Goal: Task Accomplishment & Management: Manage account settings

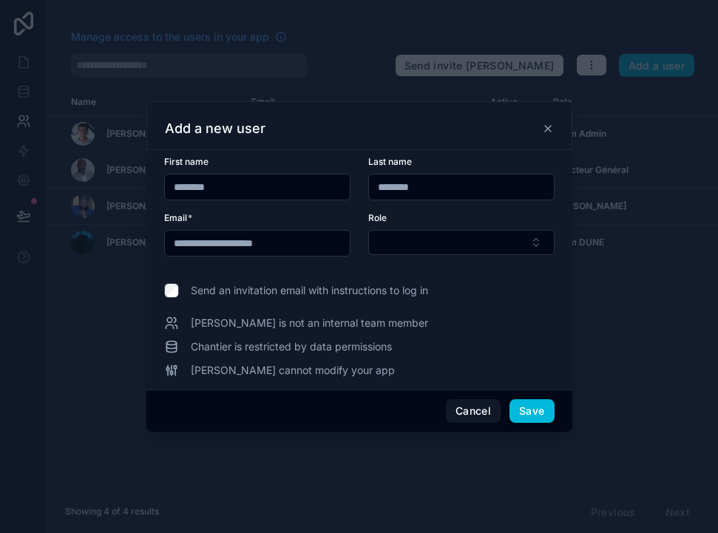
type input "********"
click at [489, 177] on input "********" at bounding box center [461, 187] width 185 height 21
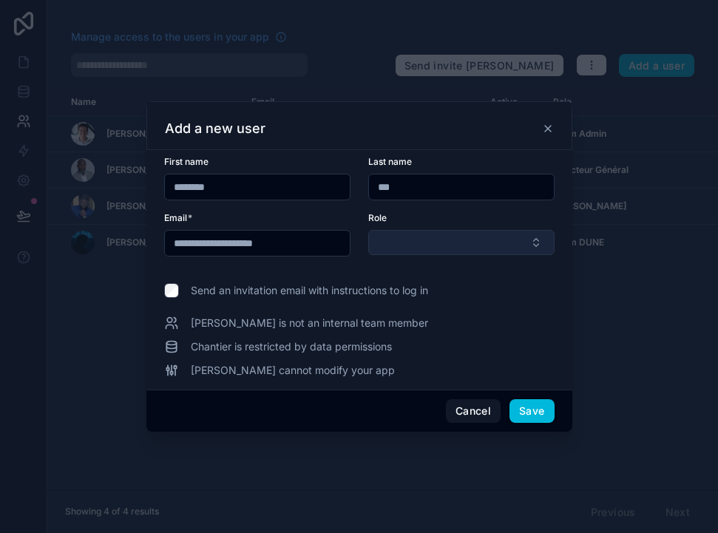
type input "***"
click at [478, 236] on button "Select Button" at bounding box center [461, 242] width 186 height 25
click at [524, 241] on button "Select Button" at bounding box center [461, 242] width 186 height 25
click at [523, 240] on button "Select Button" at bounding box center [461, 242] width 186 height 25
click at [469, 234] on button "Select Button" at bounding box center [461, 242] width 186 height 25
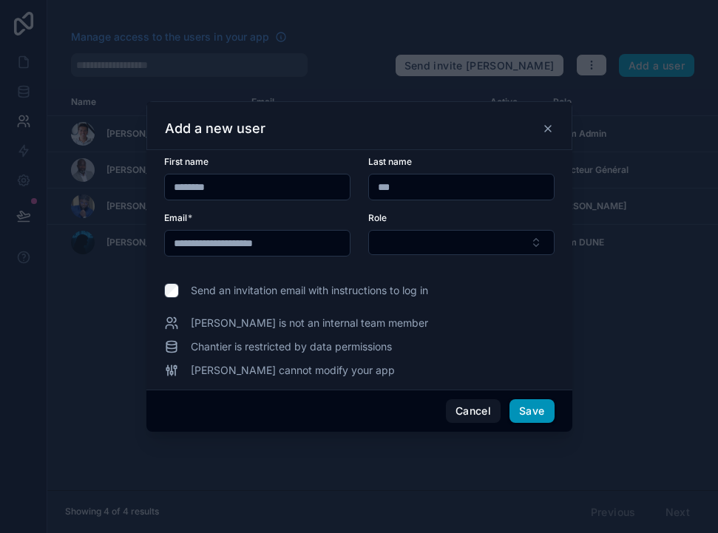
click at [539, 399] on button "Save" at bounding box center [531, 411] width 44 height 24
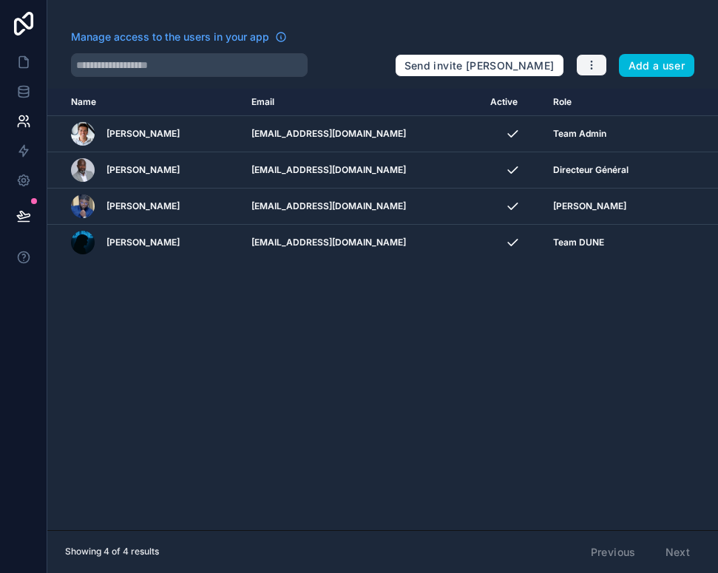
click at [577, 71] on button "button" at bounding box center [591, 65] width 31 height 22
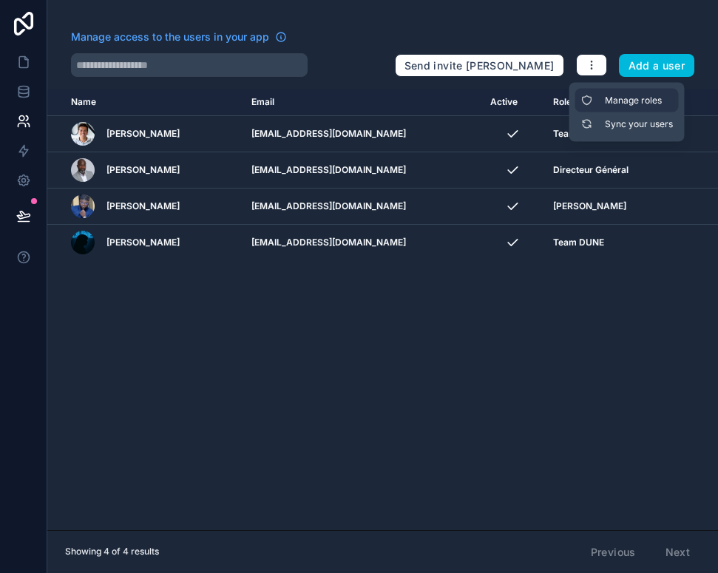
click at [647, 109] on link "Manage roles" at bounding box center [626, 101] width 103 height 24
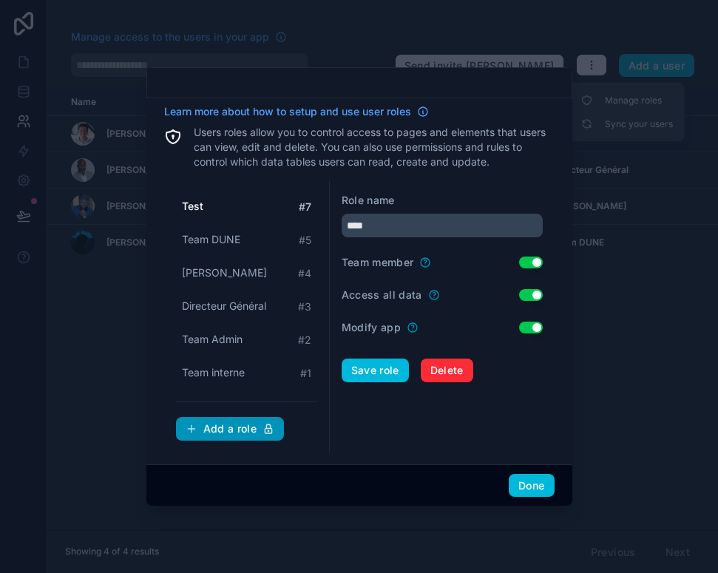
click at [246, 422] on div "Add a role" at bounding box center [230, 428] width 89 height 13
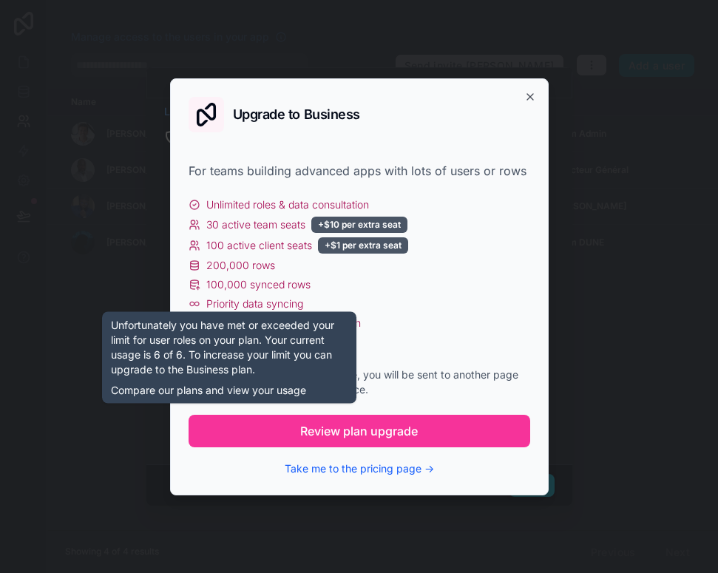
click at [446, 244] on div "100 active client seats +$1 per extra seat" at bounding box center [360, 245] width 342 height 16
click at [534, 96] on icon "button" at bounding box center [530, 97] width 12 height 12
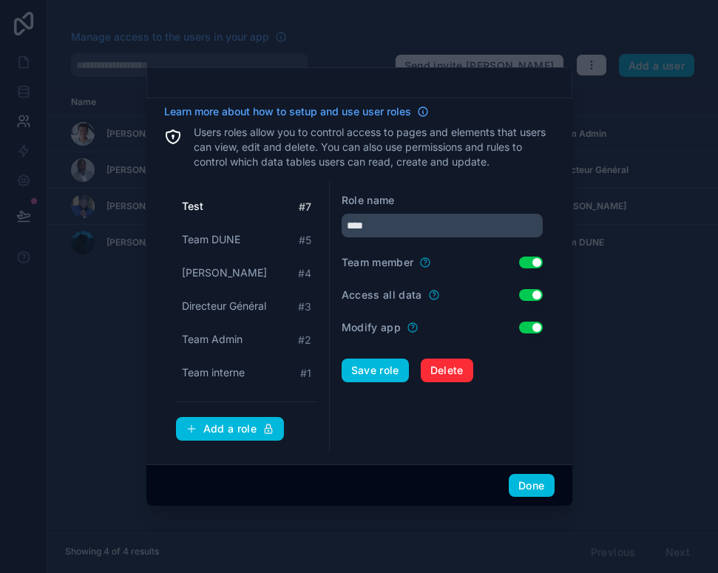
scroll to position [7, 0]
click at [272, 202] on div "Test # 7" at bounding box center [246, 206] width 141 height 27
click at [460, 364] on span "Delete" at bounding box center [446, 370] width 33 height 13
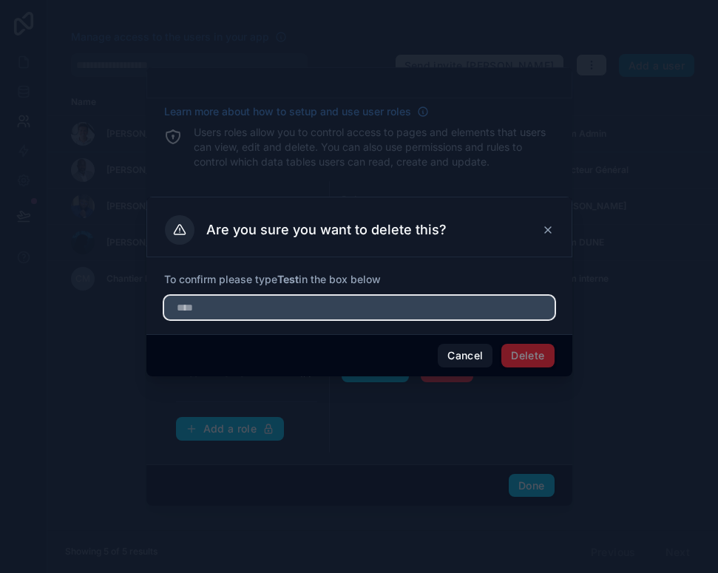
click at [501, 299] on input "text" at bounding box center [359, 308] width 390 height 24
type input "****"
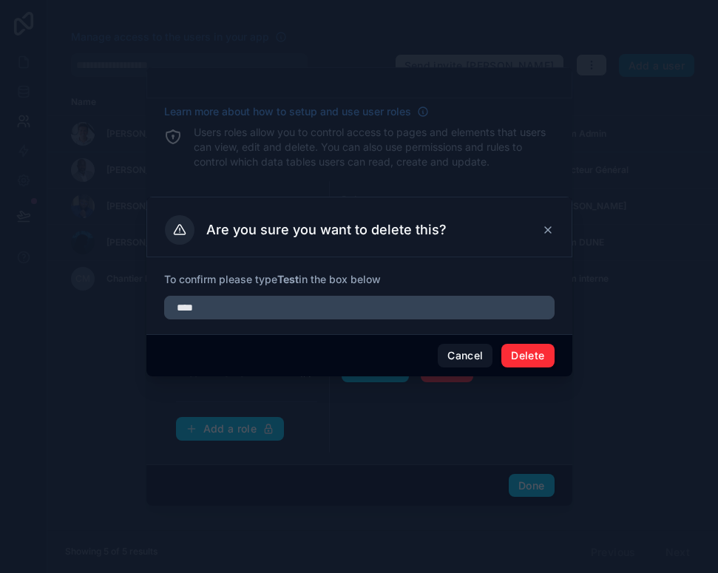
click at [532, 347] on button "Delete" at bounding box center [527, 356] width 52 height 24
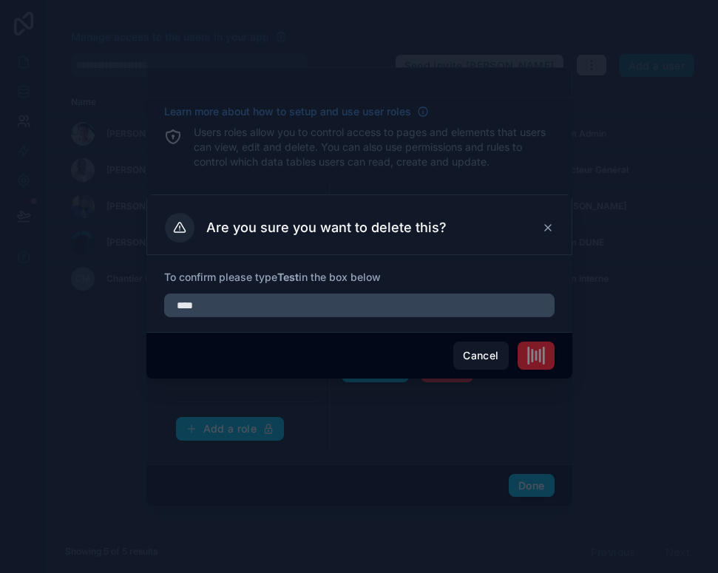
click at [551, 351] on span at bounding box center [535, 356] width 37 height 28
click at [546, 350] on span at bounding box center [535, 356] width 37 height 28
click at [531, 407] on div at bounding box center [359, 286] width 718 height 573
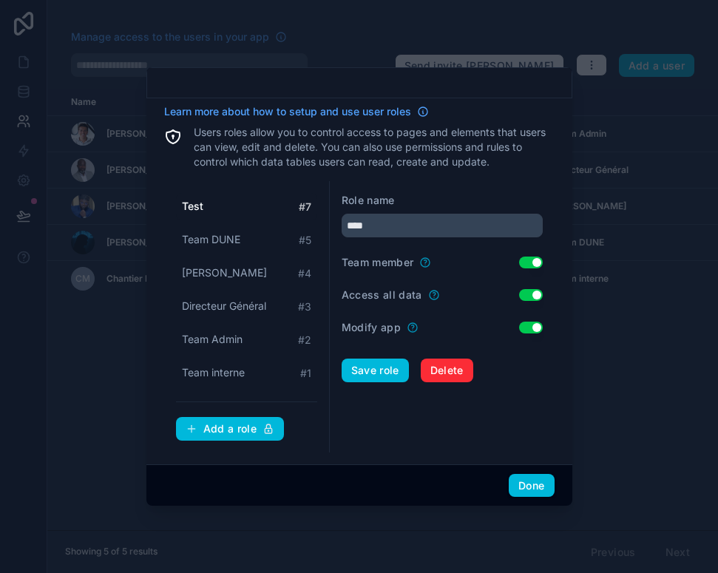
click at [540, 443] on div "Role name **** Team member Use setting Access all data Use setting Modify app U…" at bounding box center [442, 316] width 225 height 271
click at [464, 376] on button "Delete" at bounding box center [447, 371] width 52 height 24
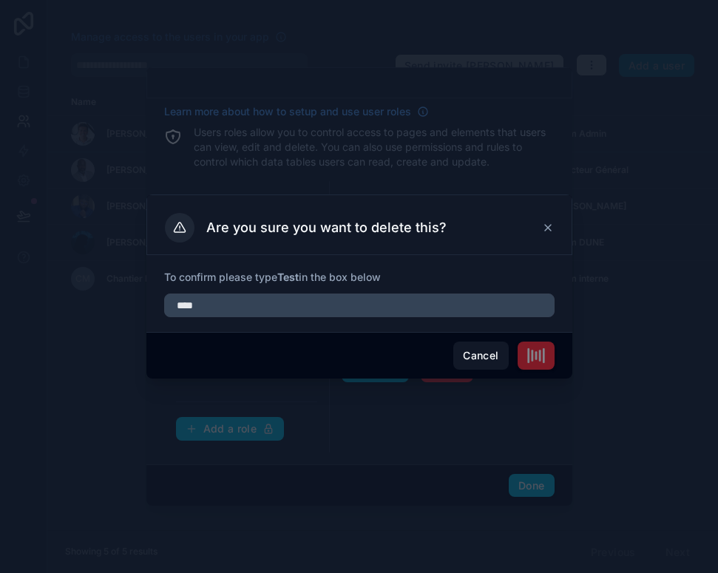
click at [545, 354] on span at bounding box center [535, 356] width 37 height 28
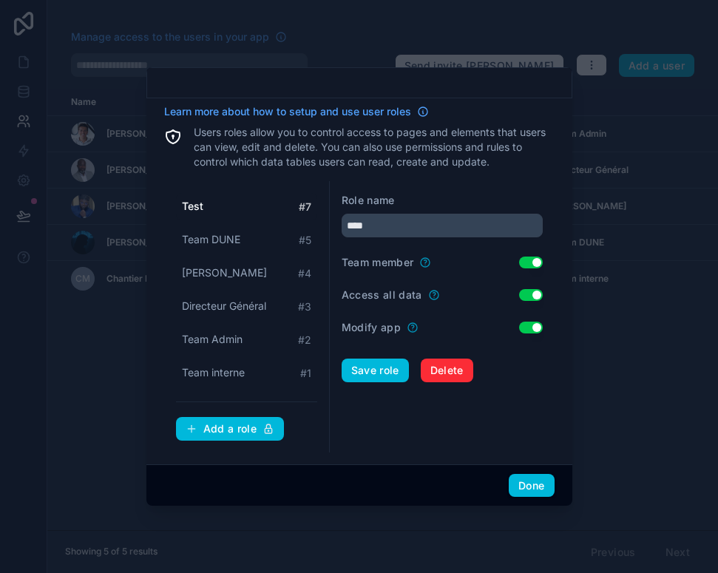
type input "*********"
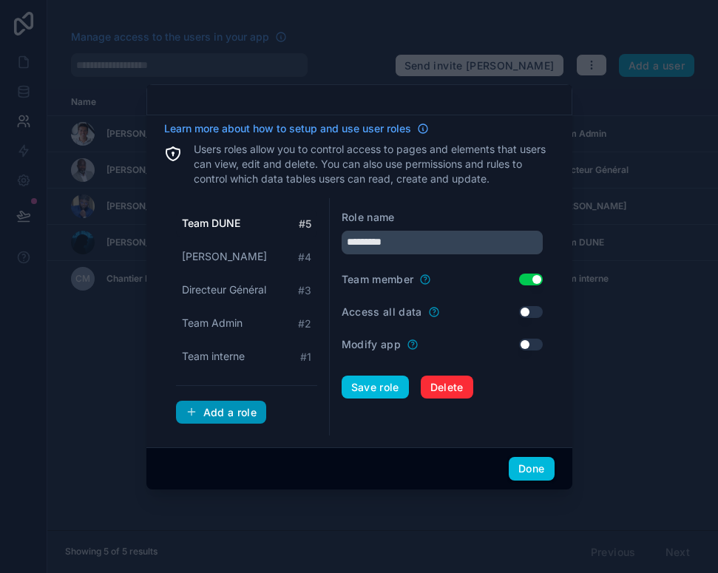
click at [210, 417] on button "Add a role" at bounding box center [221, 413] width 91 height 24
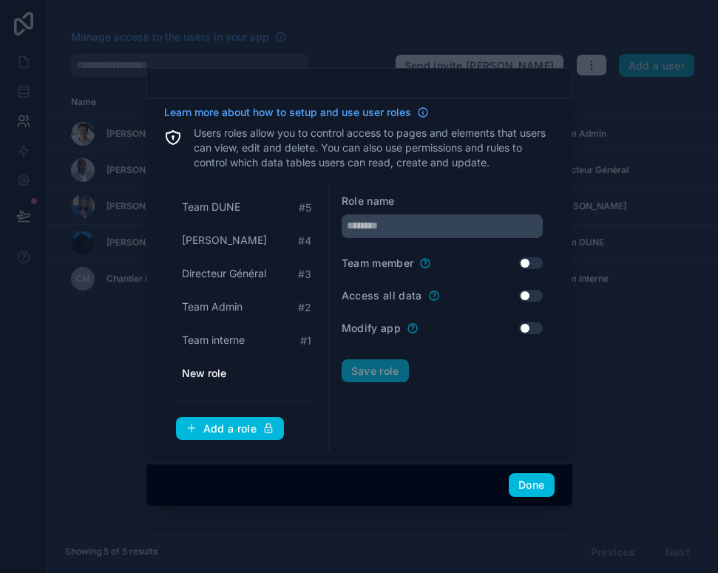
click at [426, 208] on div "Role name" at bounding box center [442, 216] width 201 height 44
click at [425, 215] on input "text" at bounding box center [442, 226] width 201 height 24
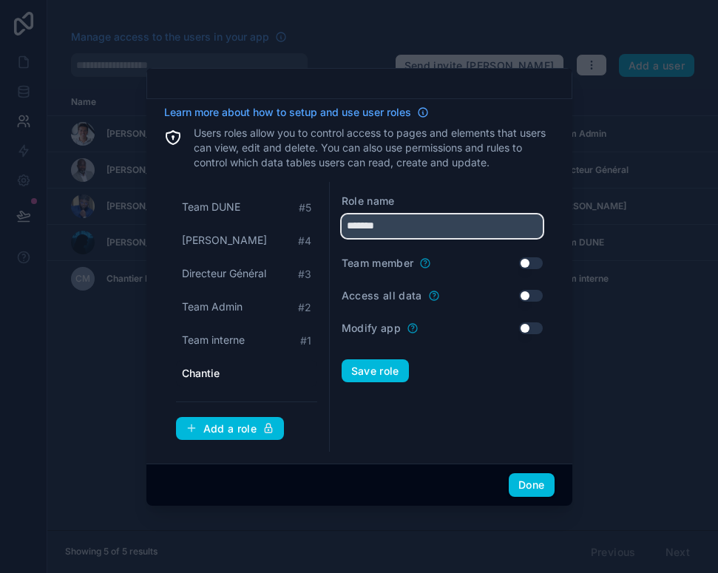
type input "********"
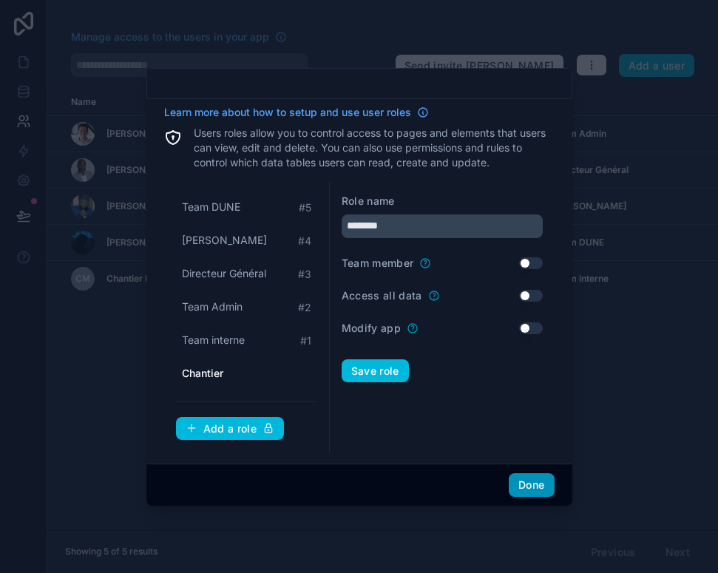
click at [537, 488] on button "Done" at bounding box center [531, 485] width 45 height 24
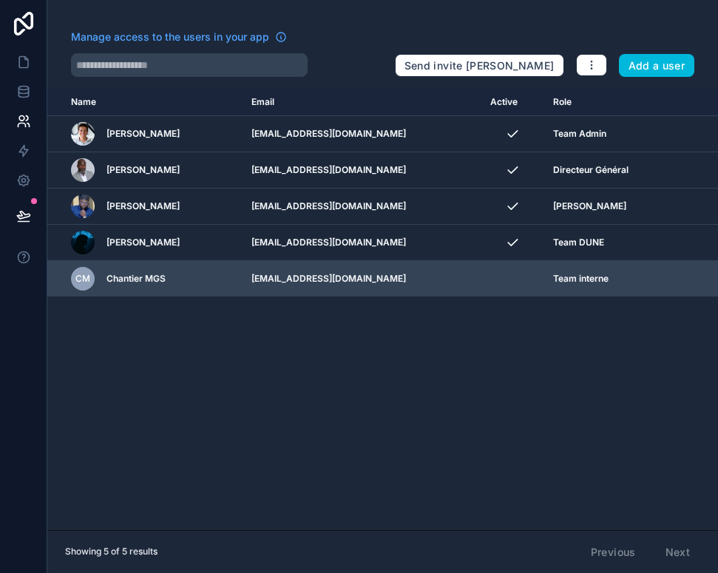
click at [662, 276] on div "Team interne" at bounding box center [608, 279] width 111 height 12
click at [0, 0] on icon "scrollable content" at bounding box center [0, 0] width 0 height 0
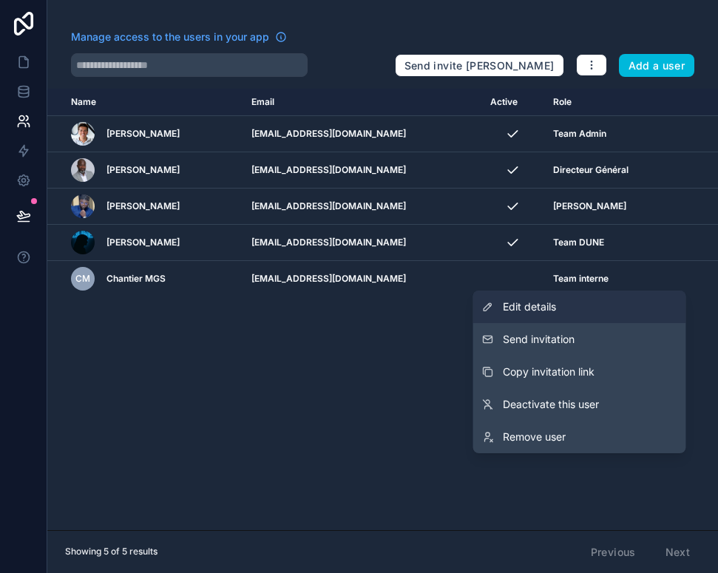
click at [566, 299] on link "Edit details" at bounding box center [579, 307] width 213 height 33
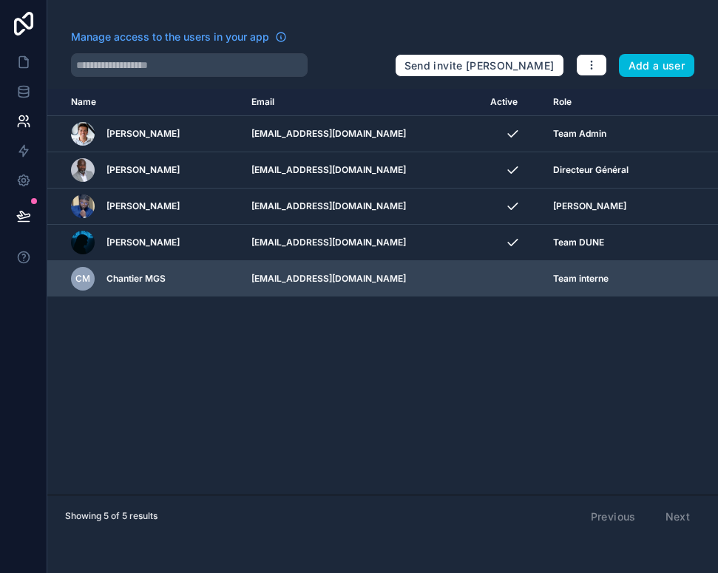
click at [671, 287] on td "Team interne" at bounding box center [608, 279] width 129 height 36
click at [0, 0] on icon "scrollable content" at bounding box center [0, 0] width 0 height 0
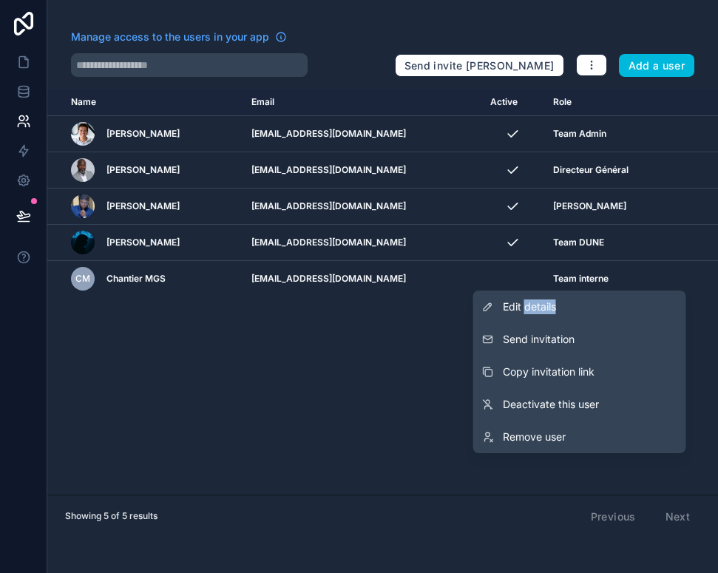
scroll to position [7, 0]
click at [642, 296] on link "Edit details" at bounding box center [579, 307] width 213 height 33
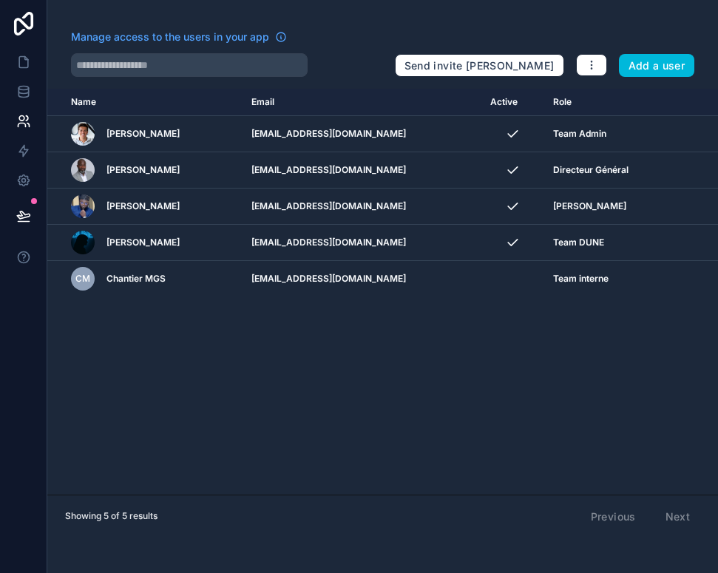
click at [638, 303] on div "Name Email Active Role [DOMAIN_NAME] Vianney Merian [EMAIL_ADDRESS][DOMAIN_NAME…" at bounding box center [382, 292] width 671 height 406
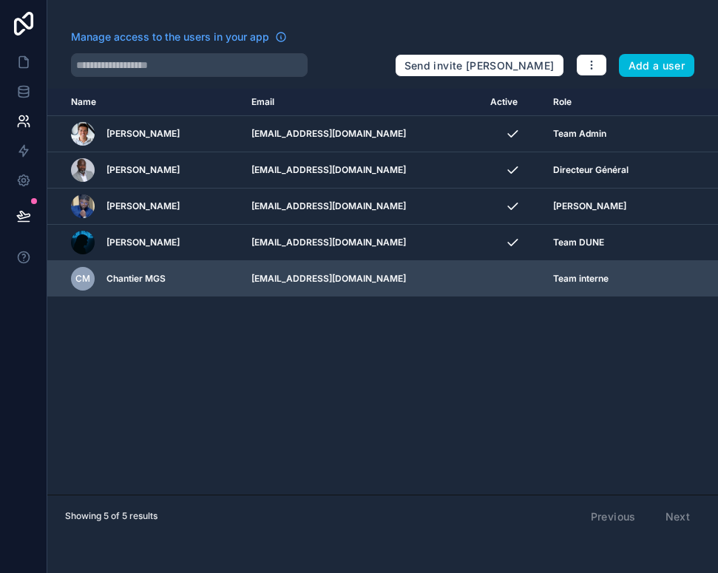
click at [0, 0] on icon "scrollable content" at bounding box center [0, 0] width 0 height 0
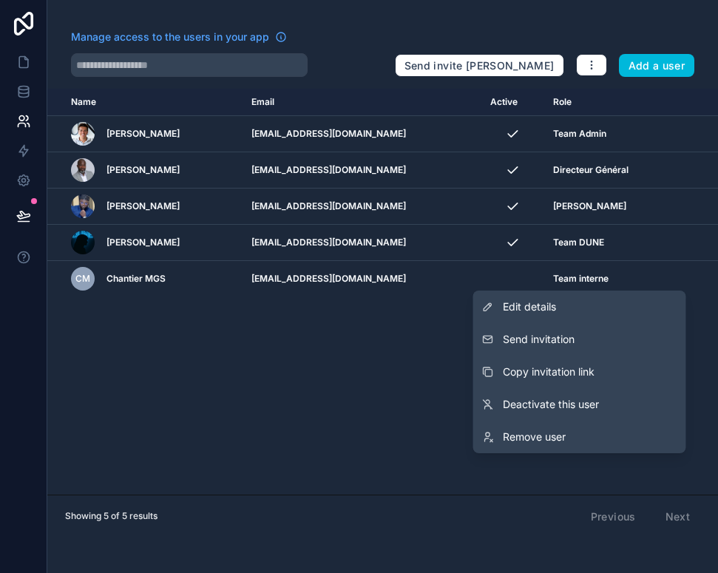
click at [611, 308] on link "Edit details" at bounding box center [579, 307] width 213 height 33
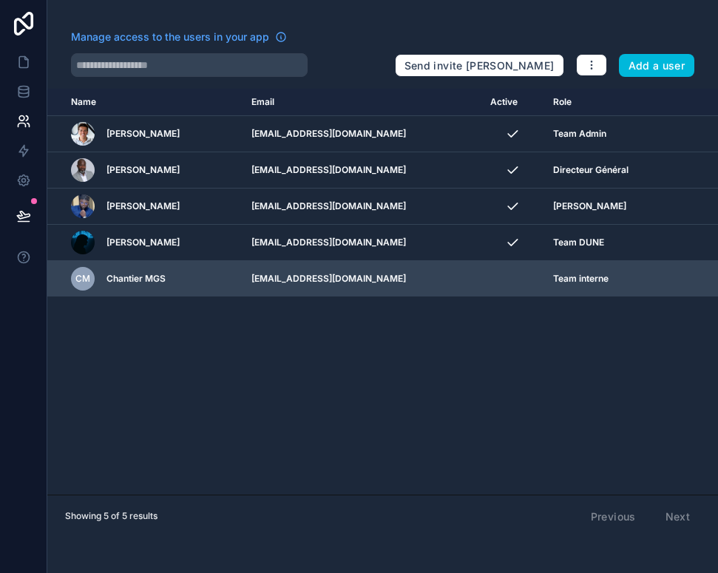
click at [398, 272] on td "[EMAIL_ADDRESS][DOMAIN_NAME]" at bounding box center [361, 279] width 239 height 36
click at [159, 279] on div "CM Chantier MGS" at bounding box center [152, 279] width 163 height 24
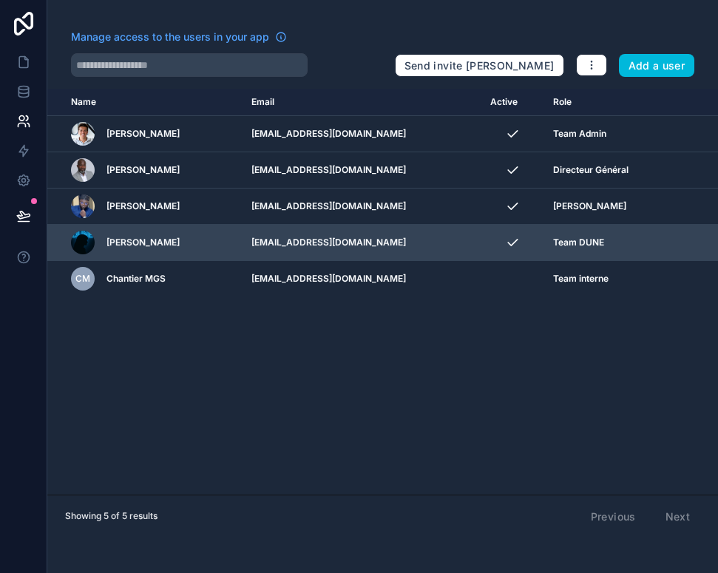
click at [143, 274] on span "Chantier MGS" at bounding box center [135, 279] width 59 height 12
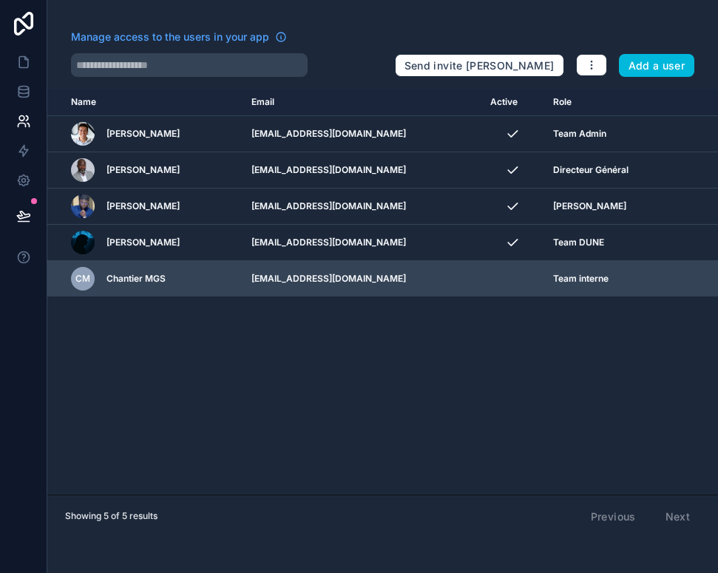
click at [296, 277] on td "[EMAIL_ADDRESS][DOMAIN_NAME]" at bounding box center [361, 279] width 239 height 36
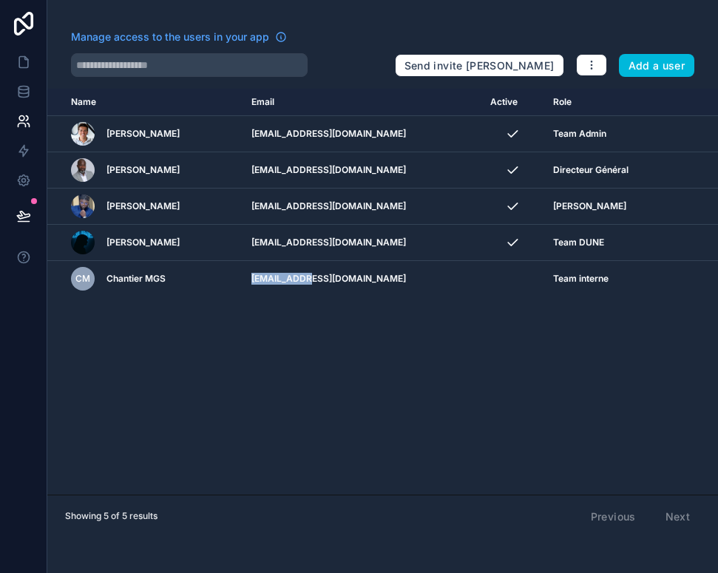
click at [545, 327] on div "Name Email Active Role [DOMAIN_NAME] Vianney Merian [EMAIL_ADDRESS][DOMAIN_NAME…" at bounding box center [382, 292] width 671 height 406
click at [544, 326] on div "Name Email Active Role [DOMAIN_NAME] Vianney Merian [EMAIL_ADDRESS][DOMAIN_NAME…" at bounding box center [382, 292] width 671 height 406
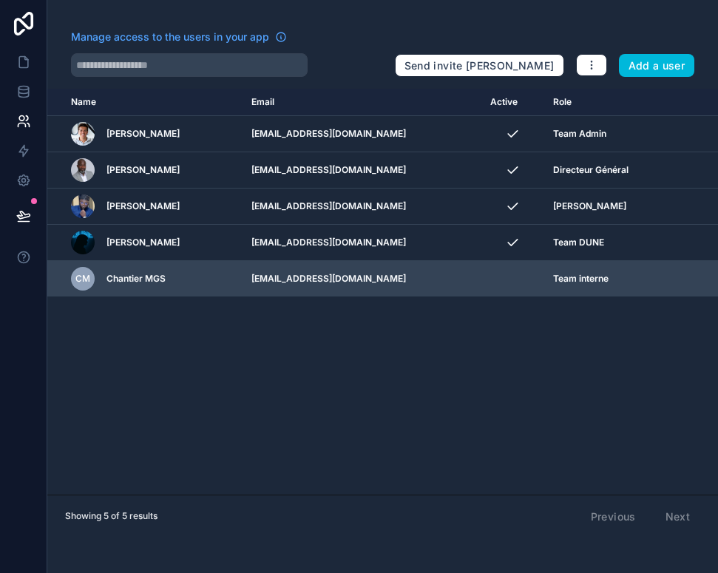
click at [662, 276] on div "Team interne" at bounding box center [608, 279] width 111 height 12
click at [0, 0] on icon "scrollable content" at bounding box center [0, 0] width 0 height 0
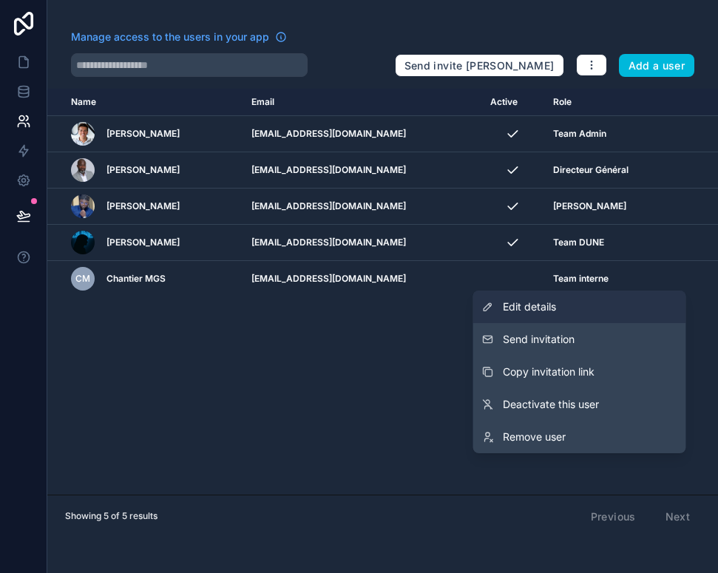
click at [561, 307] on link "Edit details" at bounding box center [579, 307] width 213 height 33
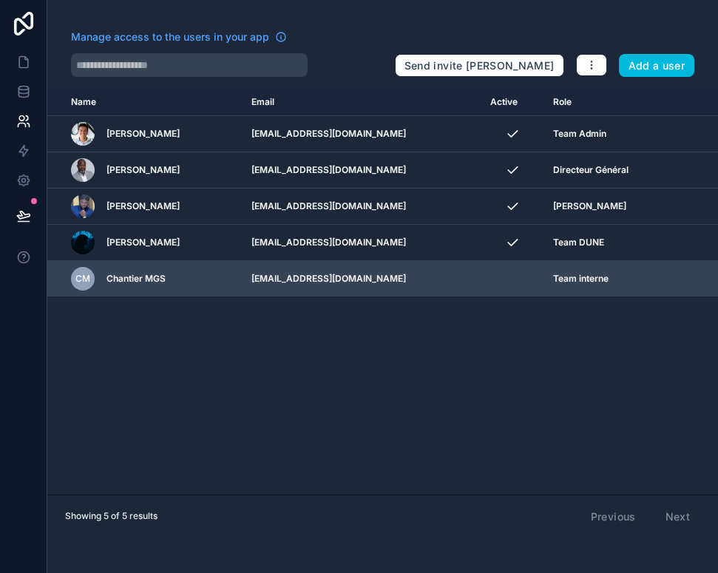
click at [0, 0] on icon "scrollable content" at bounding box center [0, 0] width 0 height 0
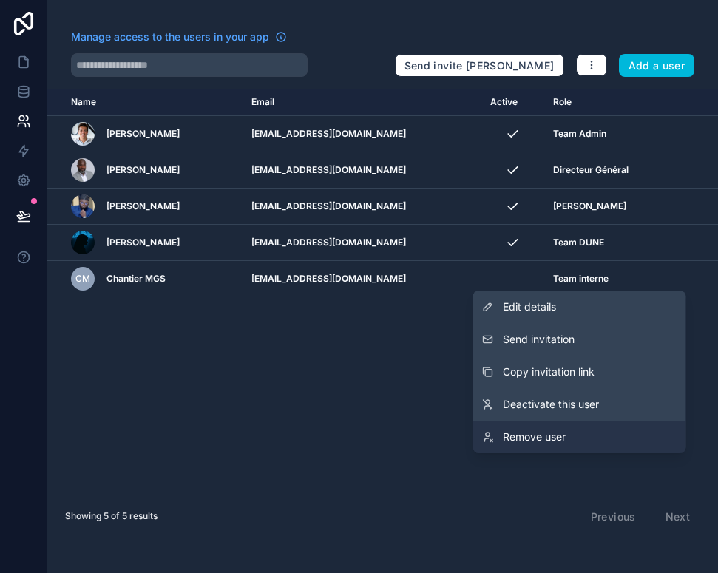
click at [550, 430] on span "Remove user" at bounding box center [534, 437] width 63 height 15
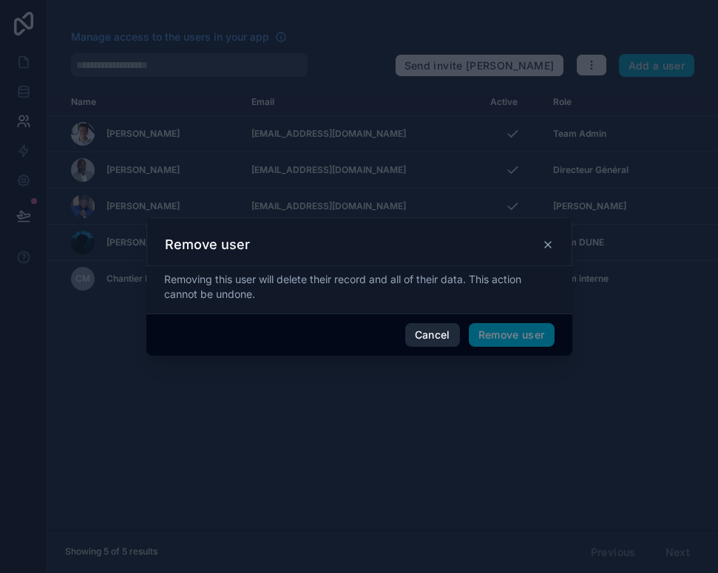
click at [433, 339] on button "Cancel" at bounding box center [432, 335] width 55 height 24
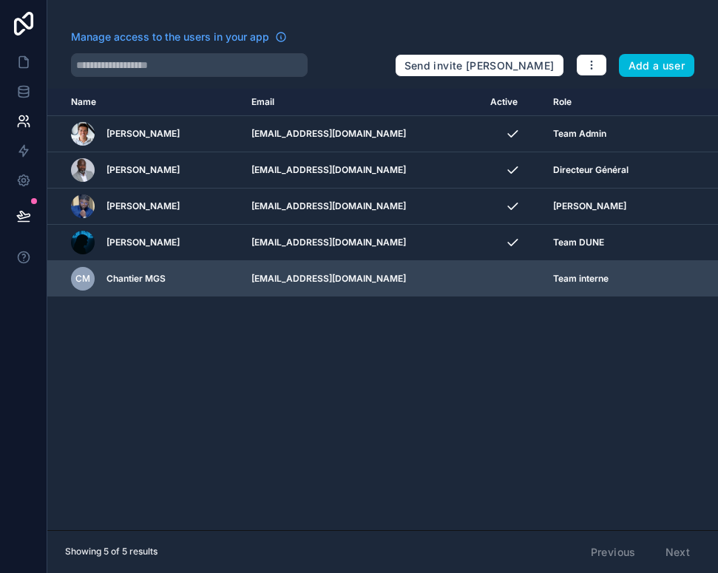
click at [0, 0] on icon "scrollable content" at bounding box center [0, 0] width 0 height 0
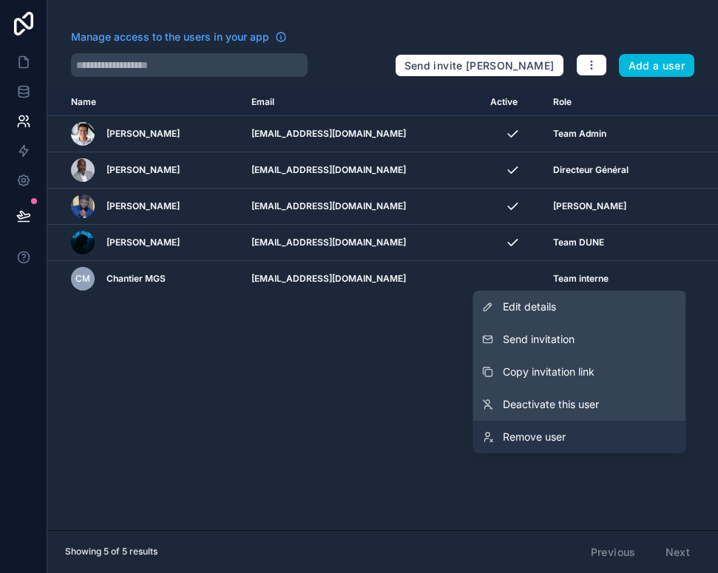
click at [546, 432] on span "Remove user" at bounding box center [534, 437] width 63 height 15
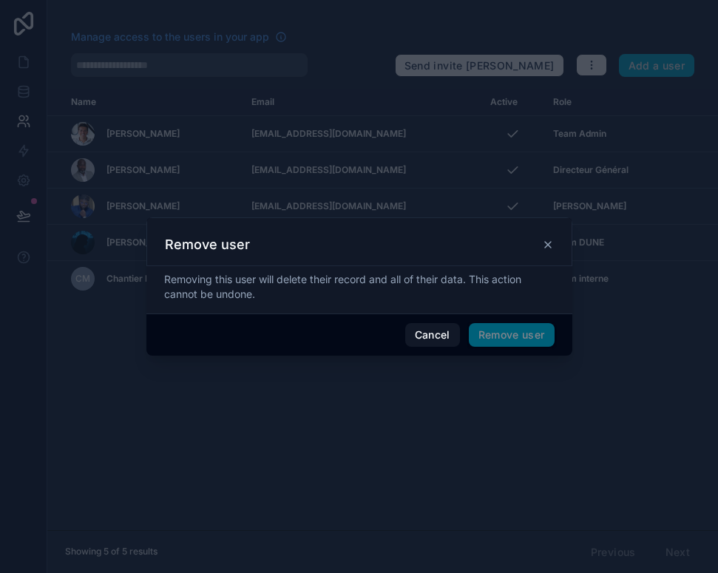
click at [558, 325] on div "Cancel Remove user" at bounding box center [359, 334] width 426 height 42
click at [520, 327] on span "Remove user" at bounding box center [512, 335] width 86 height 24
click at [551, 255] on div "Remove user" at bounding box center [359, 241] width 426 height 49
click at [547, 247] on icon at bounding box center [548, 245] width 12 height 12
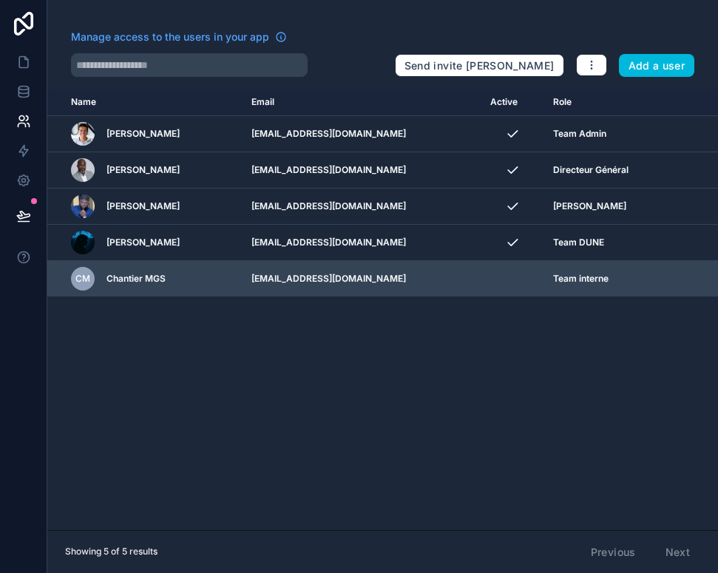
click at [581, 297] on div "Name Email Active Role [DOMAIN_NAME] Vianney Merian [EMAIL_ADDRESS][DOMAIN_NAME…" at bounding box center [382, 309] width 671 height 441
click at [458, 268] on td "[EMAIL_ADDRESS][DOMAIN_NAME]" at bounding box center [361, 279] width 239 height 36
click at [0, 0] on icon "scrollable content" at bounding box center [0, 0] width 0 height 0
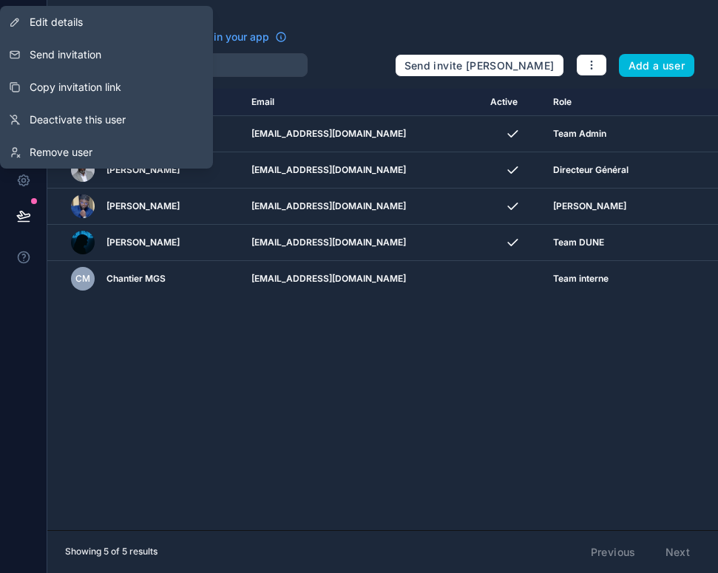
click at [98, 58] on span "Send invitation" at bounding box center [66, 54] width 72 height 15
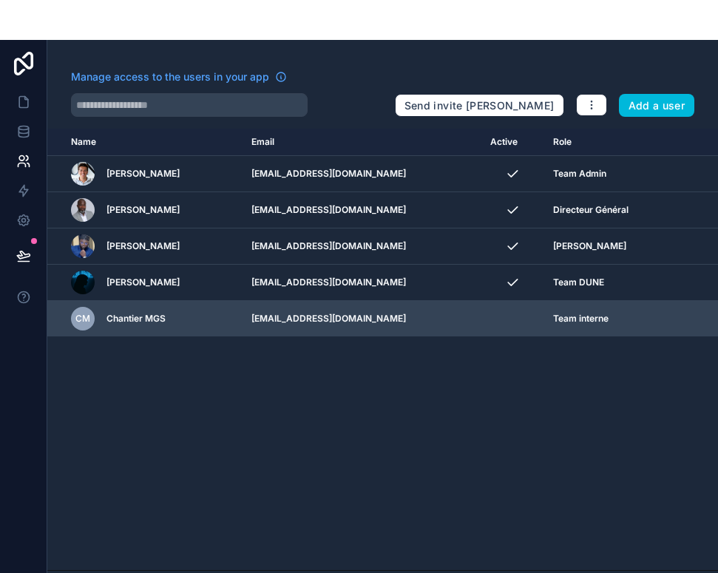
click at [0, 0] on icon "scrollable content" at bounding box center [0, 0] width 0 height 0
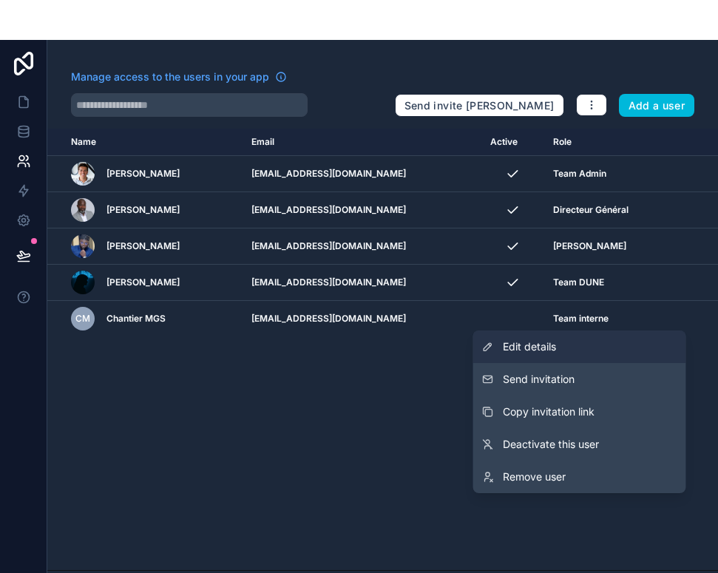
click at [595, 323] on link "Edit details" at bounding box center [579, 307] width 213 height 33
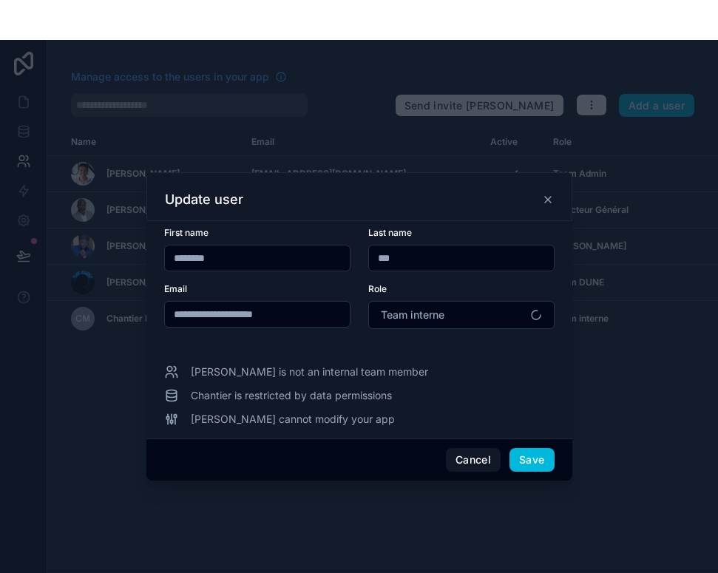
click at [494, 228] on input "***" at bounding box center [461, 218] width 185 height 21
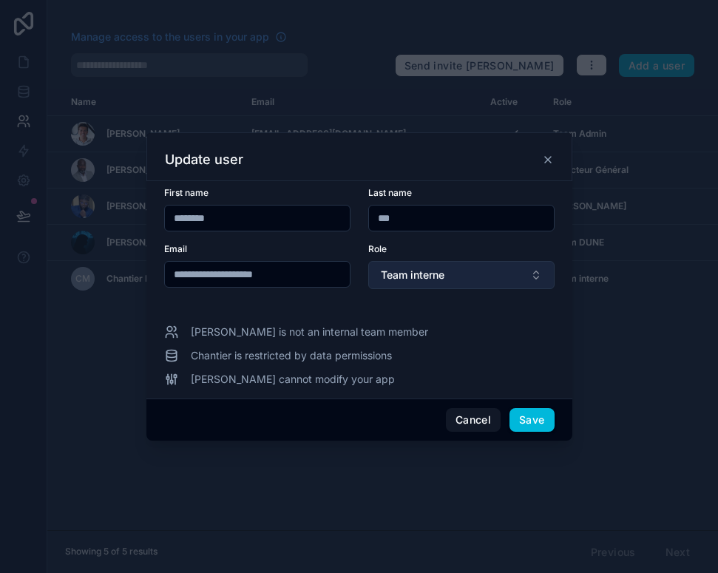
click at [512, 270] on button "Team interne" at bounding box center [461, 275] width 186 height 28
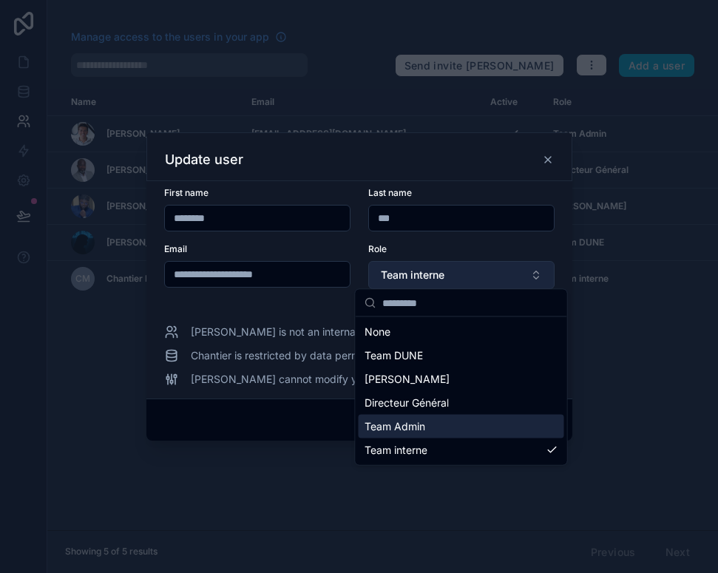
scroll to position [7, 0]
click at [489, 223] on input "***" at bounding box center [461, 218] width 185 height 21
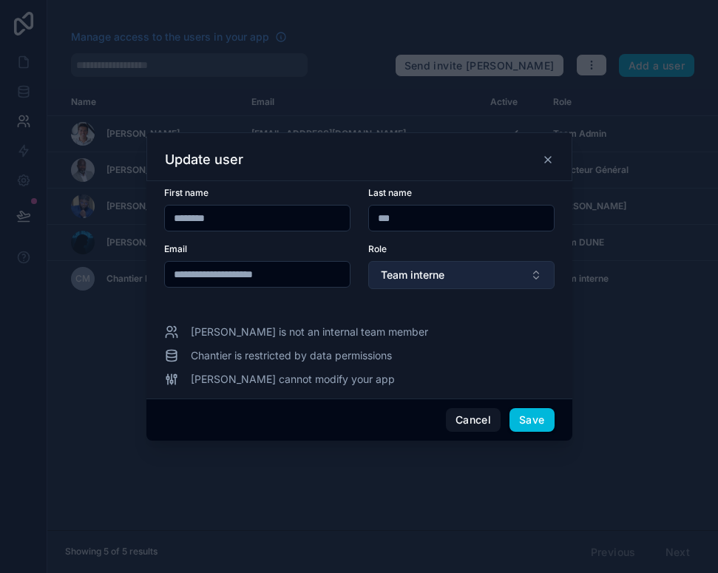
click at [528, 265] on button "Team interne" at bounding box center [461, 275] width 186 height 28
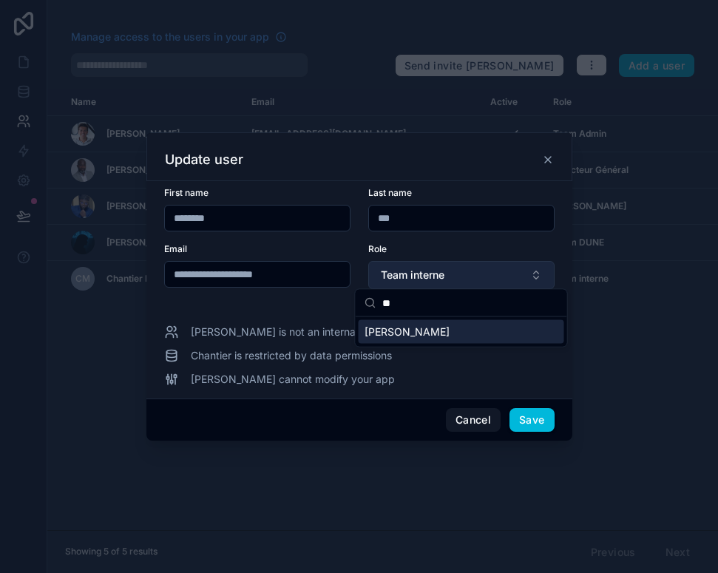
type input "*"
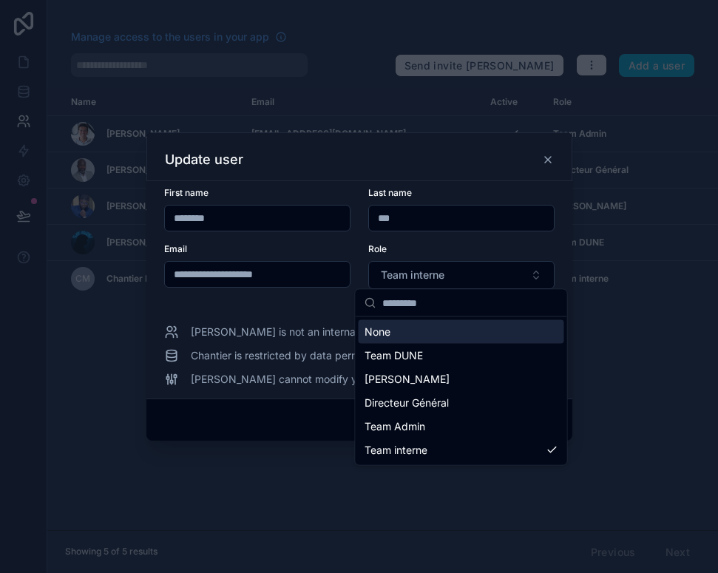
click at [268, 331] on span "[PERSON_NAME] is not an internal team member" at bounding box center [309, 332] width 237 height 15
click at [549, 154] on icon at bounding box center [548, 160] width 12 height 12
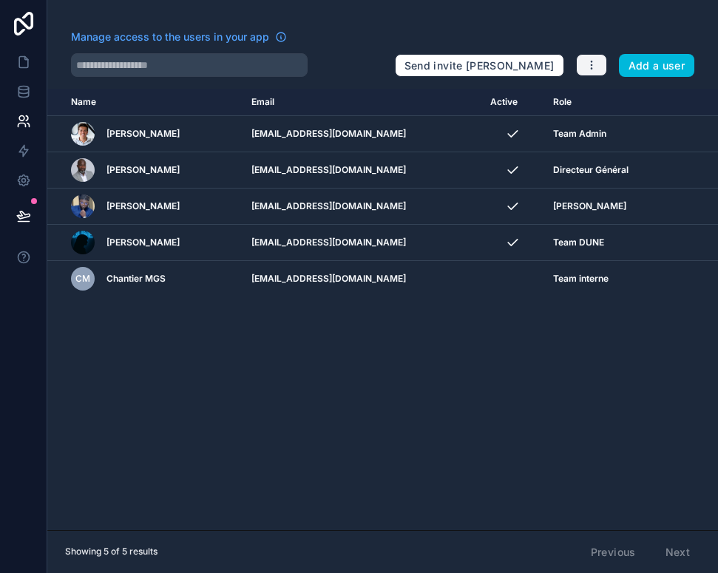
click at [591, 61] on icon "button" at bounding box center [591, 61] width 1 height 1
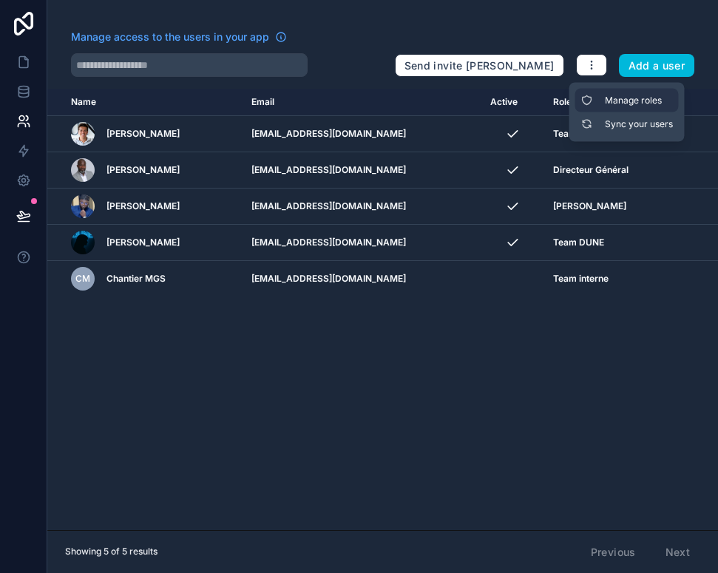
click at [650, 89] on link "Manage roles" at bounding box center [626, 101] width 103 height 24
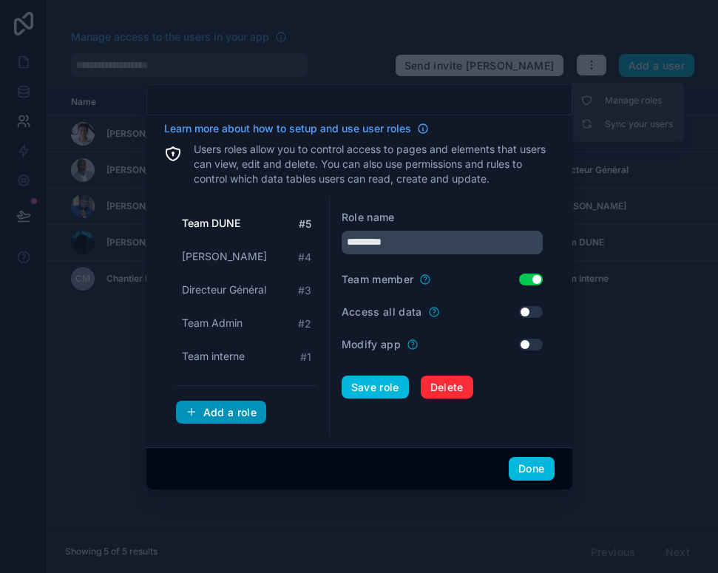
click at [227, 408] on div "Add a role" at bounding box center [222, 412] width 72 height 13
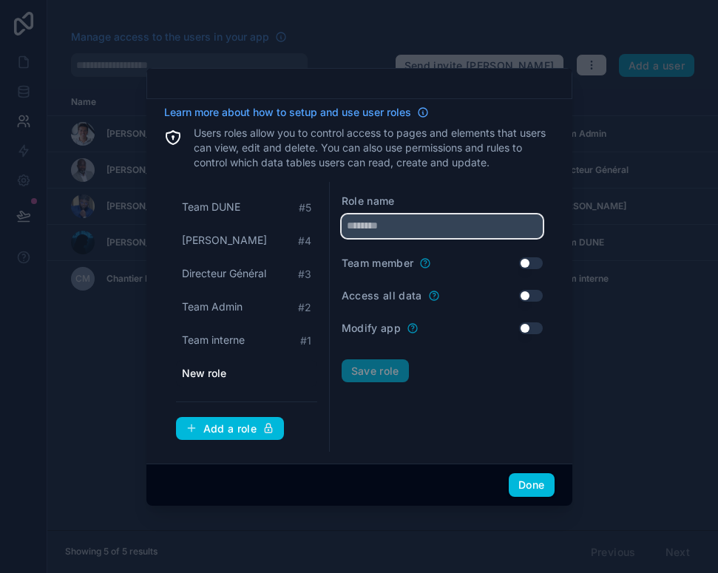
click at [435, 214] on input "text" at bounding box center [442, 226] width 201 height 24
type input "********"
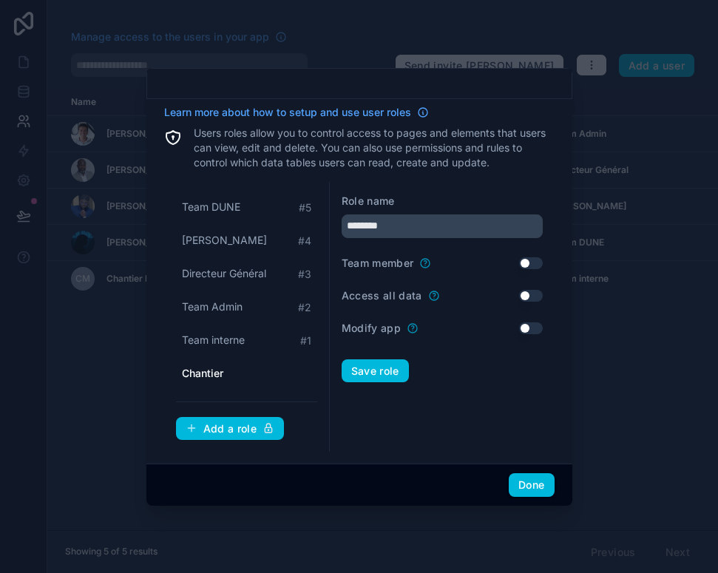
click at [435, 257] on div "Team member Use setting" at bounding box center [442, 263] width 201 height 15
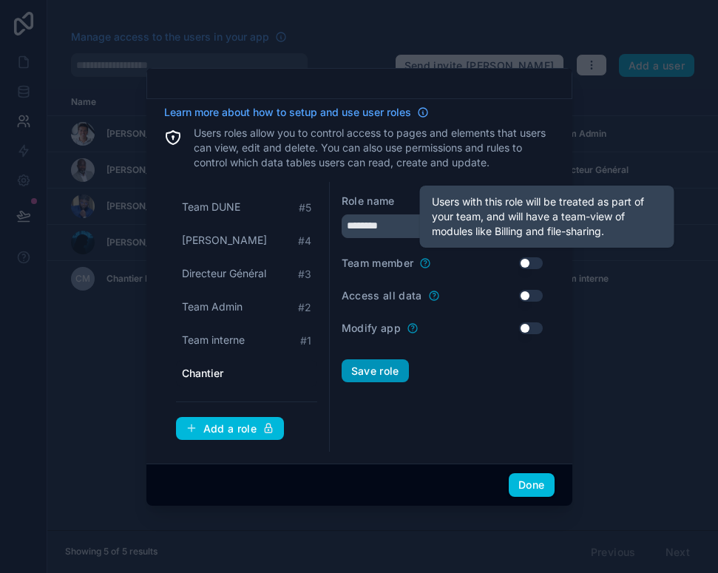
click at [390, 366] on button "Save role" at bounding box center [375, 371] width 67 height 24
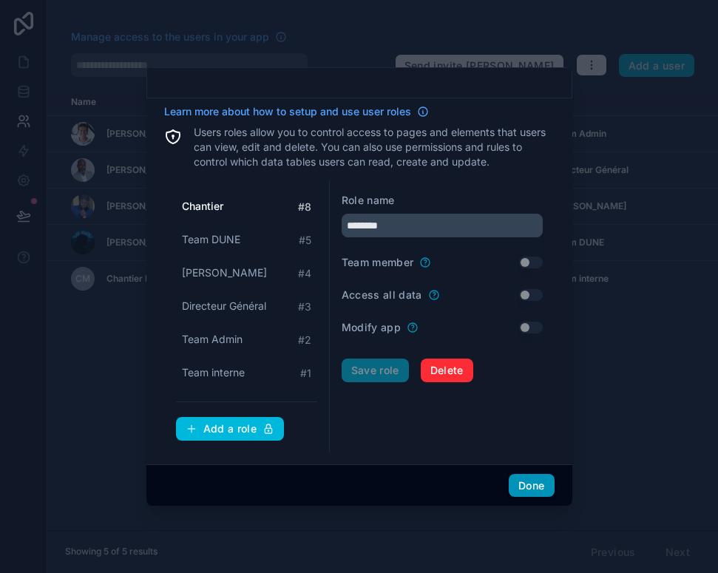
click at [551, 475] on button "Done" at bounding box center [531, 486] width 45 height 24
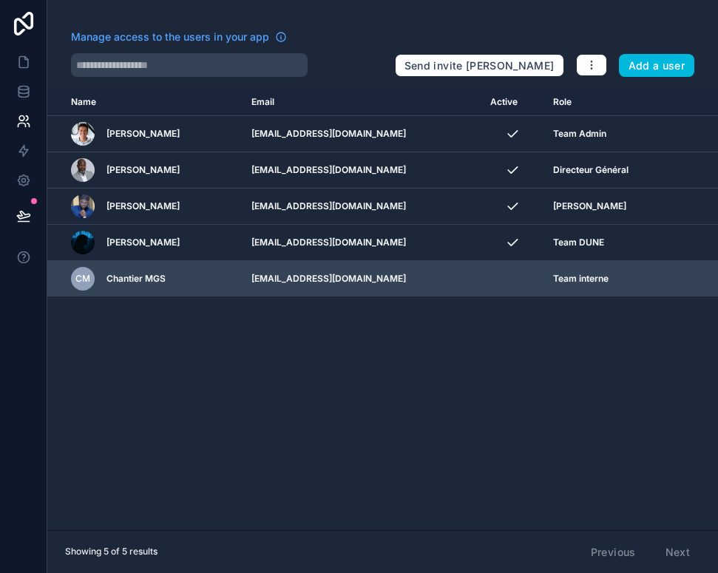
click at [588, 282] on span "Team interne" at bounding box center [580, 279] width 55 height 12
click at [0, 0] on div "scrollable content" at bounding box center [0, 0] width 0 height 0
click at [0, 0] on icon "scrollable content" at bounding box center [0, 0] width 0 height 0
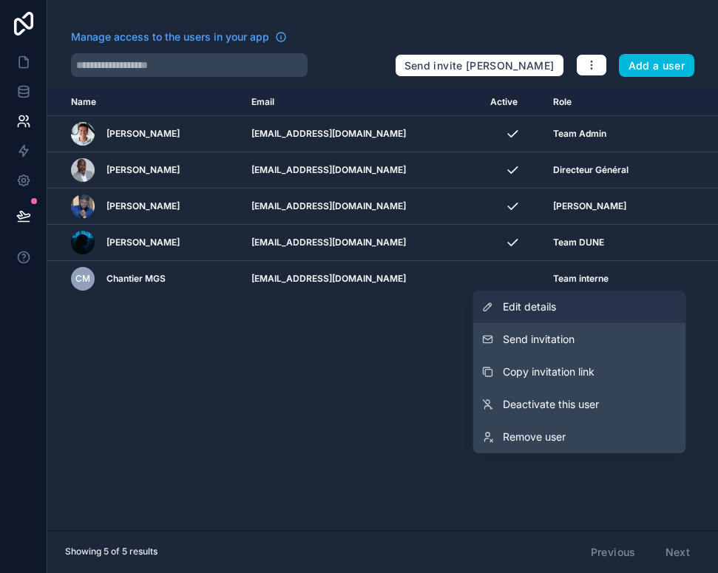
click at [617, 310] on link "Edit details" at bounding box center [579, 307] width 213 height 33
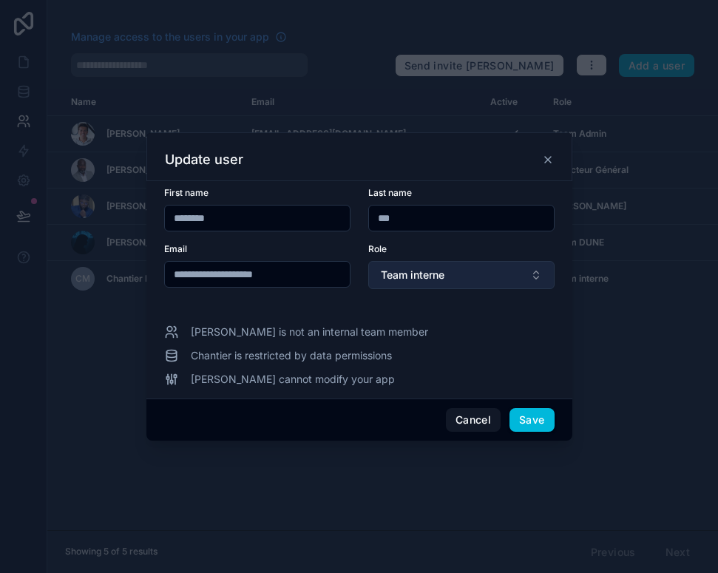
click at [452, 271] on button "Team interne" at bounding box center [461, 275] width 186 height 28
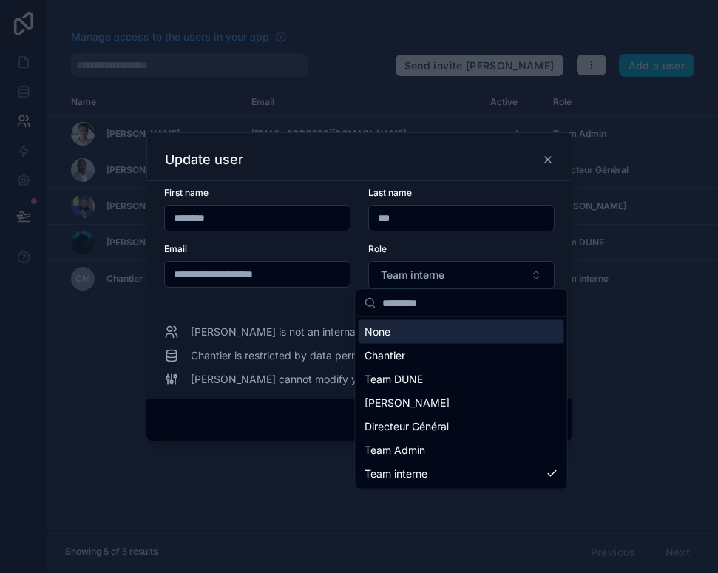
click at [441, 358] on div "Chantier" at bounding box center [462, 356] width 206 height 24
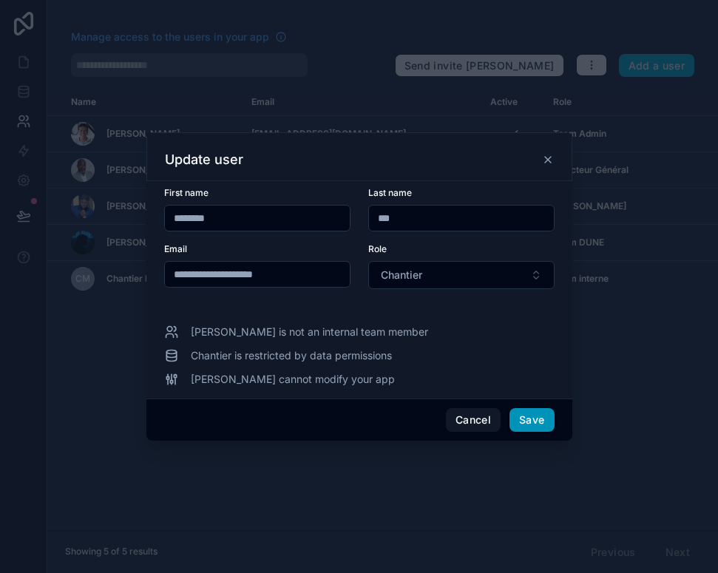
click at [545, 415] on button "Save" at bounding box center [531, 420] width 44 height 24
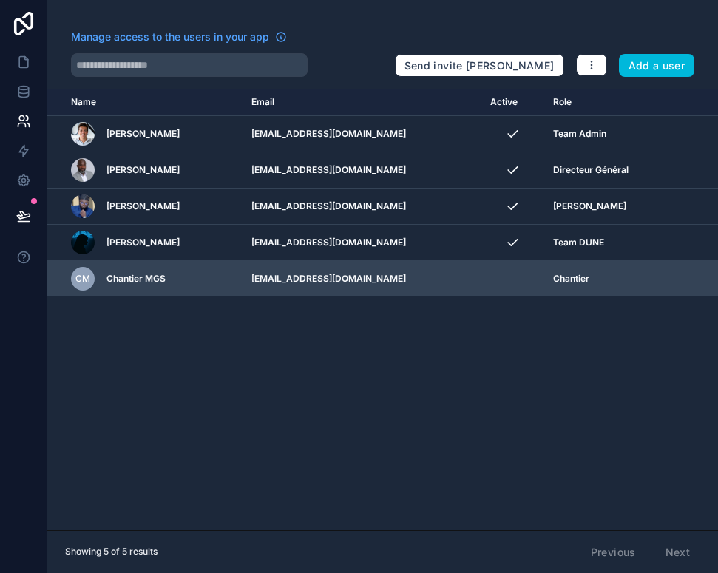
click at [347, 262] on td "[EMAIL_ADDRESS][DOMAIN_NAME]" at bounding box center [361, 279] width 239 height 36
click at [343, 279] on td "[EMAIL_ADDRESS][DOMAIN_NAME]" at bounding box center [361, 279] width 239 height 36
click at [644, 276] on div "Chantier" at bounding box center [608, 279] width 111 height 12
click at [0, 0] on icon "scrollable content" at bounding box center [0, 0] width 0 height 0
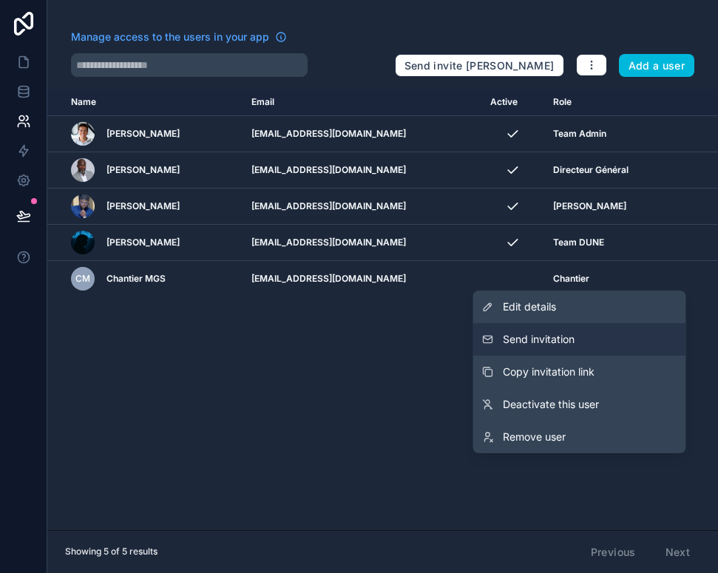
click at [586, 336] on button "Send invitation" at bounding box center [579, 339] width 213 height 33
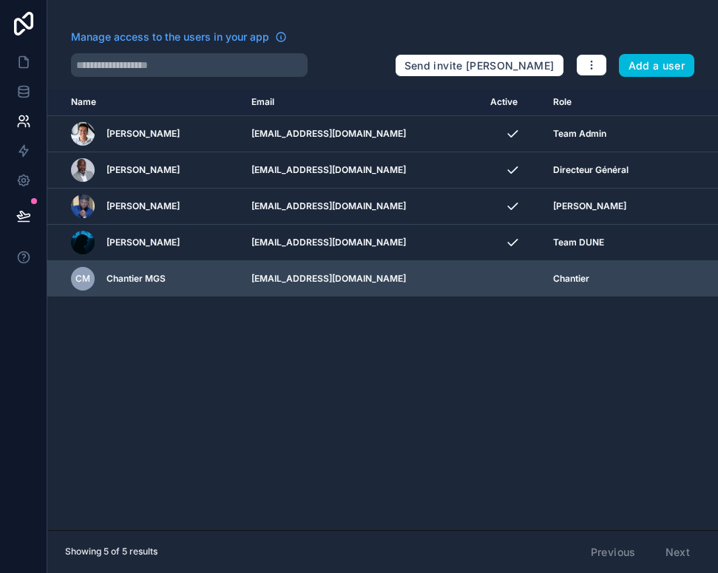
click at [0, 0] on icon "scrollable content" at bounding box center [0, 0] width 0 height 0
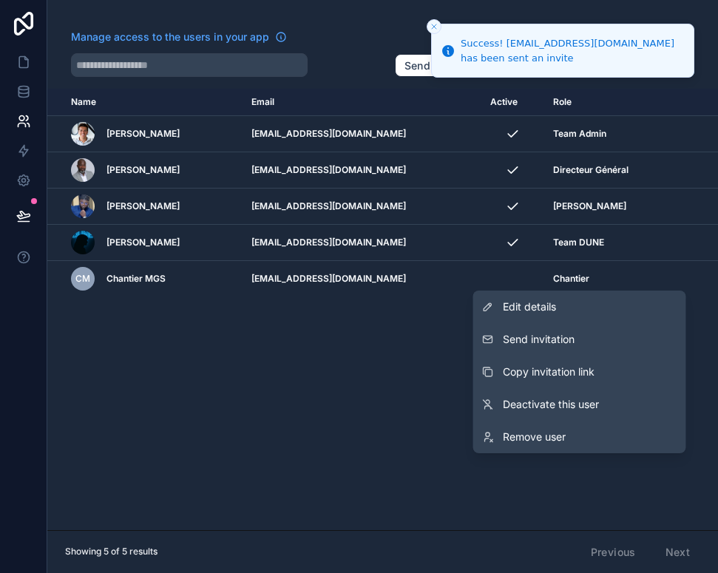
click at [390, 373] on div "Name Email Active Role [DOMAIN_NAME] Vianney Merian [EMAIL_ADDRESS][DOMAIN_NAME…" at bounding box center [382, 309] width 671 height 441
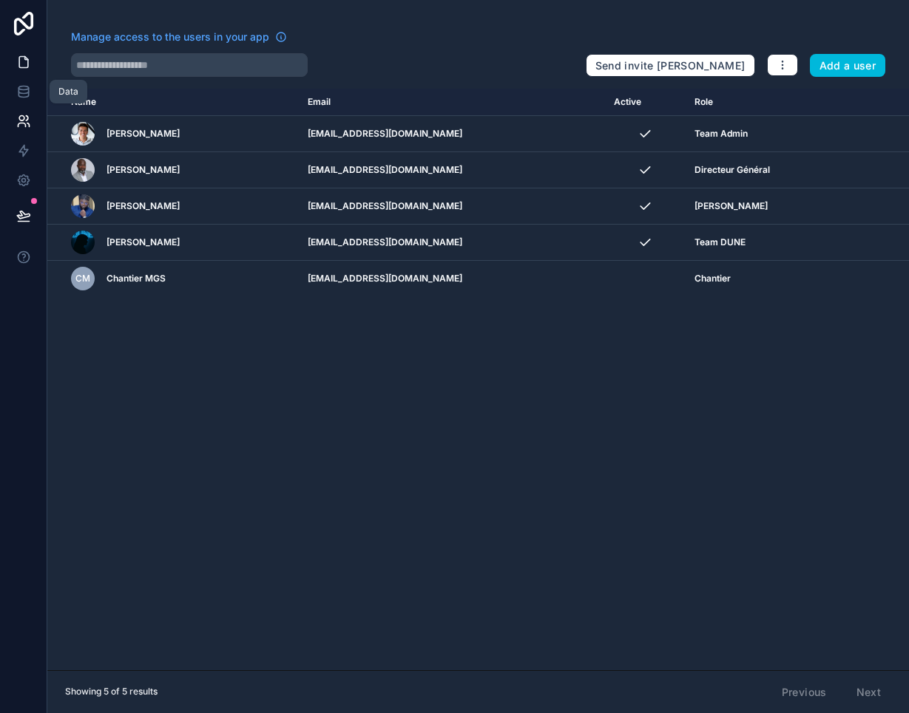
click at [28, 52] on link at bounding box center [23, 62] width 47 height 30
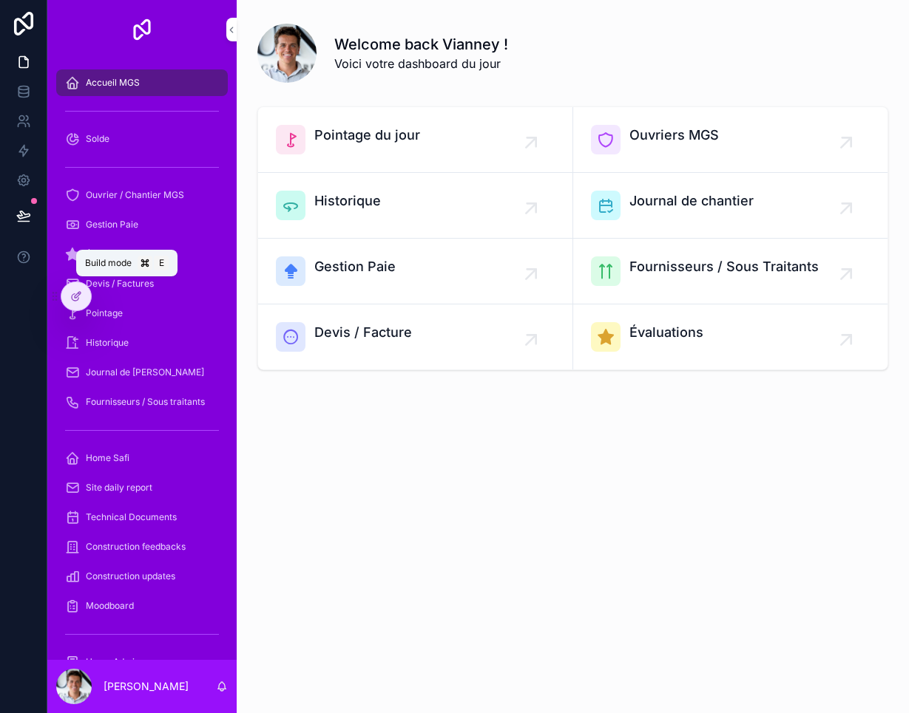
click at [78, 276] on div "Build mode E" at bounding box center [126, 263] width 101 height 27
click at [77, 276] on div "Build mode E" at bounding box center [126, 263] width 101 height 27
click at [86, 269] on span "Build mode" at bounding box center [108, 263] width 47 height 12
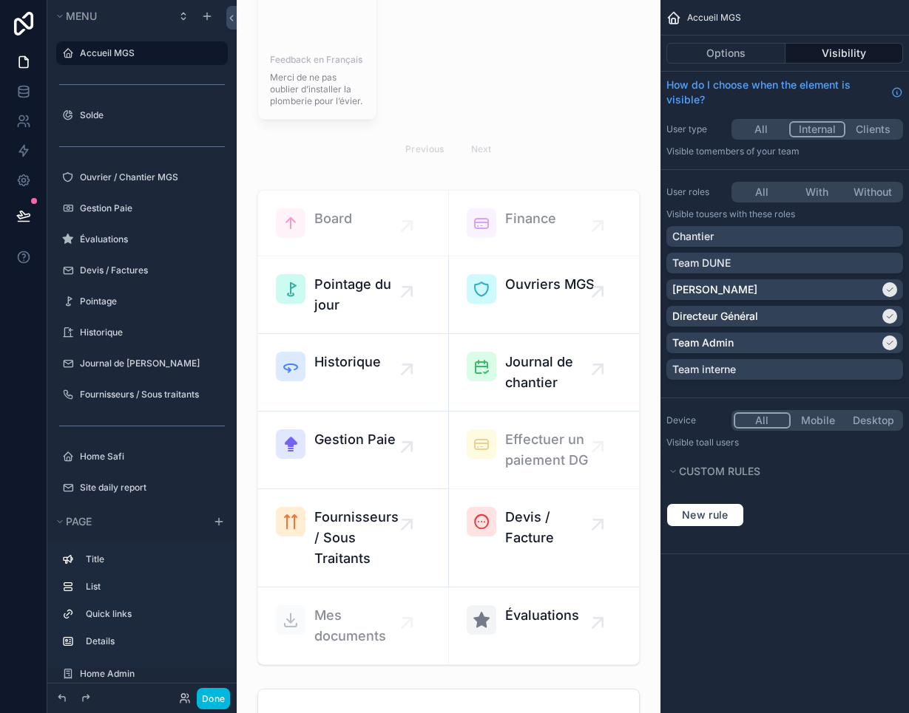
scroll to position [211, 0]
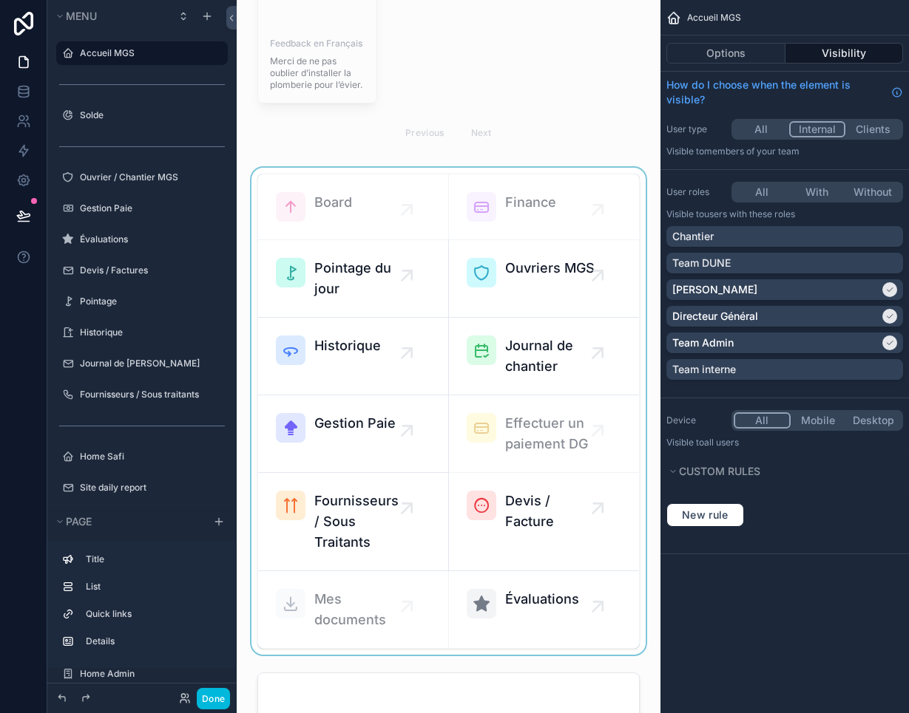
click at [392, 223] on div "scrollable content" at bounding box center [448, 411] width 400 height 487
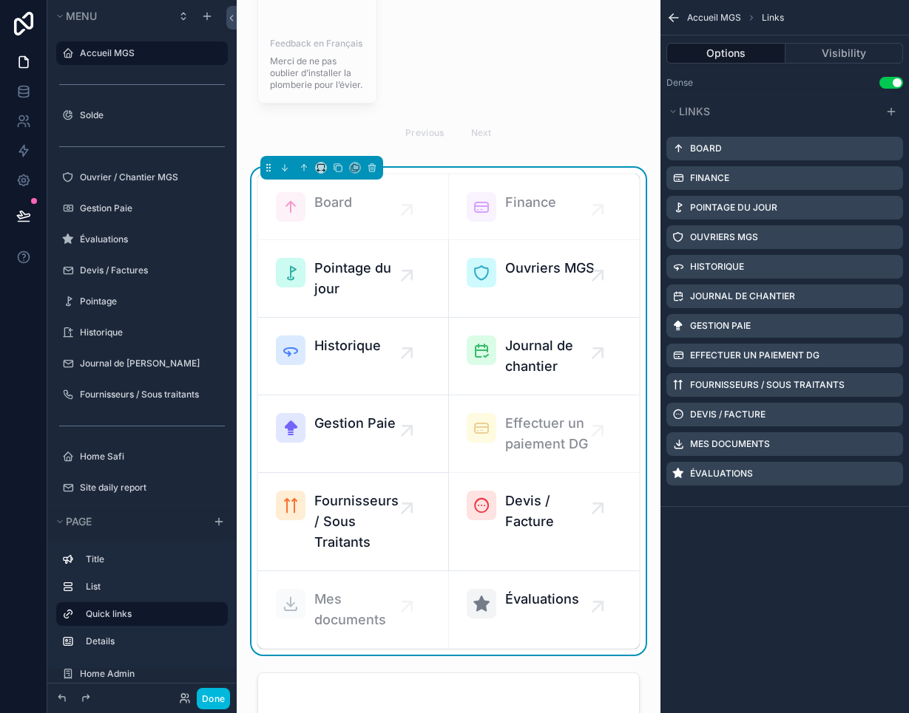
click at [0, 0] on icon "scrollable content" at bounding box center [0, 0] width 0 height 0
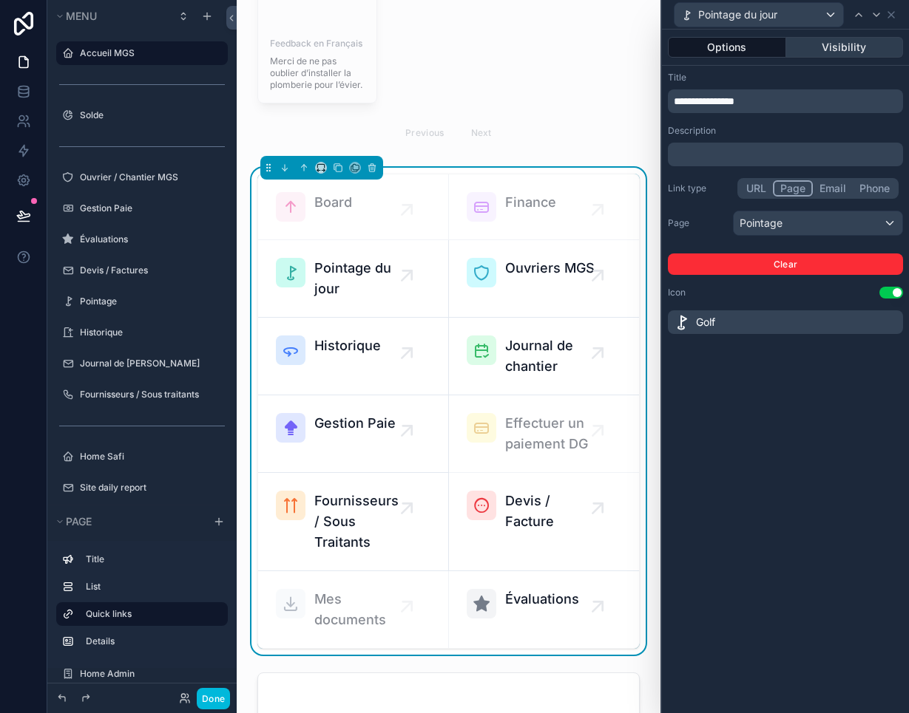
click at [717, 44] on button "Visibility" at bounding box center [845, 47] width 118 height 21
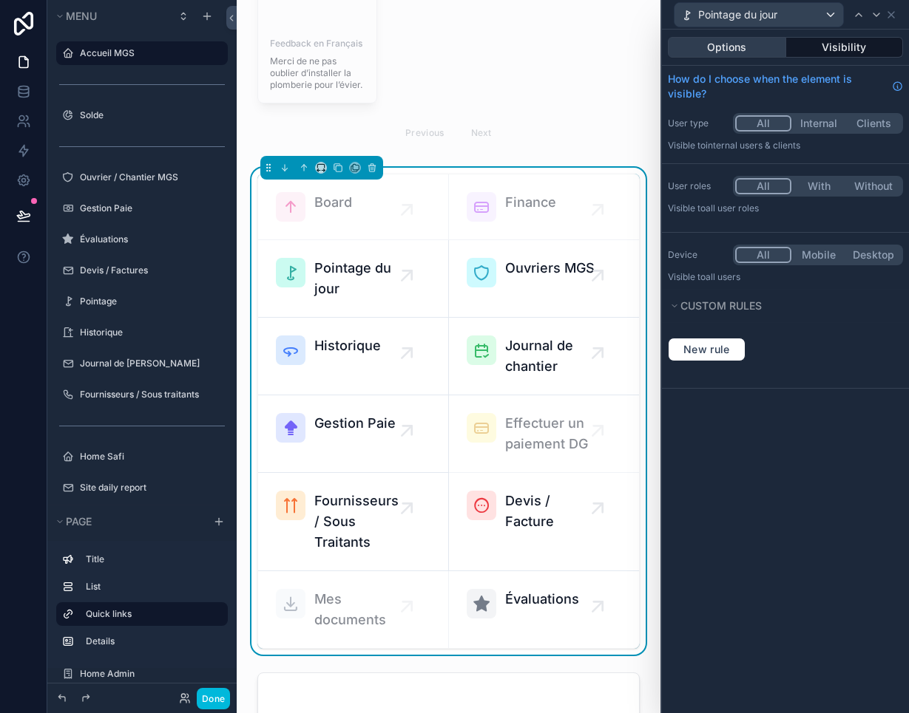
click at [717, 46] on button "Options" at bounding box center [727, 47] width 118 height 21
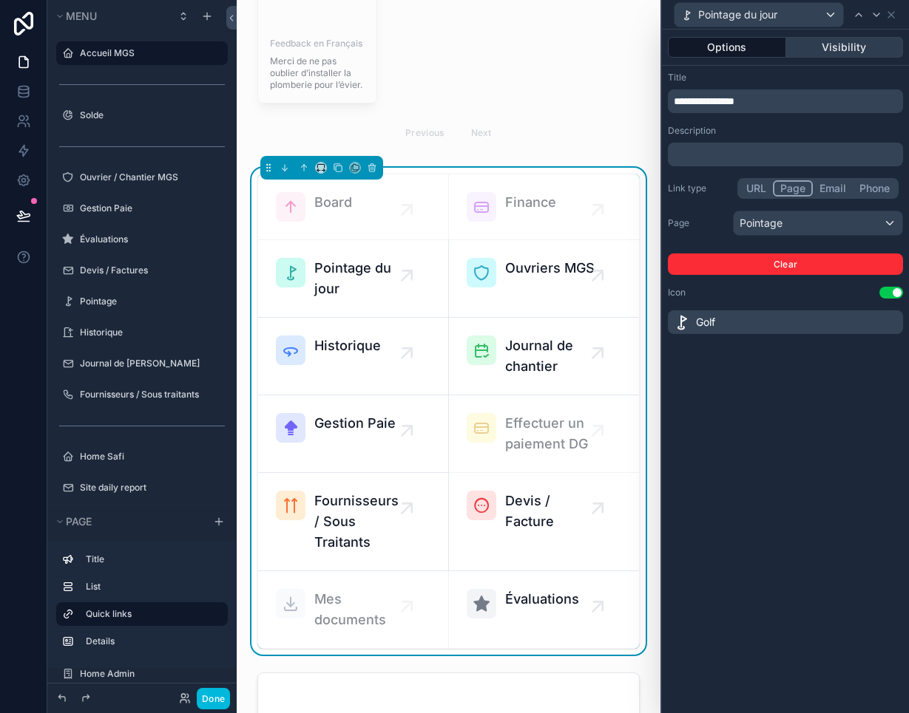
click at [717, 38] on button "Visibility" at bounding box center [845, 47] width 118 height 21
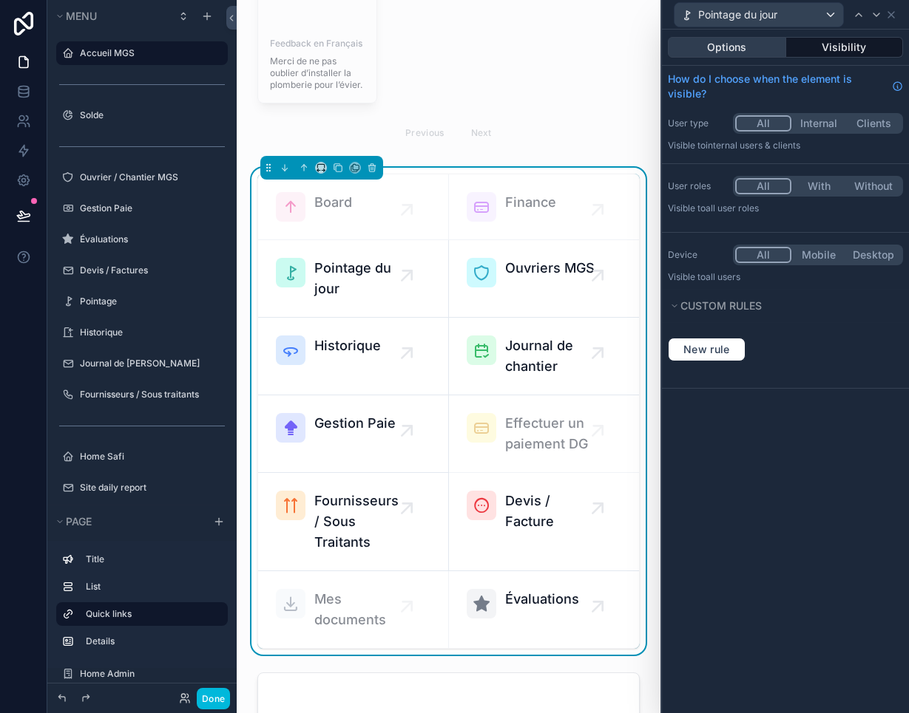
click at [717, 44] on button "Options" at bounding box center [727, 47] width 118 height 21
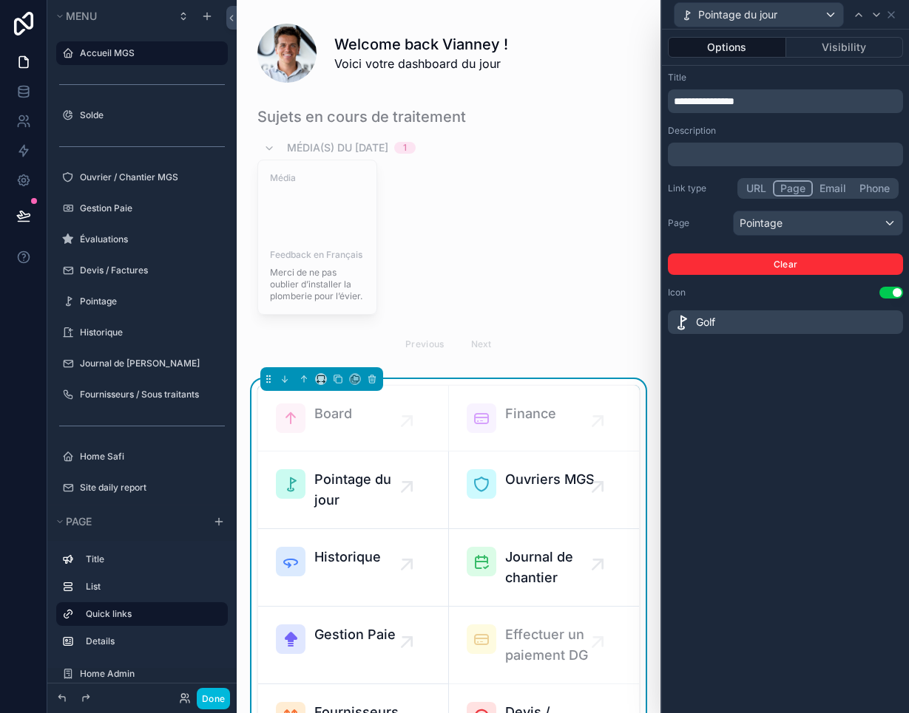
scroll to position [0, 0]
click at [586, 68] on div "scrollable content" at bounding box center [448, 50] width 400 height 77
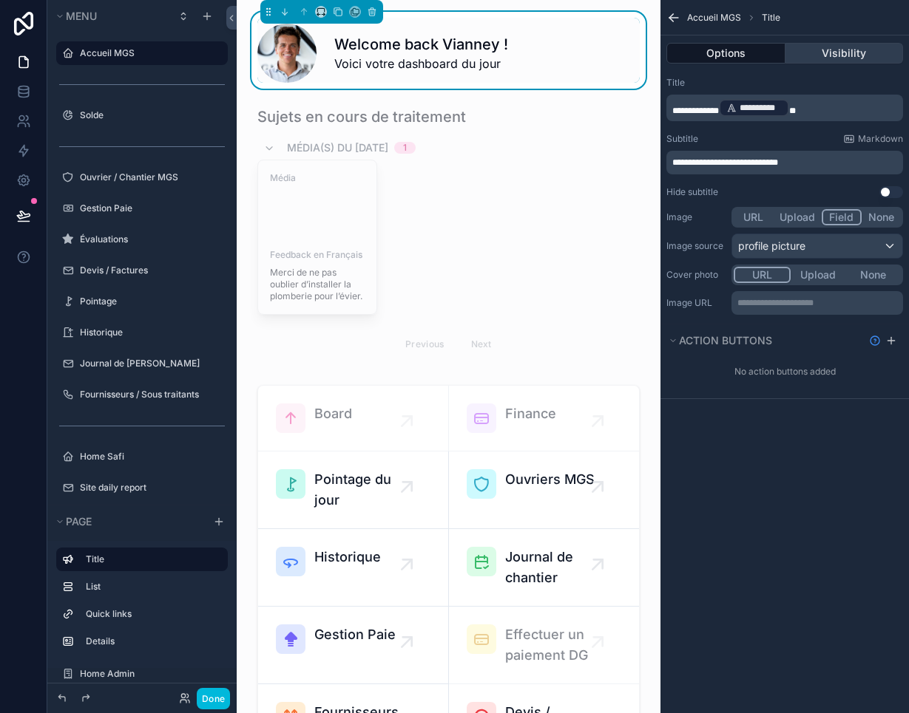
click at [717, 44] on button "Visibility" at bounding box center [844, 53] width 118 height 21
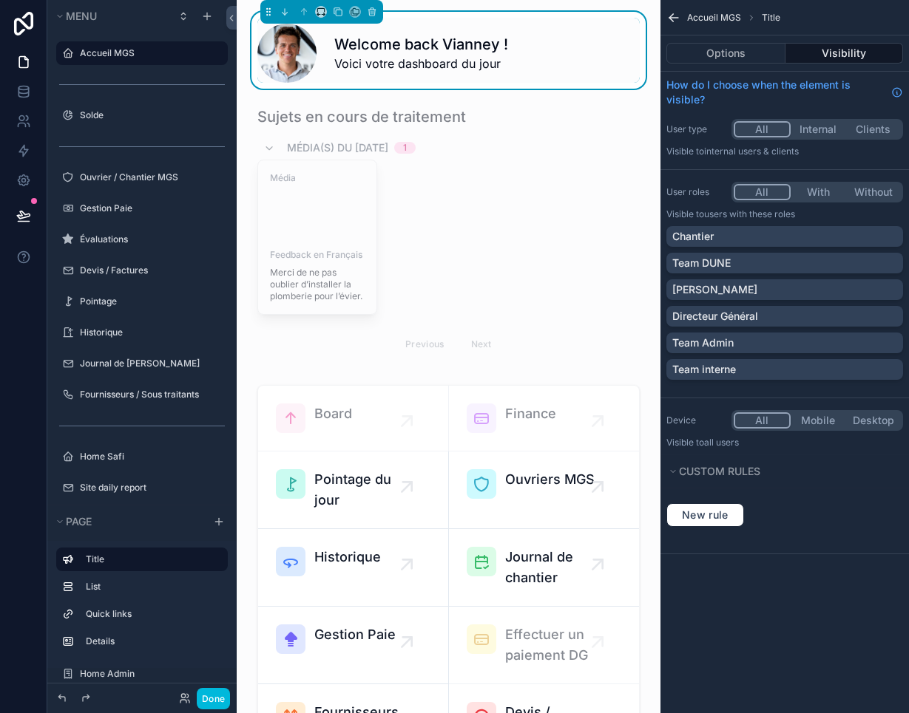
click at [0, 0] on button "scrollable content" at bounding box center [0, 0] width 0 height 0
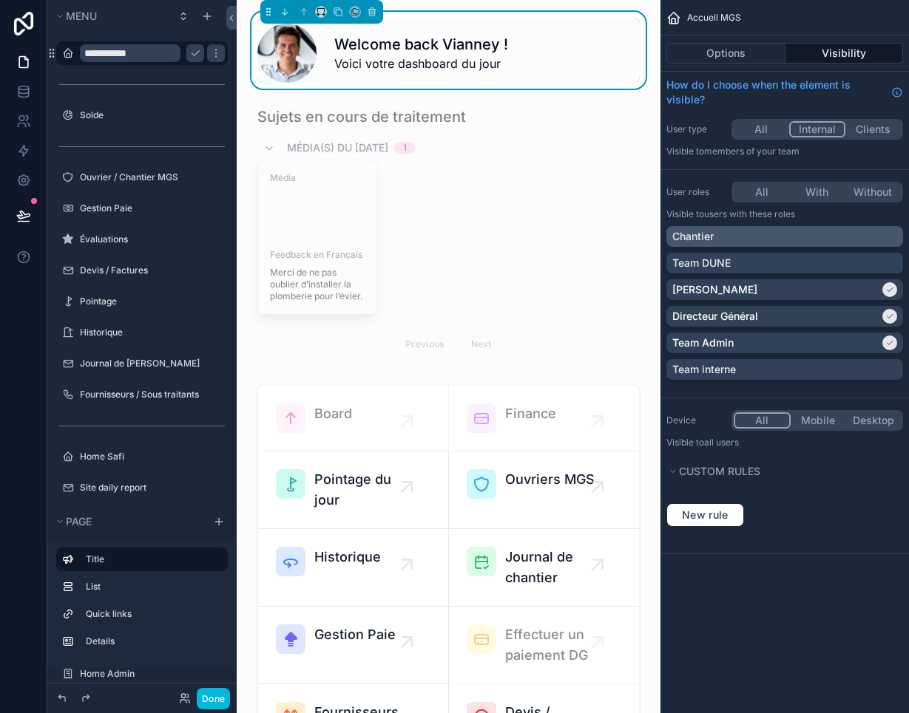
click at [717, 231] on div "Chantier" at bounding box center [784, 236] width 225 height 15
click at [225, 532] on button "Done" at bounding box center [213, 698] width 33 height 21
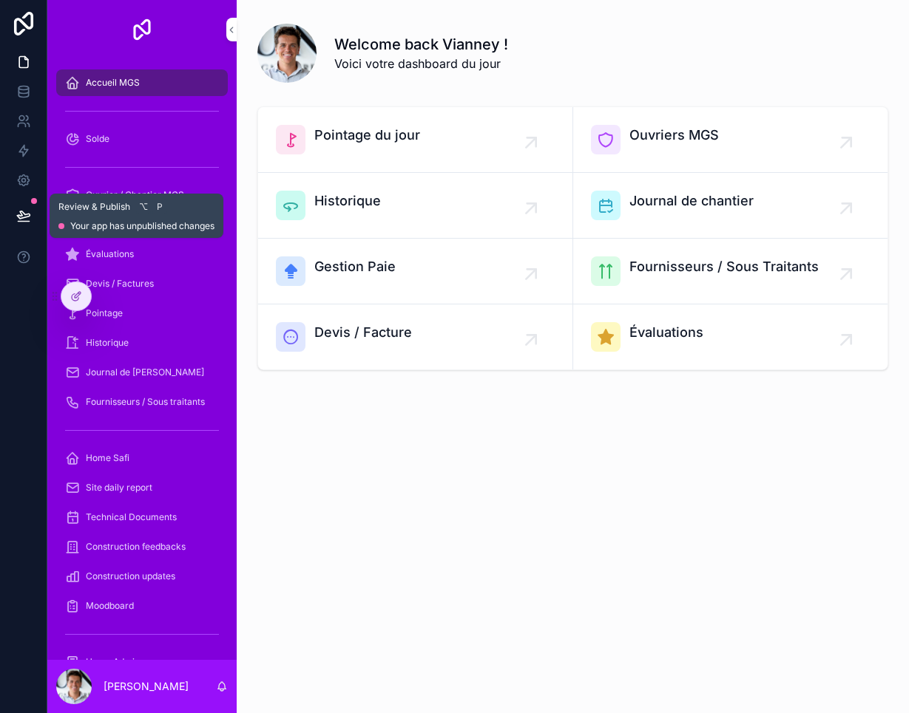
click at [27, 220] on icon at bounding box center [23, 215] width 15 height 15
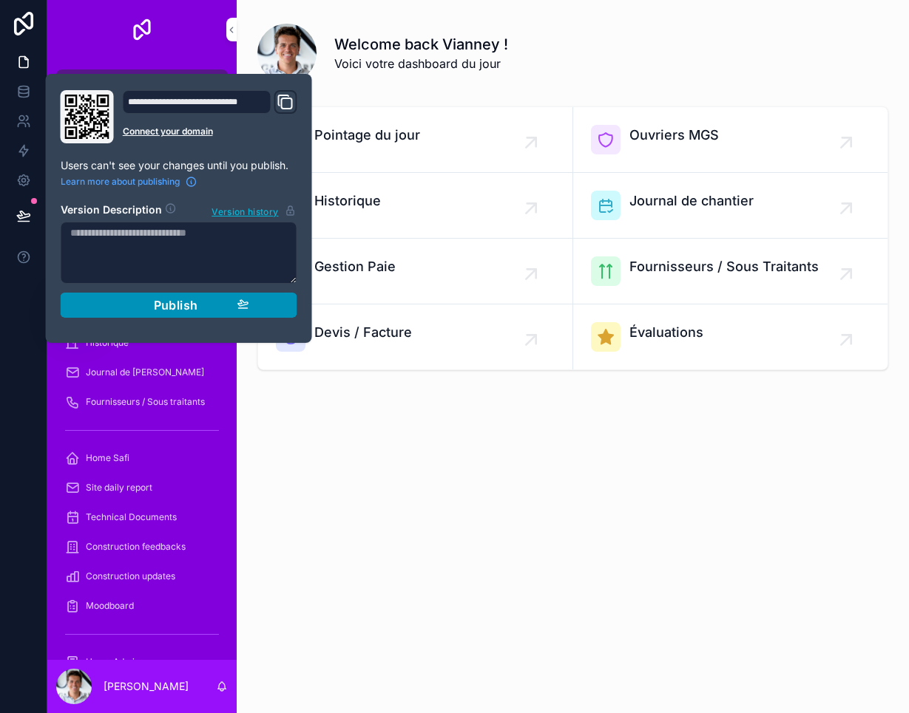
click at [167, 316] on button "Publish" at bounding box center [179, 305] width 237 height 25
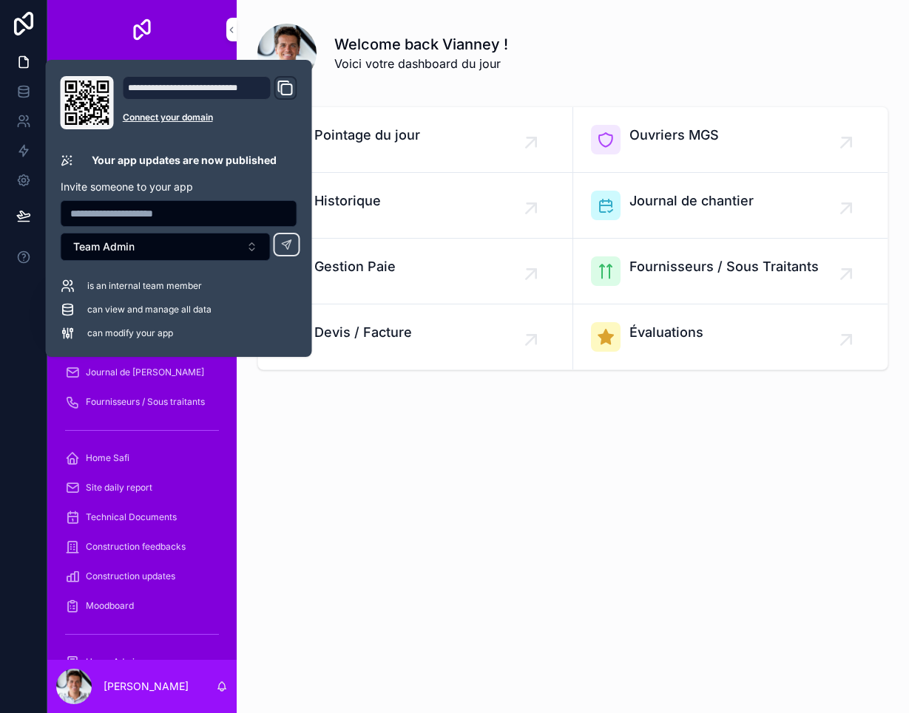
click at [299, 442] on div "Welcome back Vianney ! Voici votre dashboard du jour Pointage du jour Ouvriers …" at bounding box center [573, 247] width 672 height 495
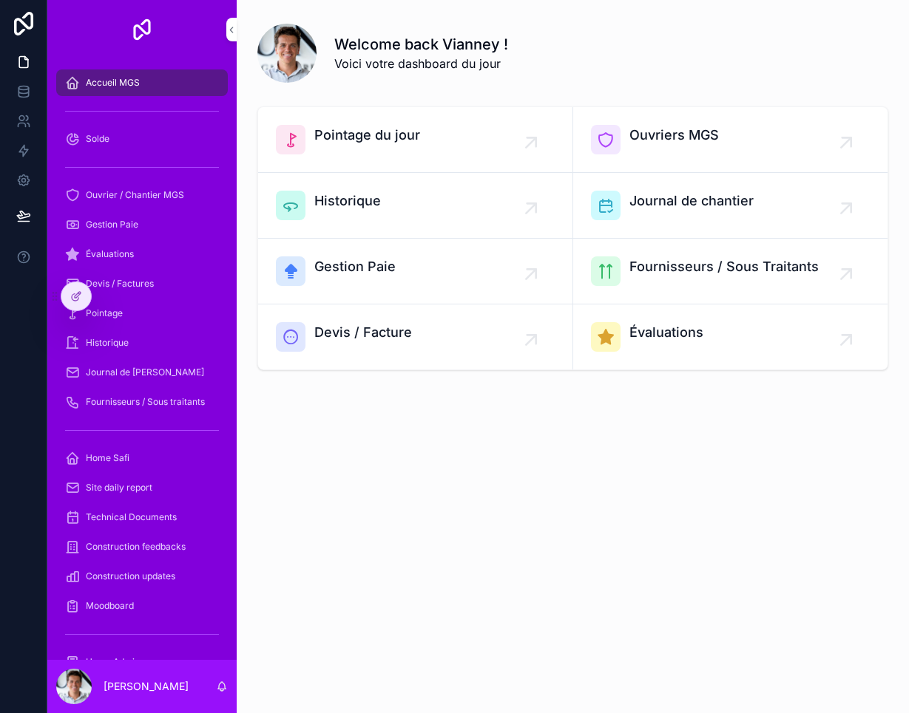
click at [274, 436] on div "Welcome back Vianney ! Voici votre dashboard du jour Pointage du jour Ouvriers …" at bounding box center [573, 247] width 672 height 495
click at [186, 84] on div "Accueil MGS" at bounding box center [142, 83] width 154 height 24
click at [203, 70] on link "Accueil MGS" at bounding box center [142, 82] width 172 height 27
click at [199, 86] on div "Accueil MGS" at bounding box center [142, 83] width 154 height 24
click at [76, 276] on div "Build mode E" at bounding box center [126, 263] width 101 height 27
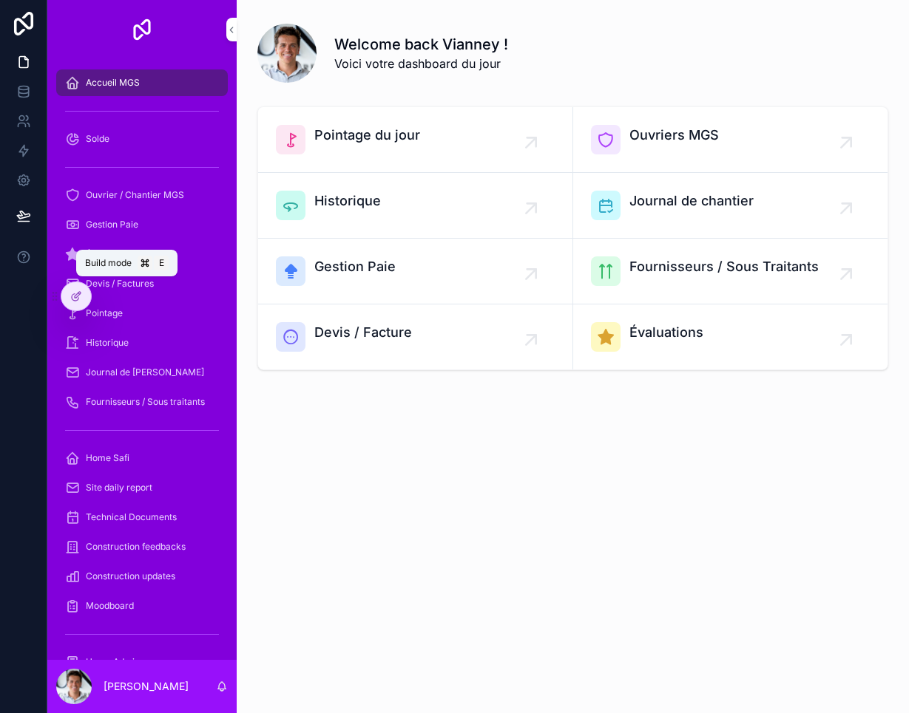
click at [79, 276] on div "Build mode E" at bounding box center [126, 263] width 101 height 27
click at [81, 276] on div "Build mode E" at bounding box center [126, 263] width 101 height 27
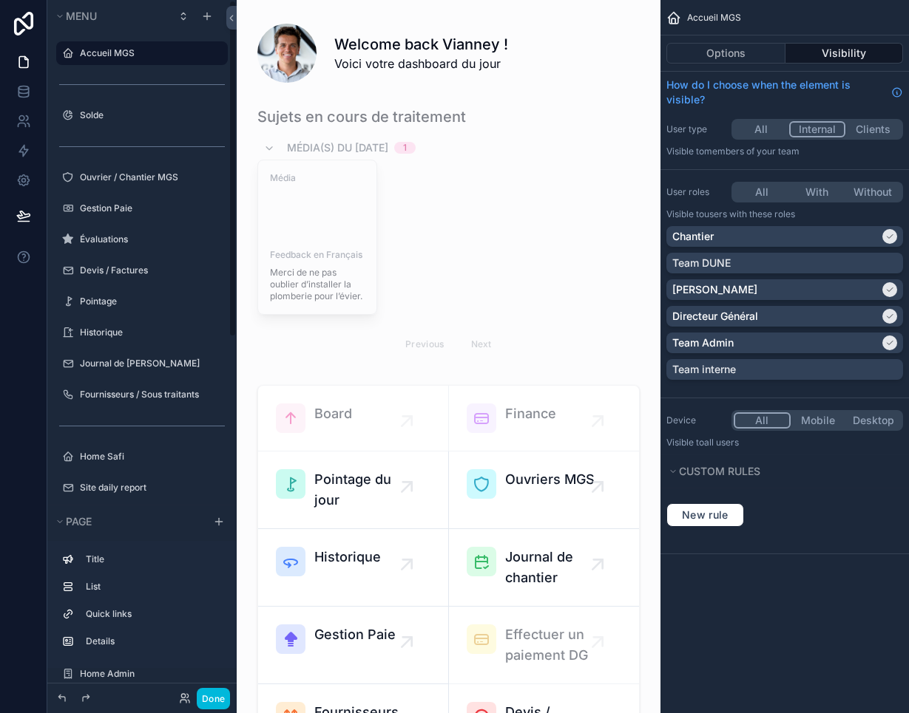
click at [0, 0] on icon "scrollable content" at bounding box center [0, 0] width 0 height 0
click at [717, 125] on button "All" at bounding box center [760, 129] width 55 height 16
click at [225, 532] on button "Done" at bounding box center [213, 698] width 33 height 21
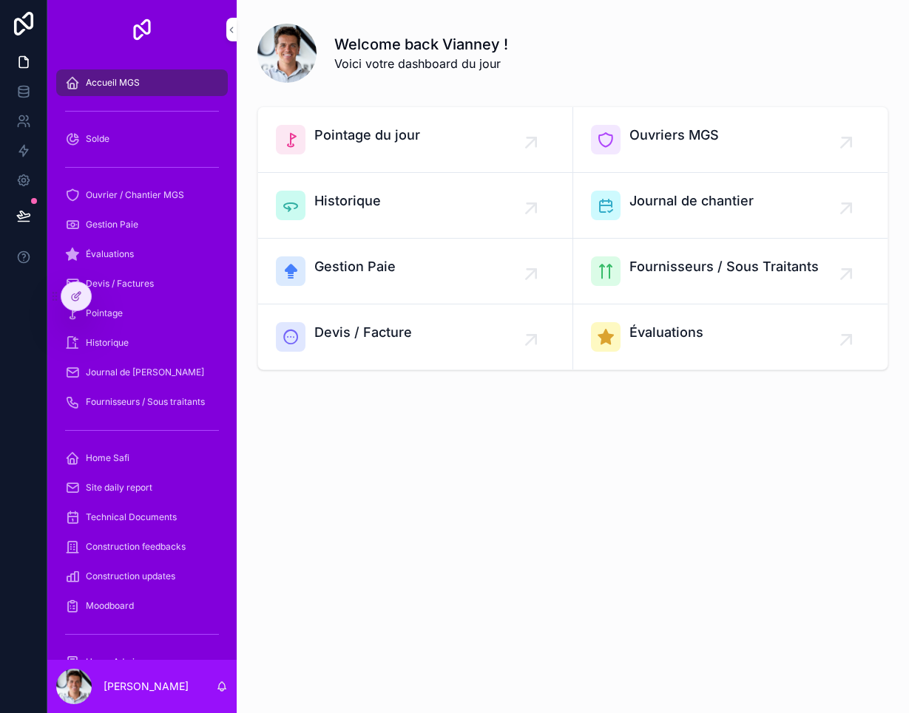
click at [24, 209] on icon at bounding box center [23, 215] width 15 height 15
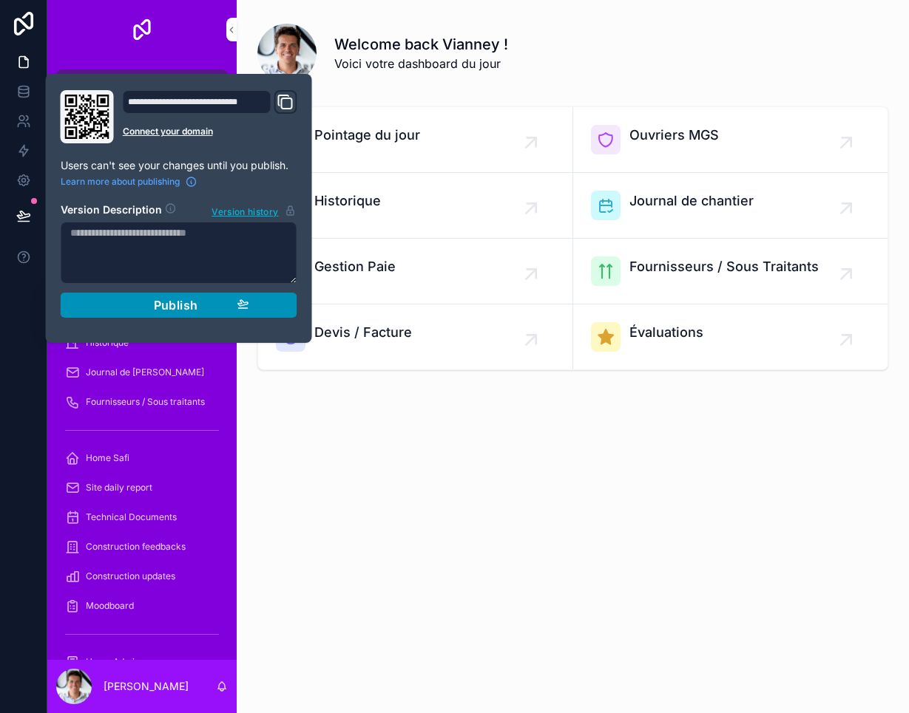
click at [199, 310] on div "Publish" at bounding box center [179, 305] width 140 height 15
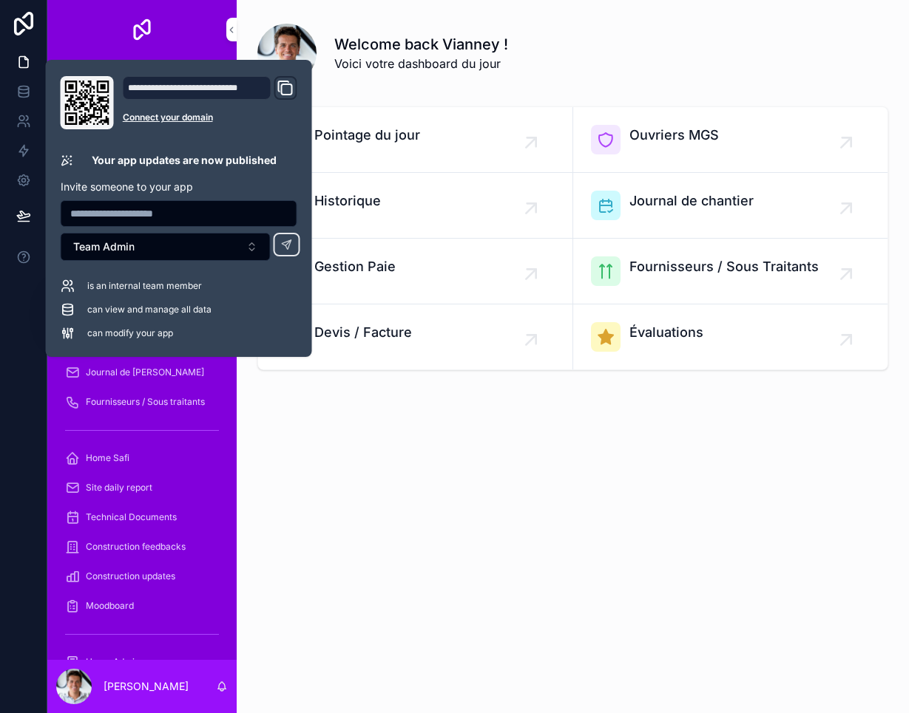
click at [280, 512] on div "Welcome back Vianney ! Voici votre dashboard du jour Pointage du jour Ouvriers …" at bounding box center [573, 259] width 672 height 518
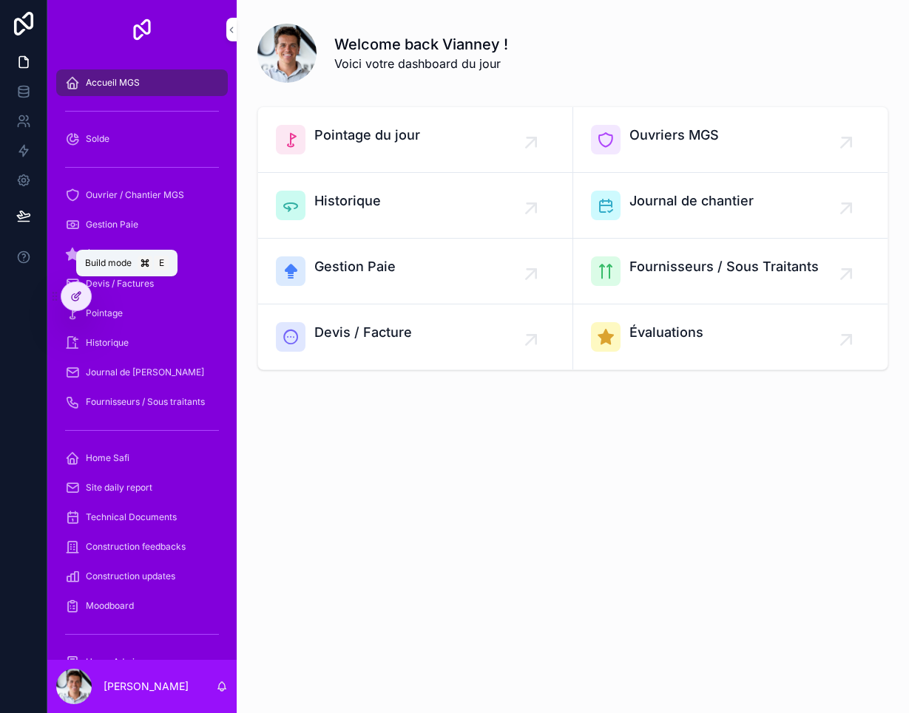
click at [80, 276] on div "Build mode E" at bounding box center [126, 263] width 101 height 27
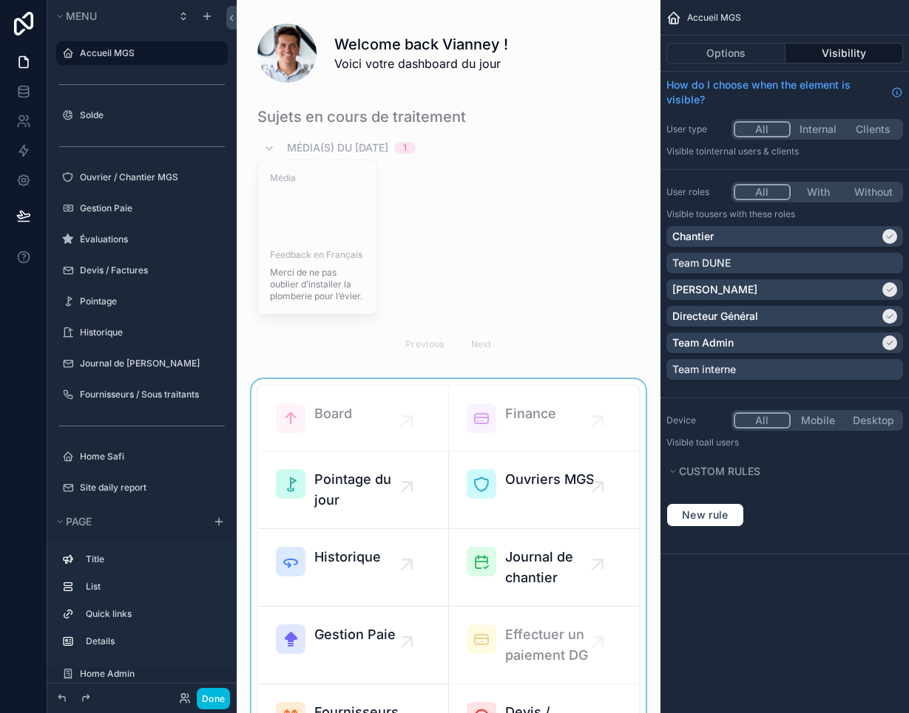
click at [435, 505] on div "scrollable content" at bounding box center [448, 622] width 400 height 487
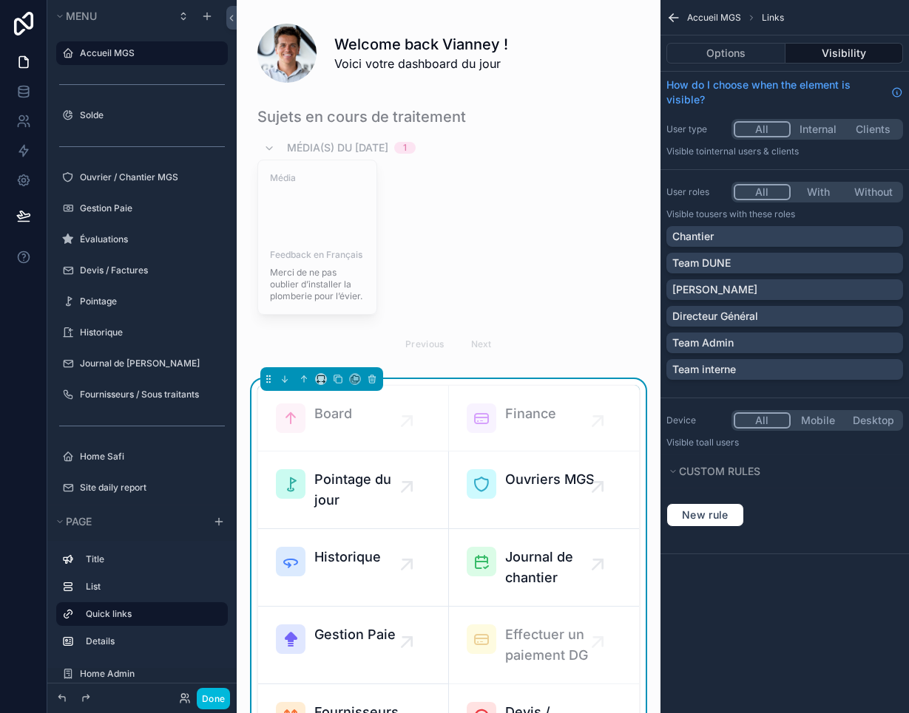
click at [675, 10] on icon "scrollable content" at bounding box center [673, 17] width 15 height 15
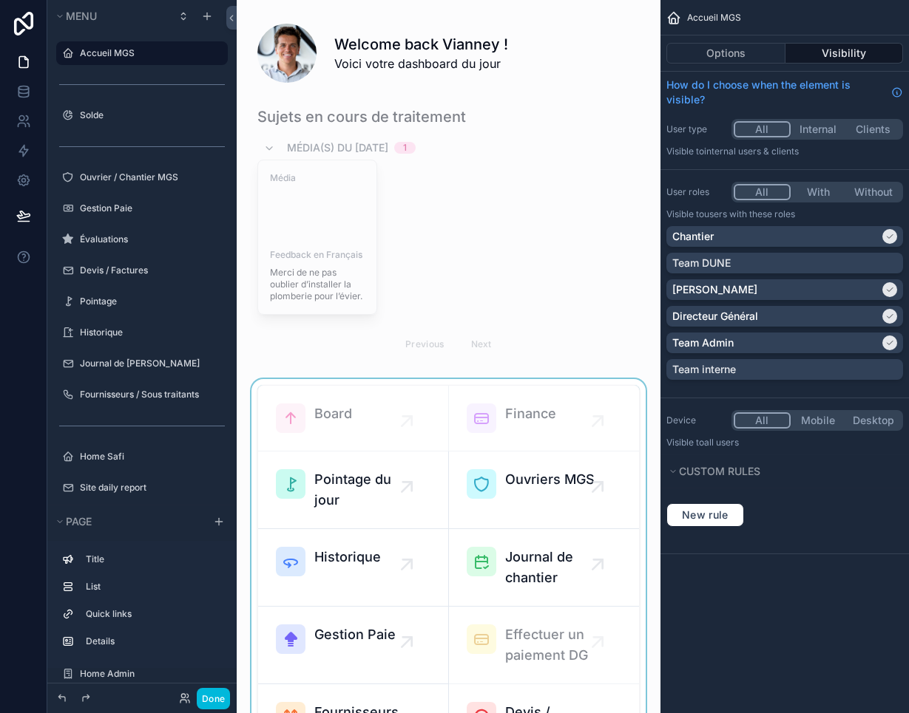
click at [404, 519] on div "scrollable content" at bounding box center [448, 622] width 400 height 487
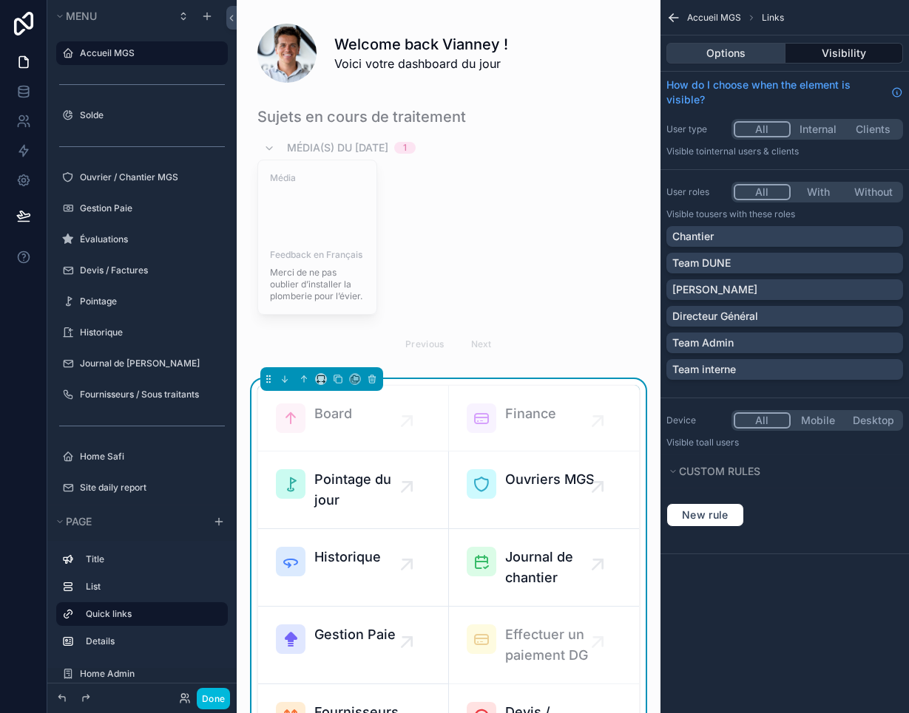
click at [717, 52] on button "Options" at bounding box center [725, 53] width 119 height 21
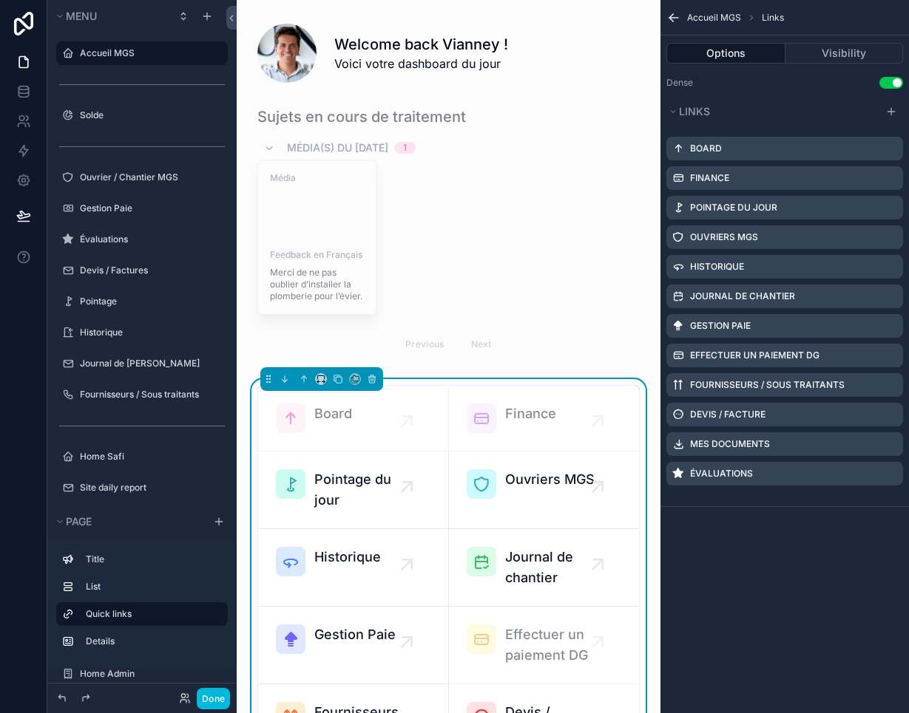
click at [0, 0] on icon "scrollable content" at bounding box center [0, 0] width 0 height 0
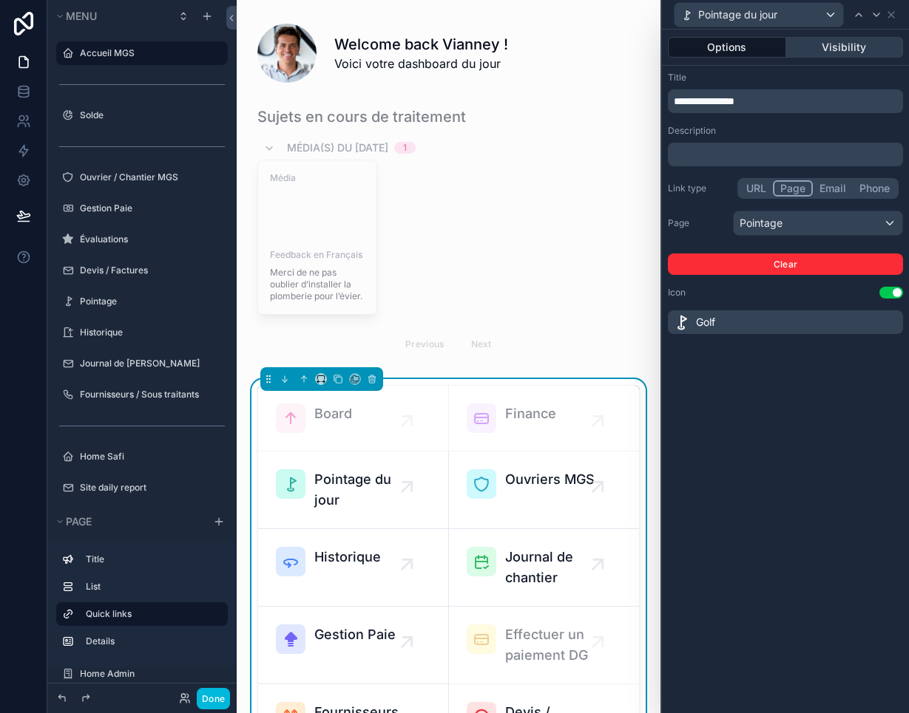
click at [717, 57] on button "Visibility" at bounding box center [845, 47] width 118 height 21
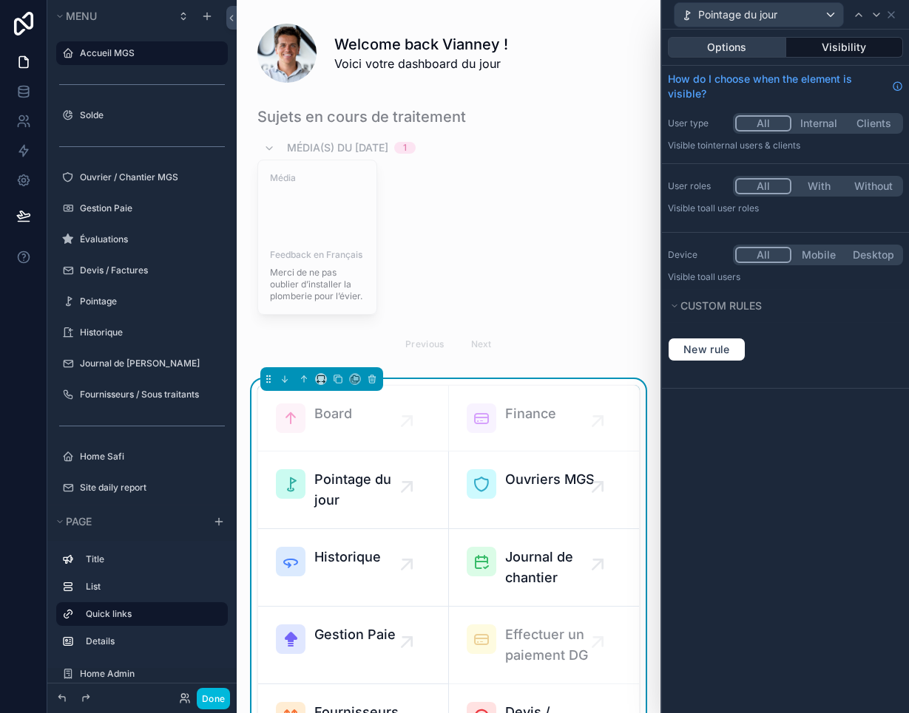
click at [717, 40] on button "Options" at bounding box center [727, 47] width 118 height 21
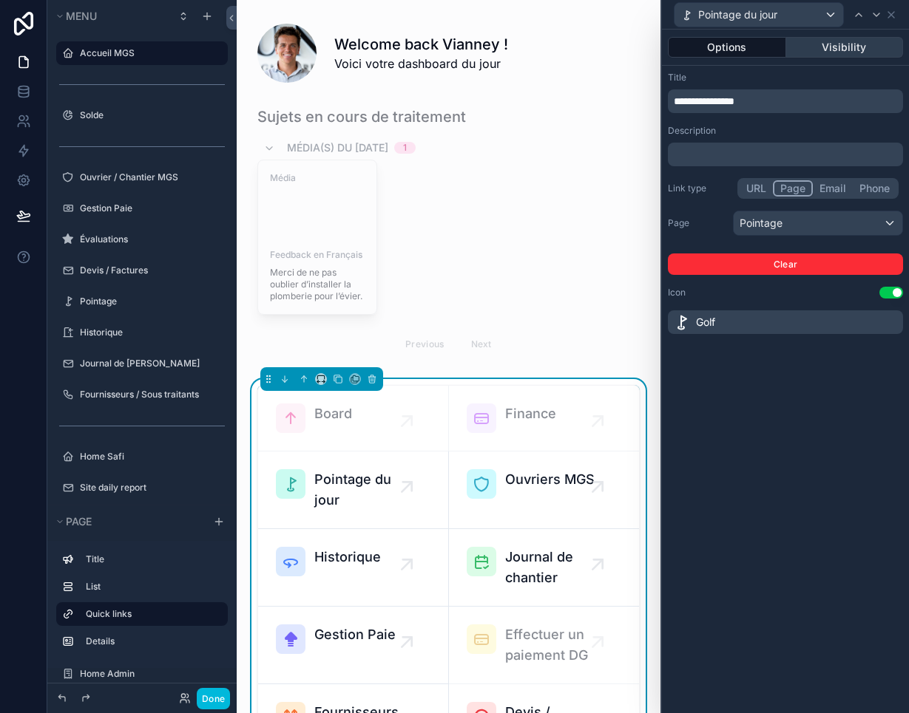
click at [717, 44] on button "Visibility" at bounding box center [845, 47] width 118 height 21
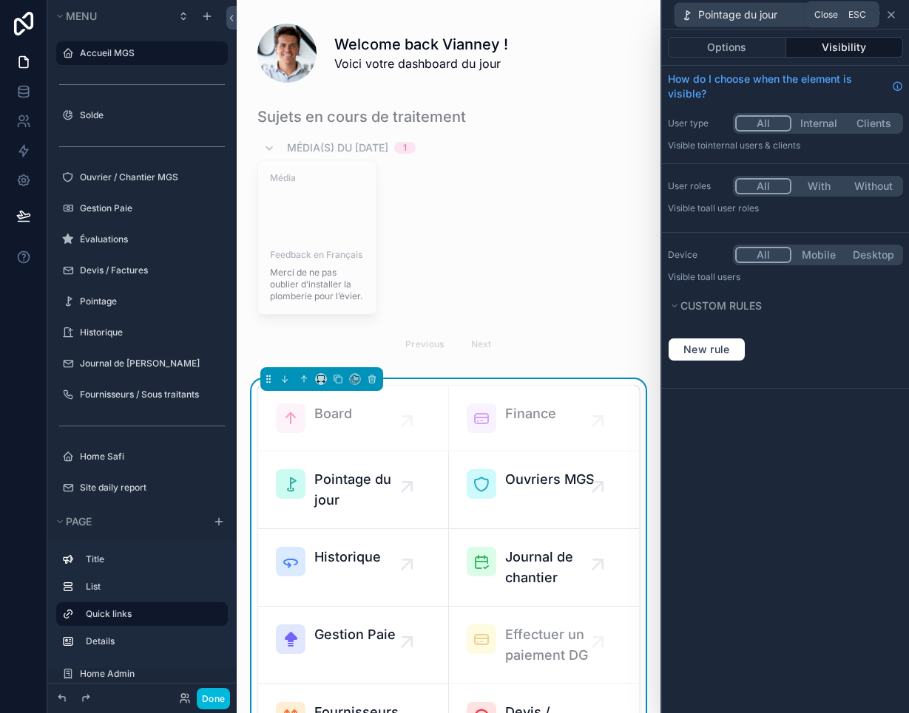
click at [717, 11] on icon at bounding box center [891, 15] width 12 height 12
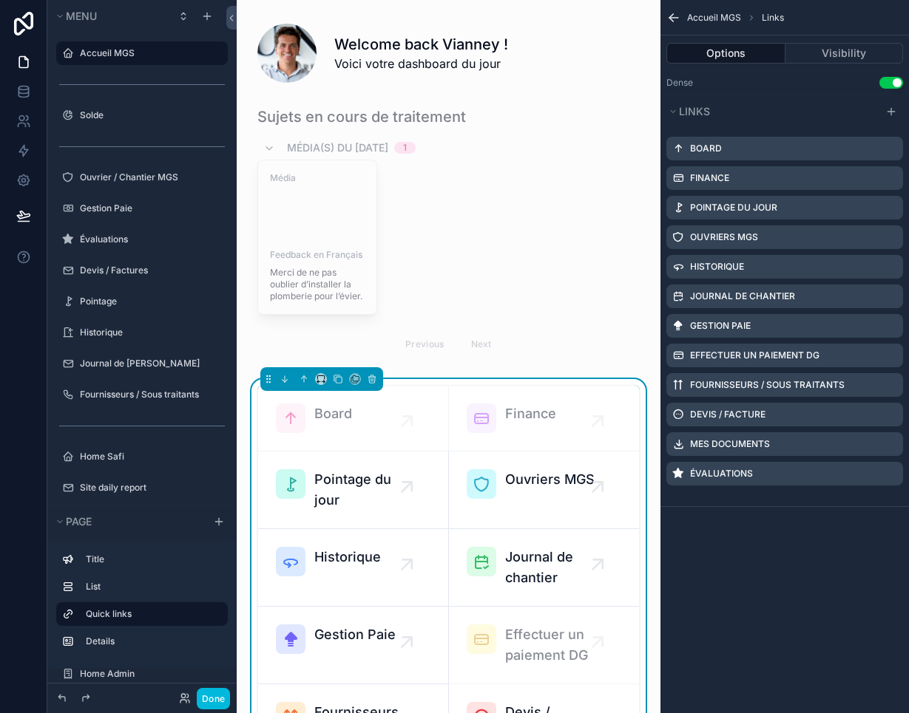
click at [0, 0] on icon "scrollable content" at bounding box center [0, 0] width 0 height 0
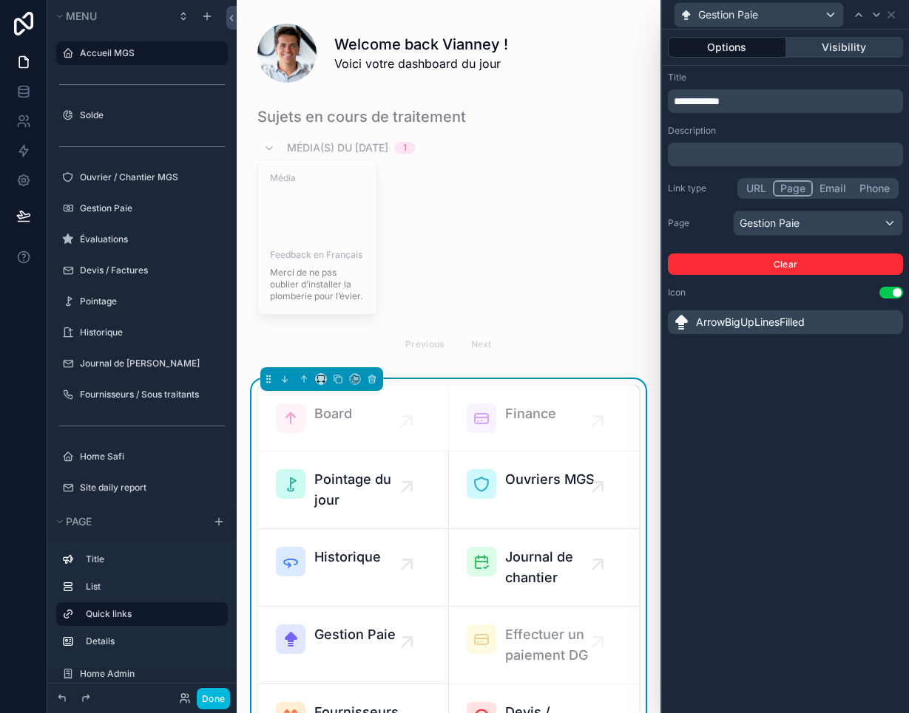
click at [717, 41] on button "Visibility" at bounding box center [845, 47] width 118 height 21
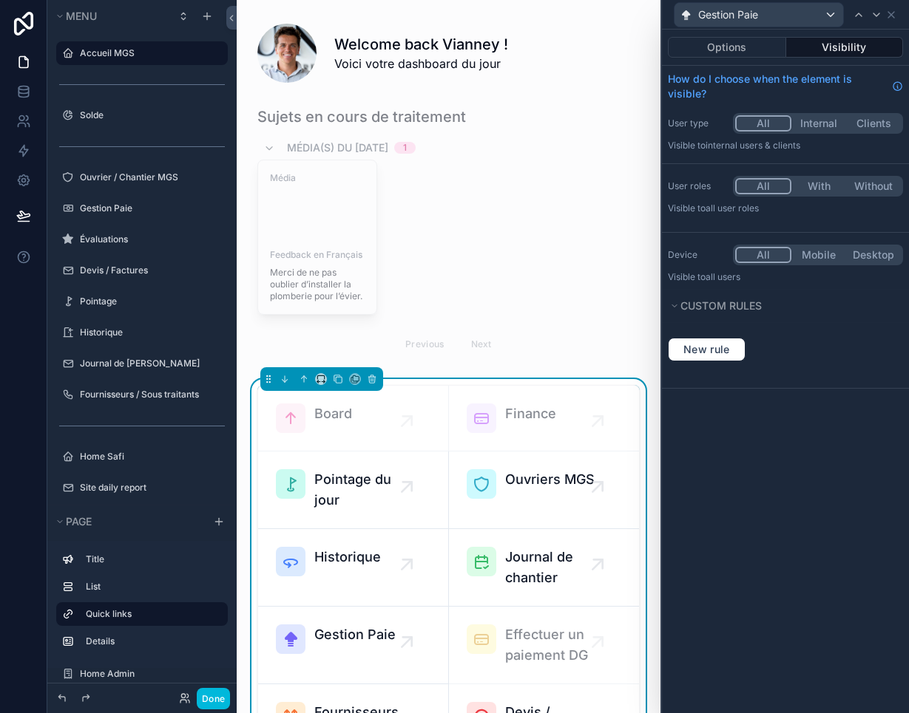
click at [717, 183] on button "With" at bounding box center [818, 186] width 55 height 16
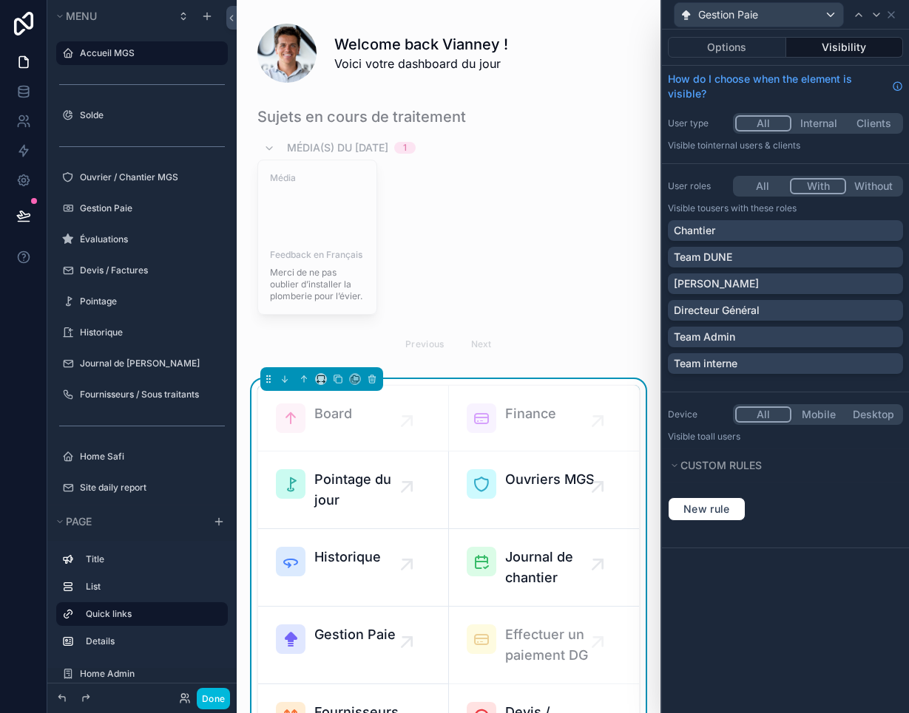
click at [717, 179] on button "All" at bounding box center [762, 186] width 55 height 16
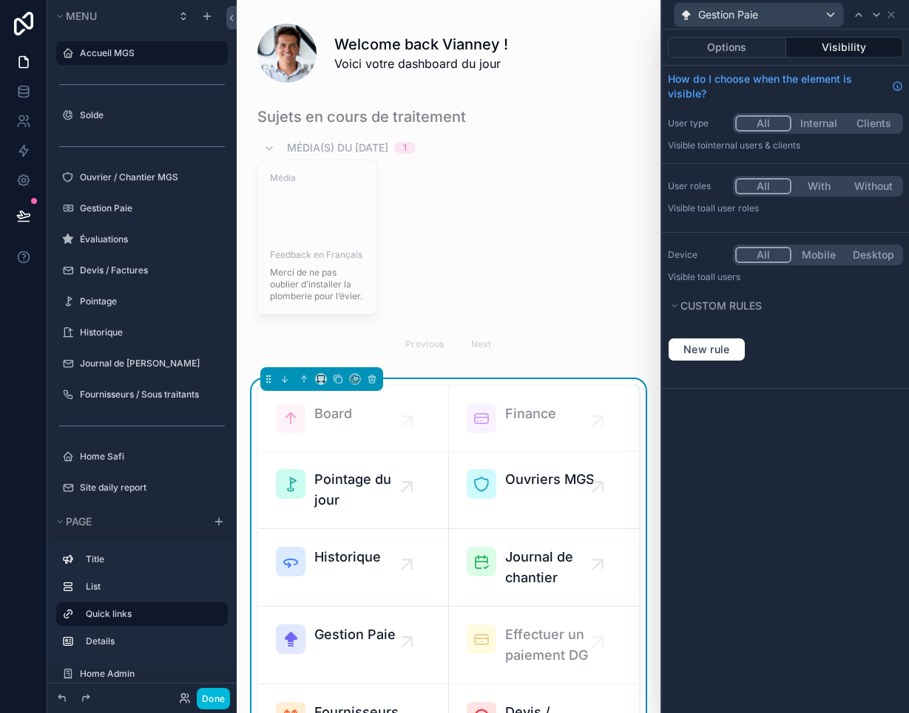
click at [717, 120] on button "Internal" at bounding box center [818, 123] width 55 height 16
click at [717, 9] on icon at bounding box center [891, 15] width 12 height 12
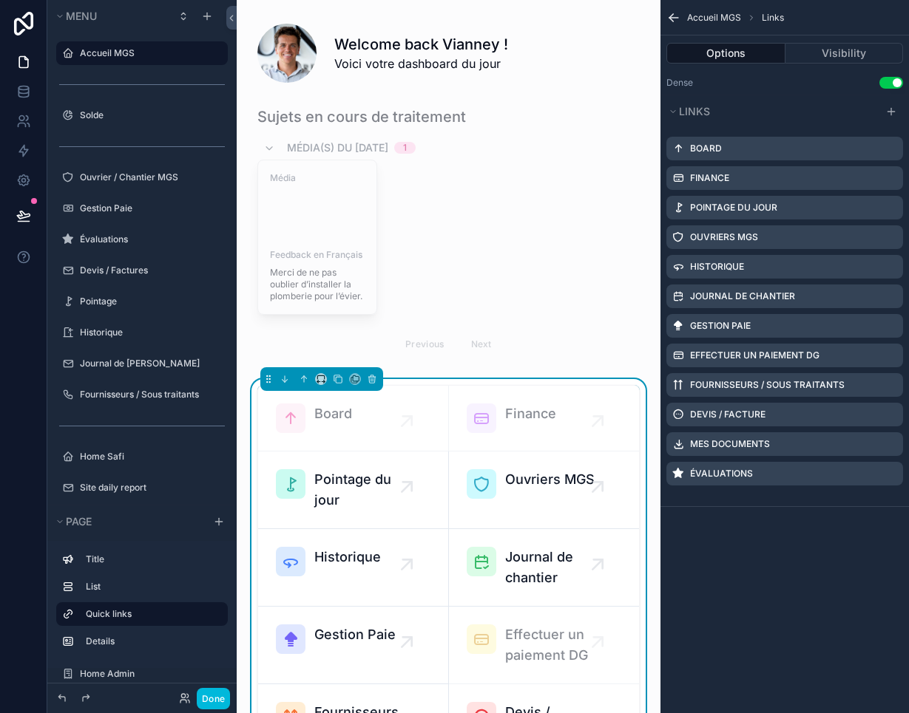
click at [0, 0] on icon "scrollable content" at bounding box center [0, 0] width 0 height 0
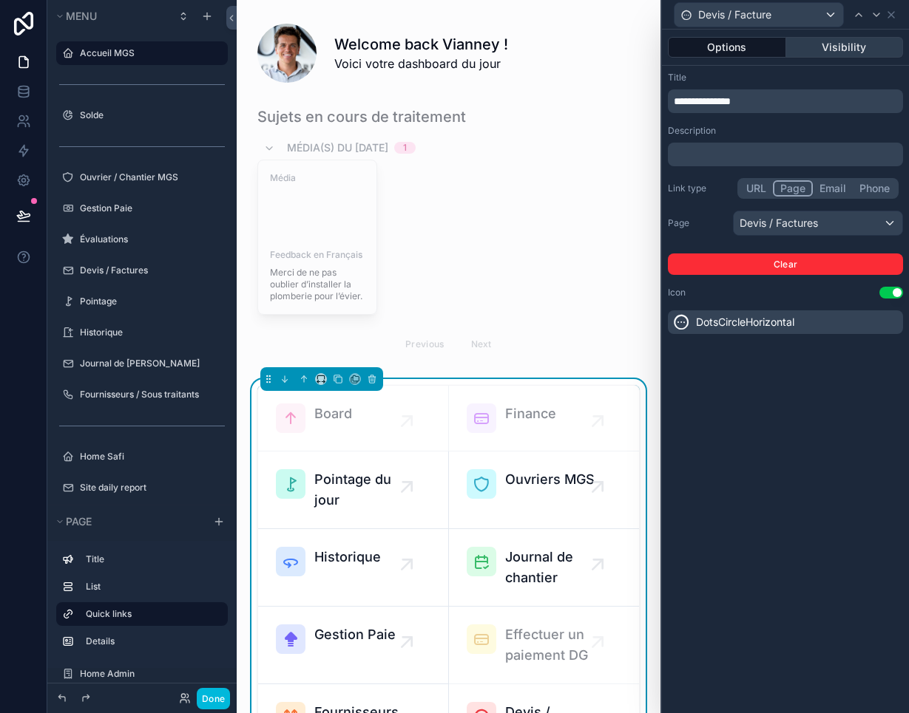
click at [717, 56] on button "Visibility" at bounding box center [845, 47] width 118 height 21
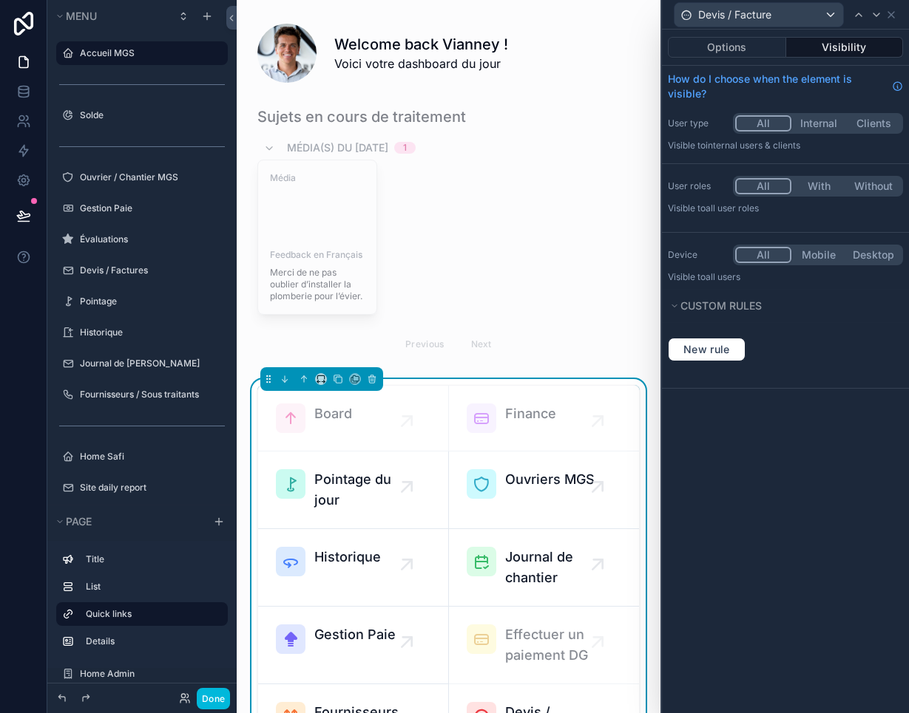
click at [717, 121] on button "Internal" at bounding box center [818, 123] width 55 height 16
click at [717, 13] on icon at bounding box center [891, 15] width 12 height 12
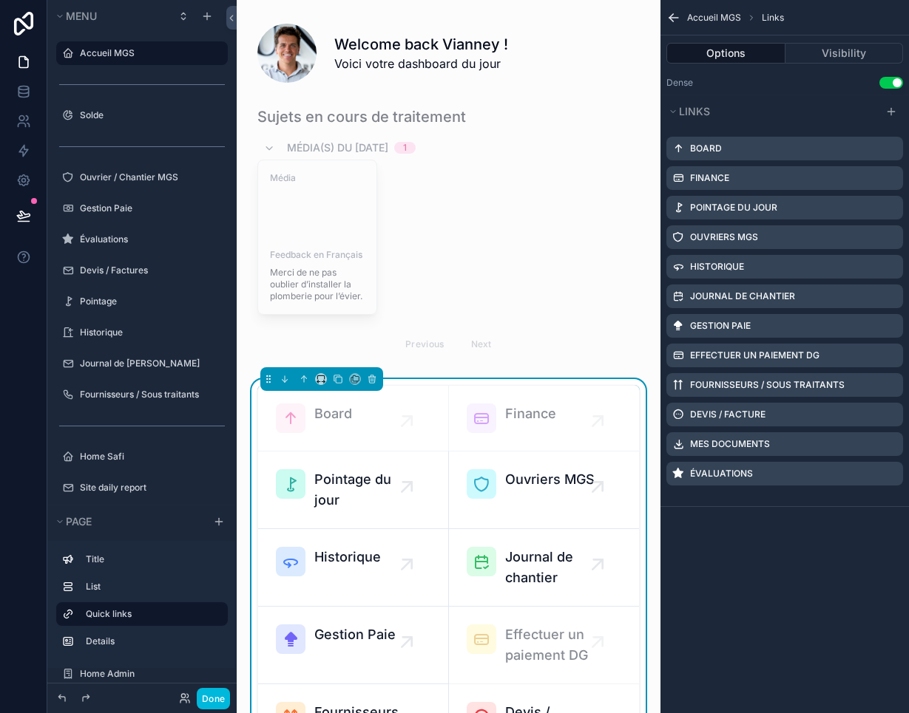
click at [0, 0] on icon "scrollable content" at bounding box center [0, 0] width 0 height 0
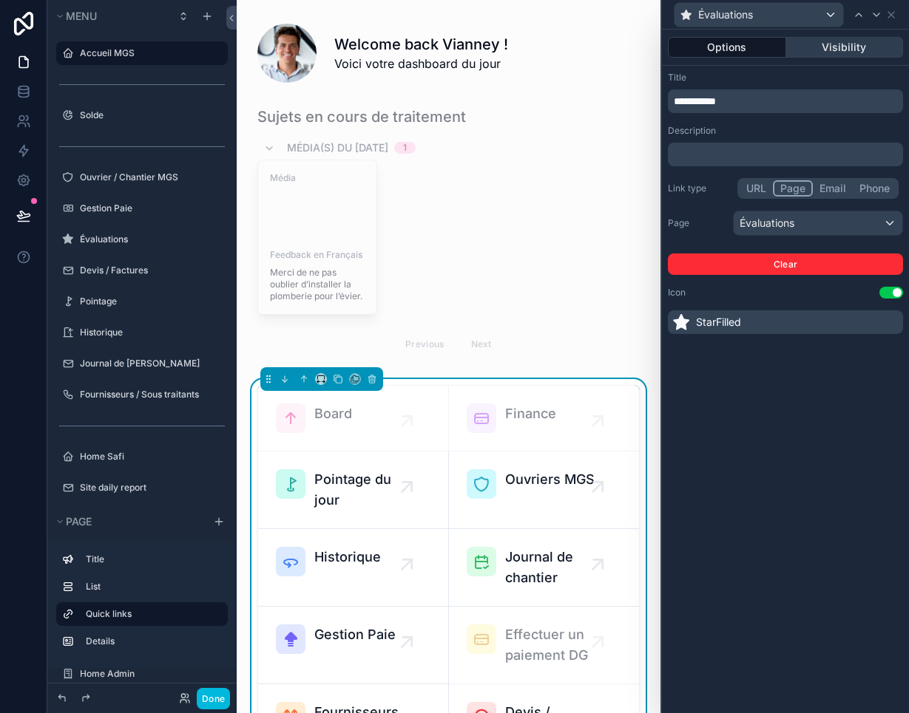
click at [717, 52] on button "Visibility" at bounding box center [845, 47] width 118 height 21
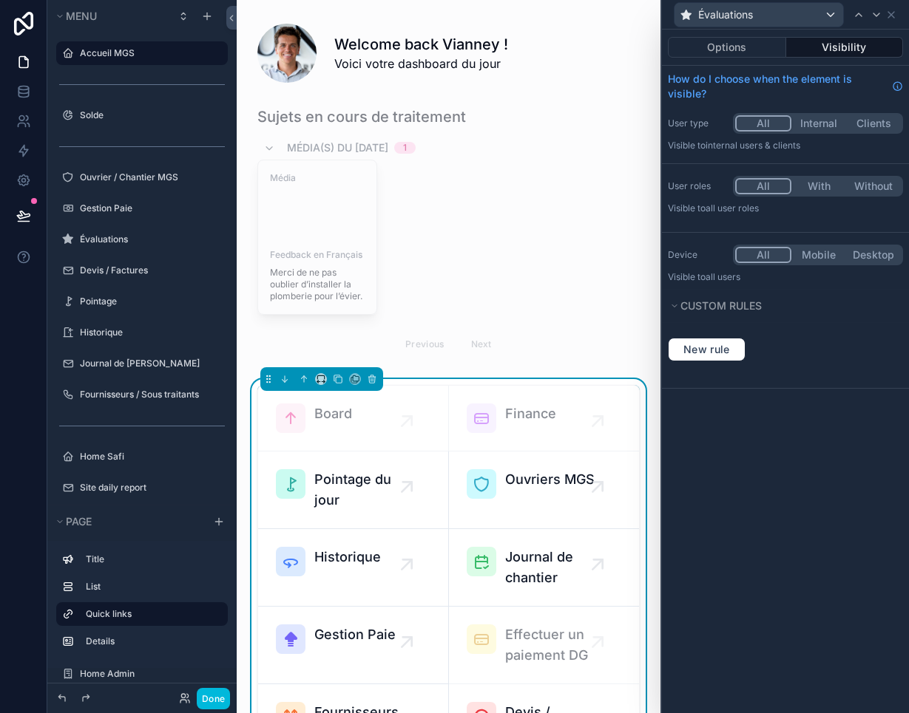
click at [717, 126] on button "Internal" at bounding box center [818, 123] width 55 height 16
click at [717, 18] on icon at bounding box center [891, 15] width 12 height 12
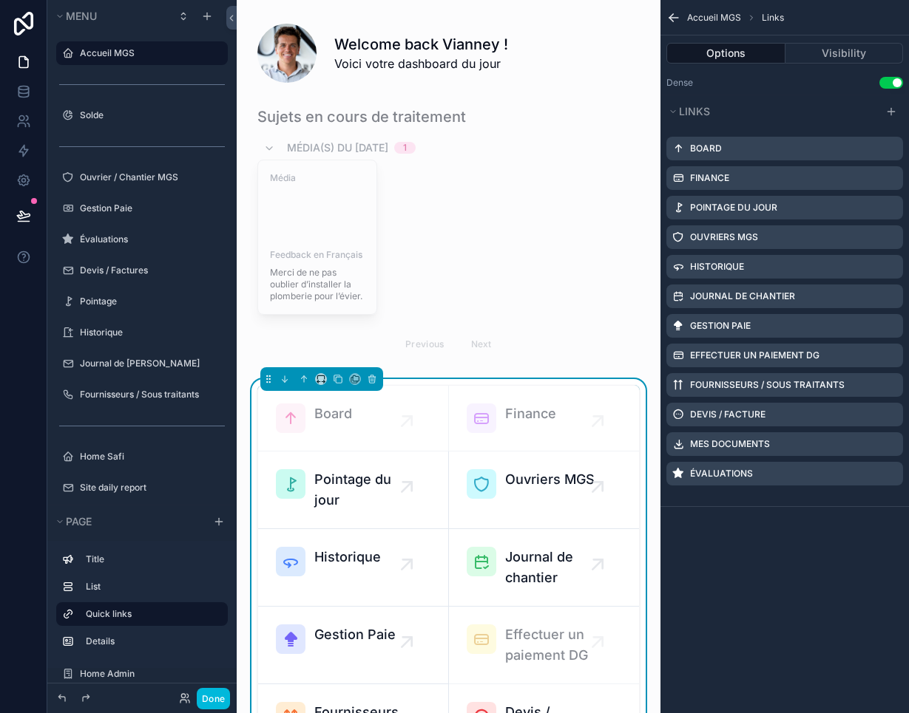
click at [16, 206] on button at bounding box center [23, 215] width 33 height 41
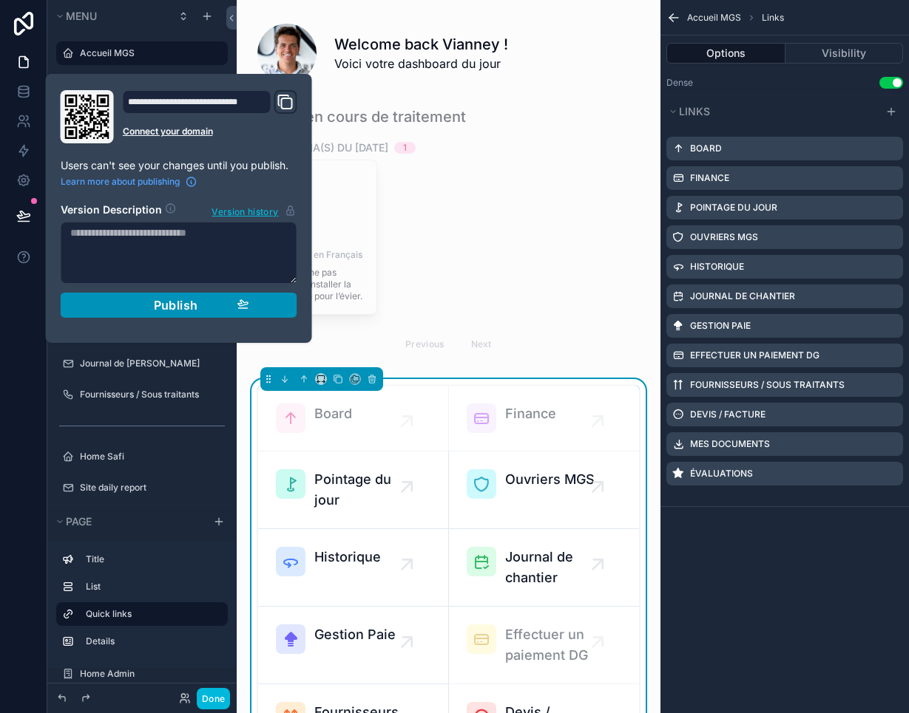
click at [170, 316] on button "Publish" at bounding box center [179, 305] width 237 height 25
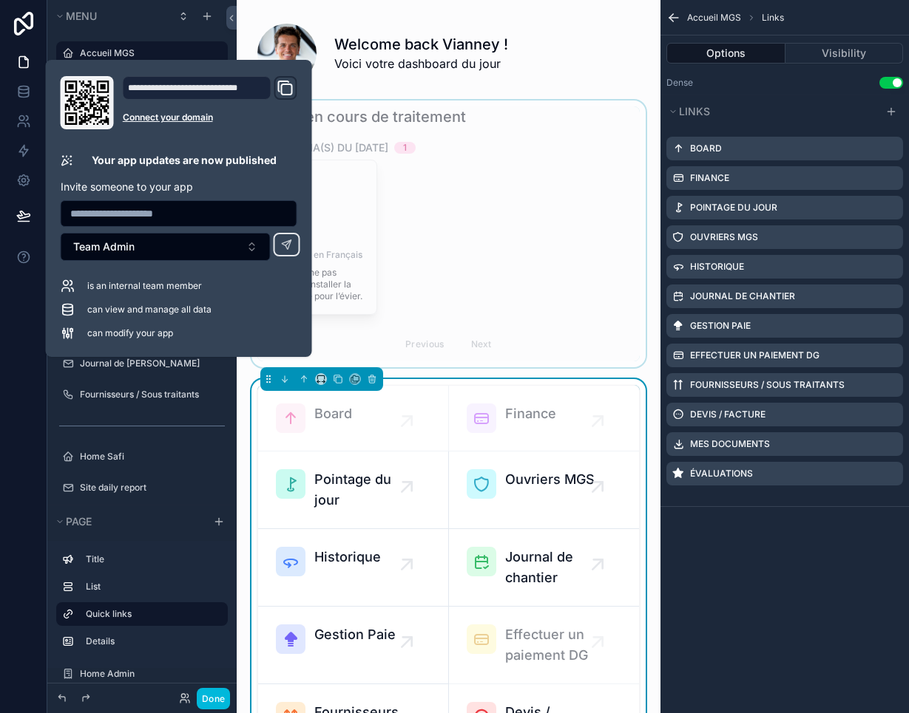
click at [607, 339] on div "scrollable content" at bounding box center [448, 234] width 400 height 267
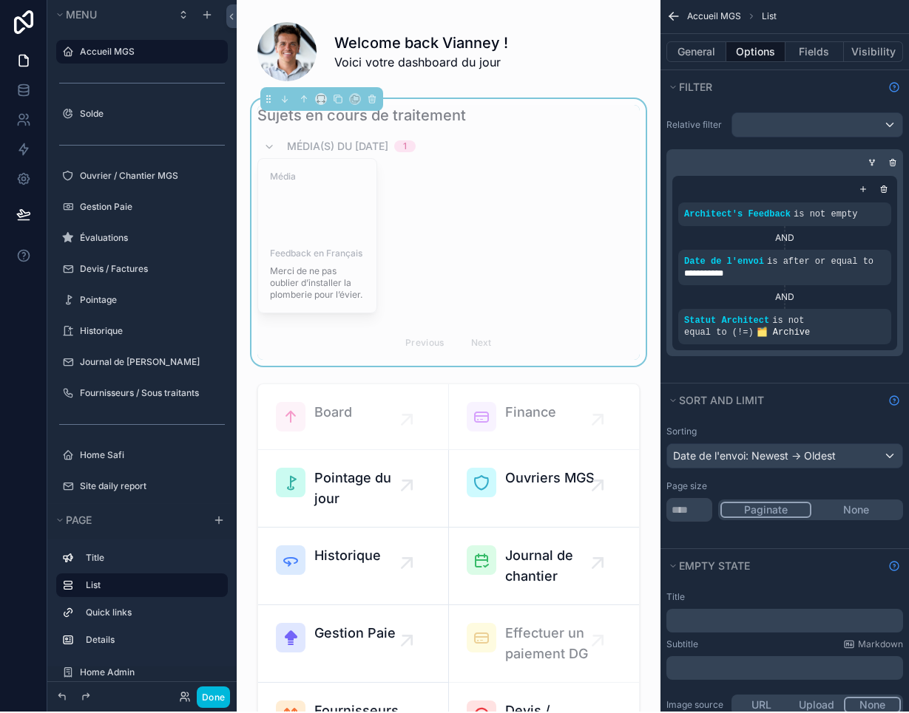
scroll to position [24, 0]
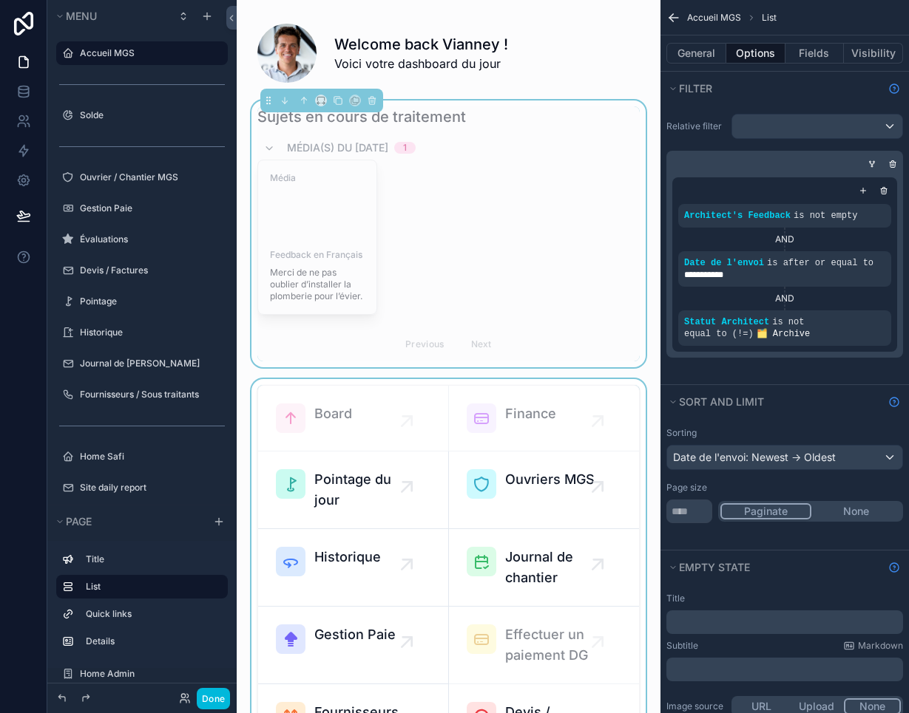
click at [360, 465] on div "scrollable content" at bounding box center [448, 622] width 400 height 487
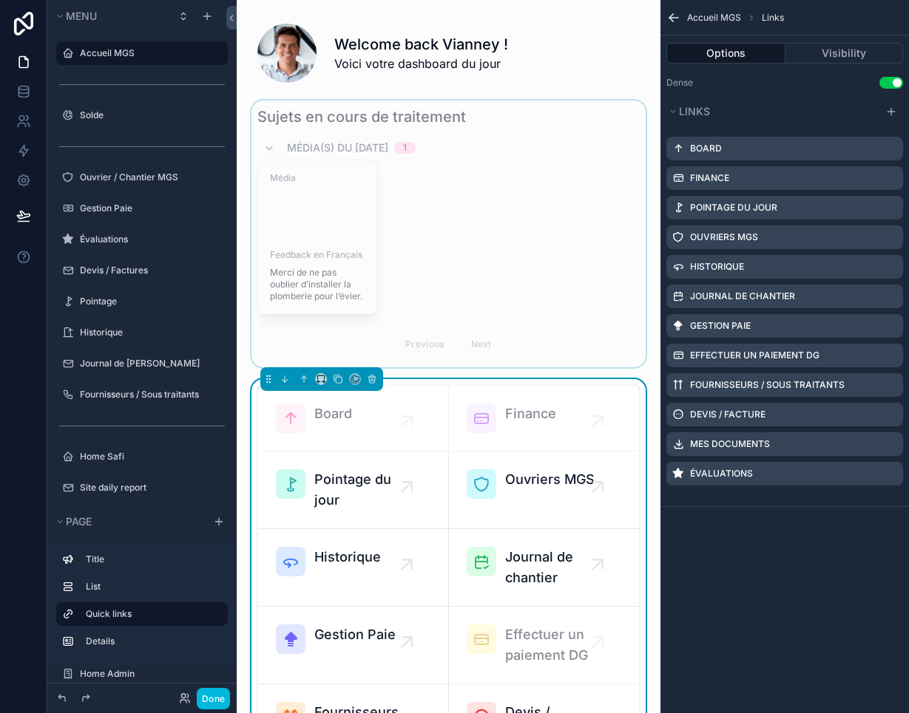
click at [359, 469] on span "Pointage du jour" at bounding box center [360, 489] width 92 height 41
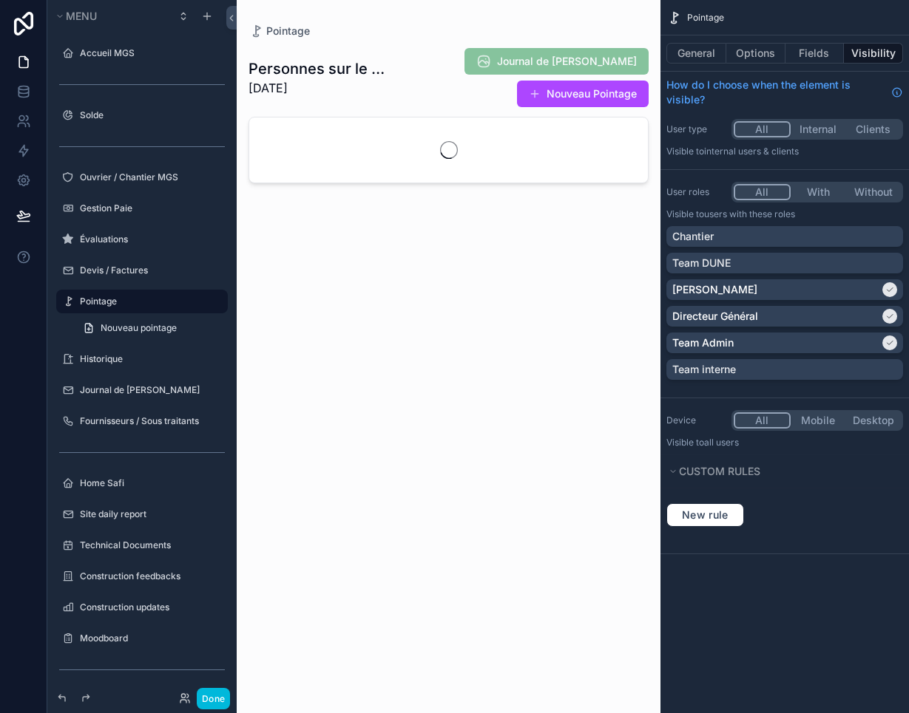
click at [362, 478] on div "scrollable content" at bounding box center [449, 348] width 424 height 696
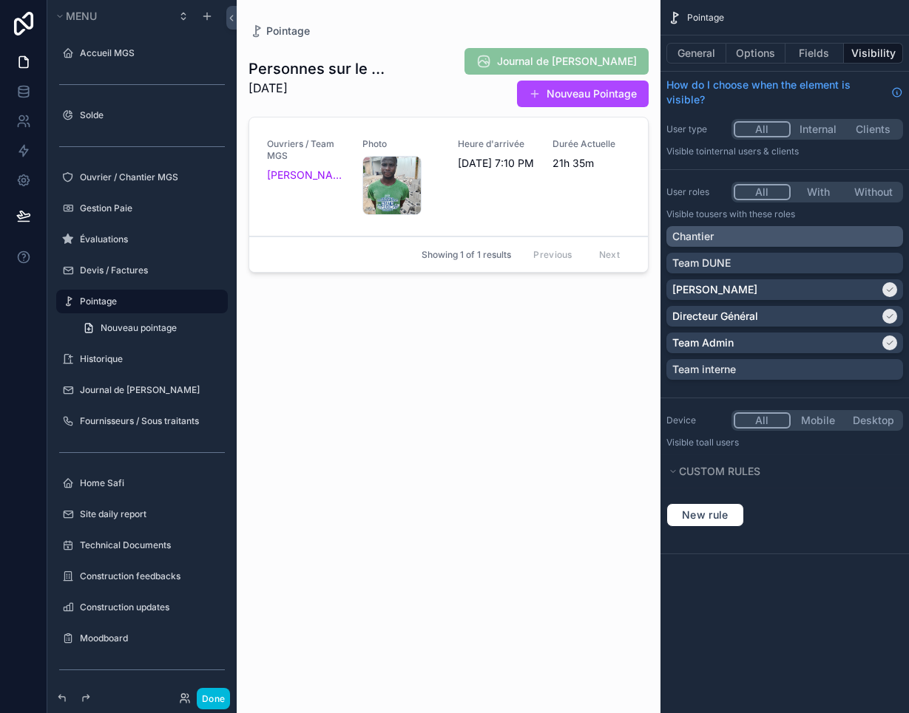
click at [717, 230] on div "Chantier" at bounding box center [784, 236] width 225 height 15
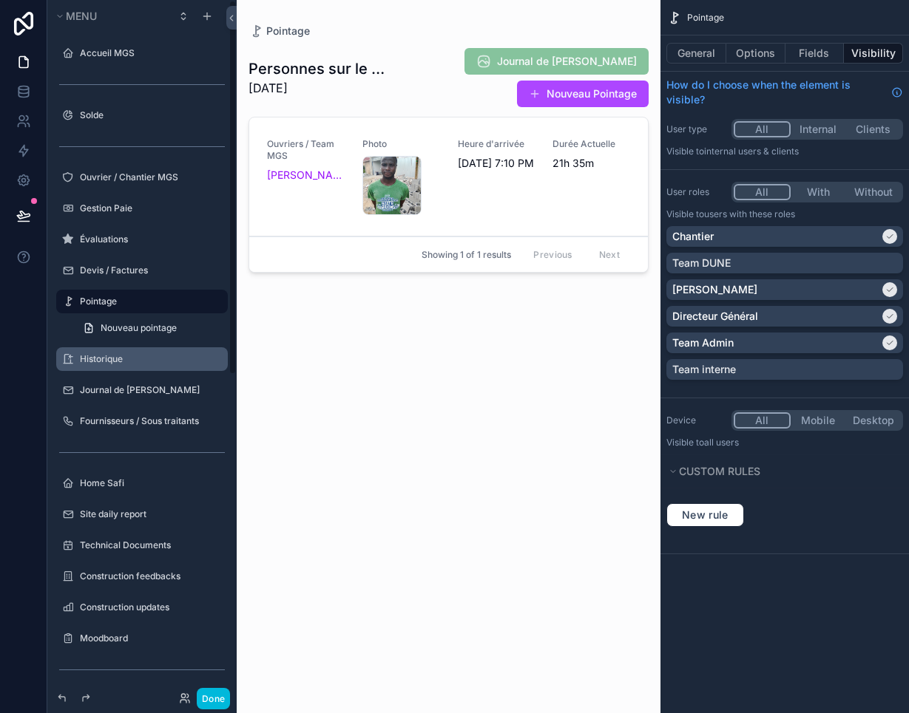
click at [149, 363] on label "Historique" at bounding box center [149, 359] width 139 height 12
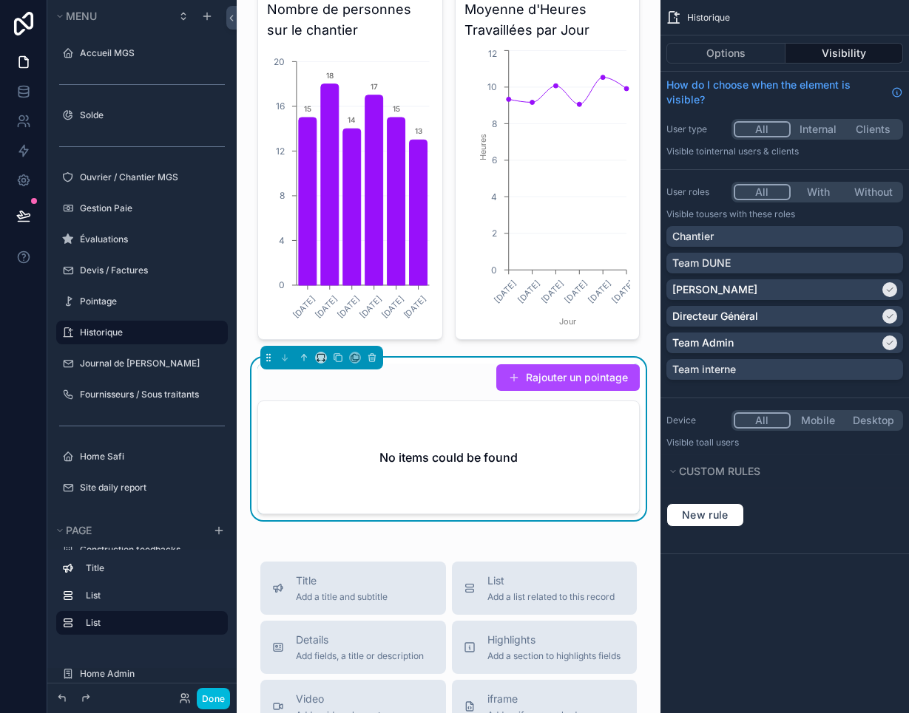
scroll to position [44, 0]
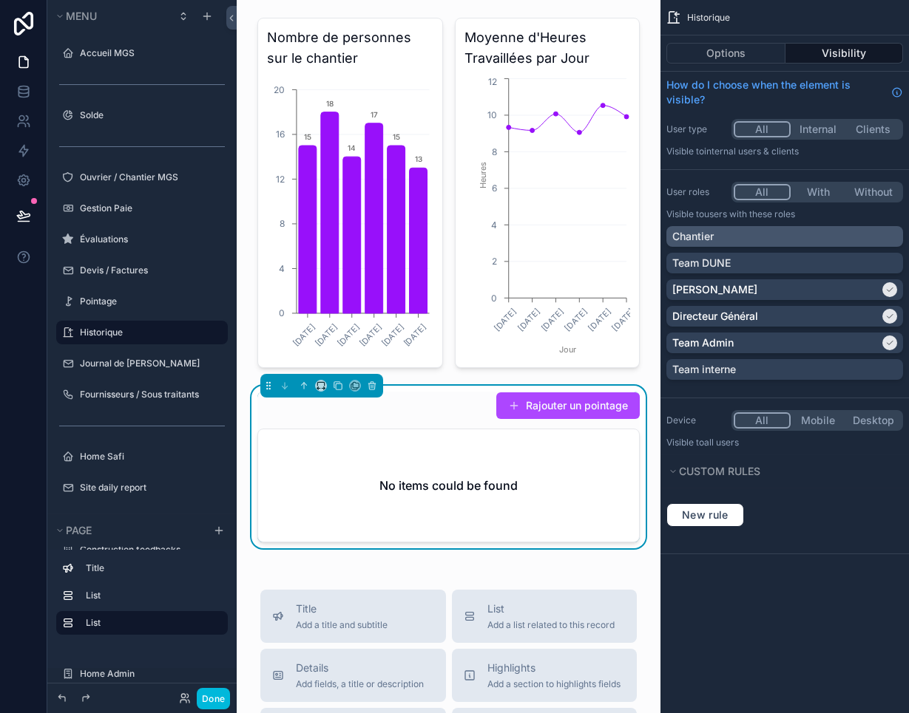
click at [717, 240] on div "Chantier" at bounding box center [784, 236] width 225 height 15
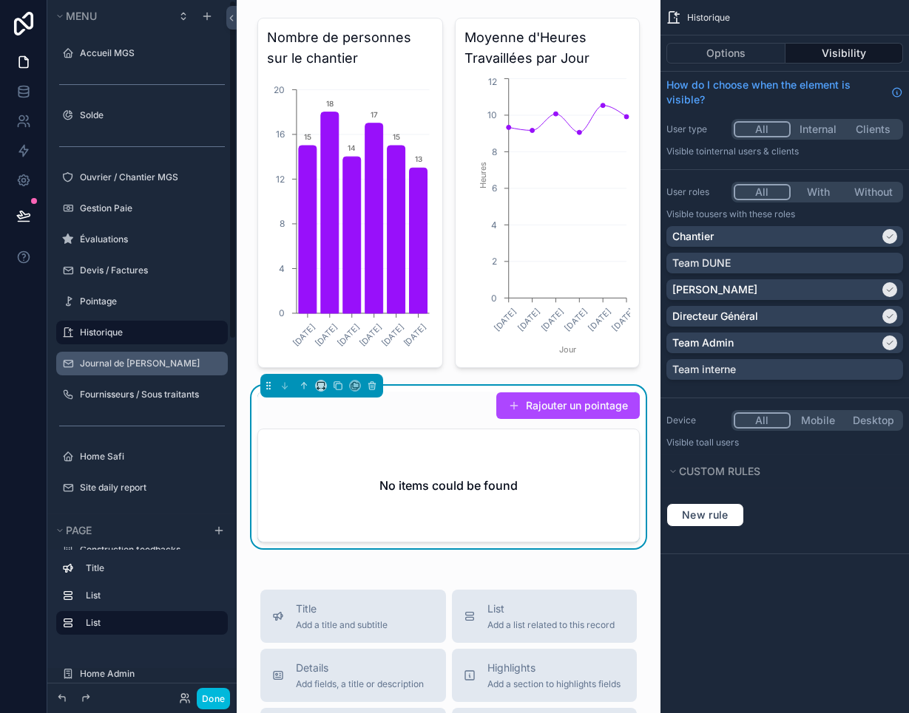
click at [149, 365] on label "Journal de [PERSON_NAME]" at bounding box center [149, 364] width 139 height 12
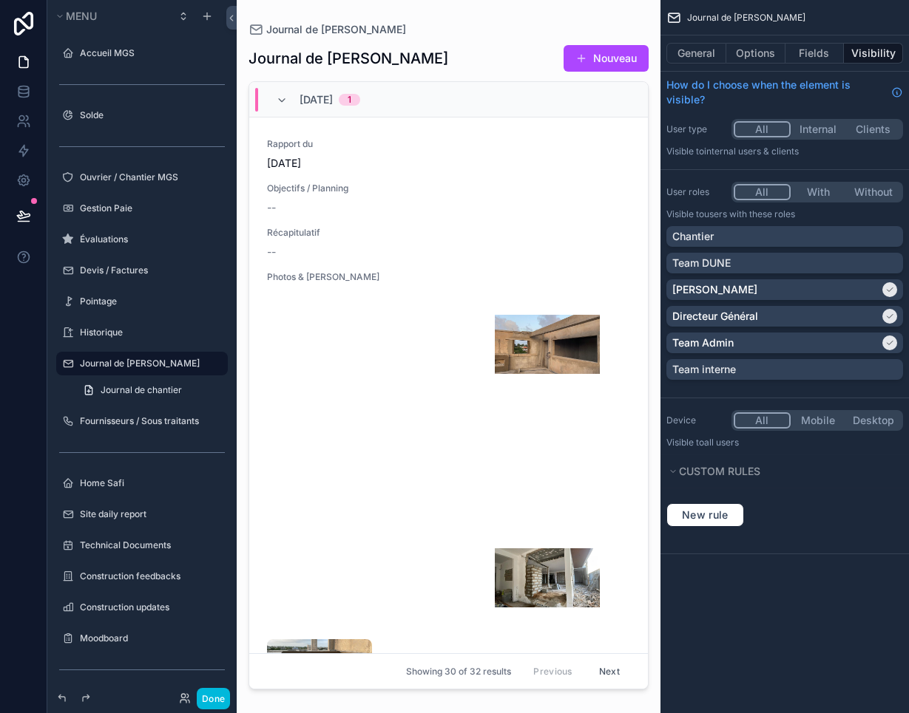
scroll to position [9, 0]
click at [717, 229] on div "Chantier" at bounding box center [784, 236] width 225 height 15
click at [149, 339] on div "Historique" at bounding box center [152, 333] width 145 height 12
click at [127, 332] on label "Historique" at bounding box center [149, 333] width 139 height 12
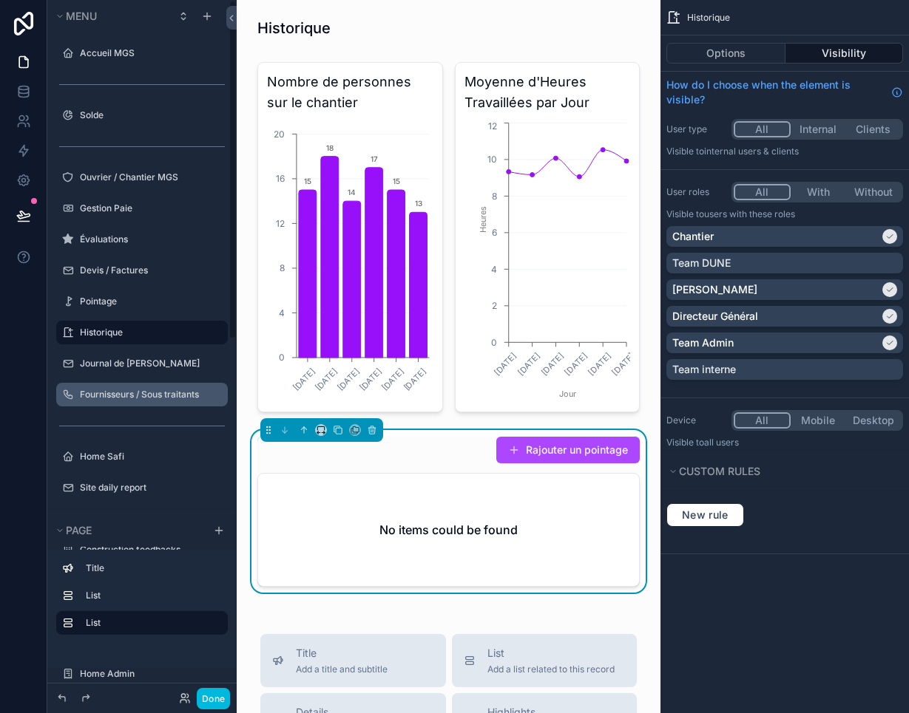
click at [143, 401] on div "Fournisseurs / Sous traitants" at bounding box center [152, 395] width 145 height 12
click at [127, 399] on label "Fournisseurs / Sous traitants" at bounding box center [149, 395] width 139 height 12
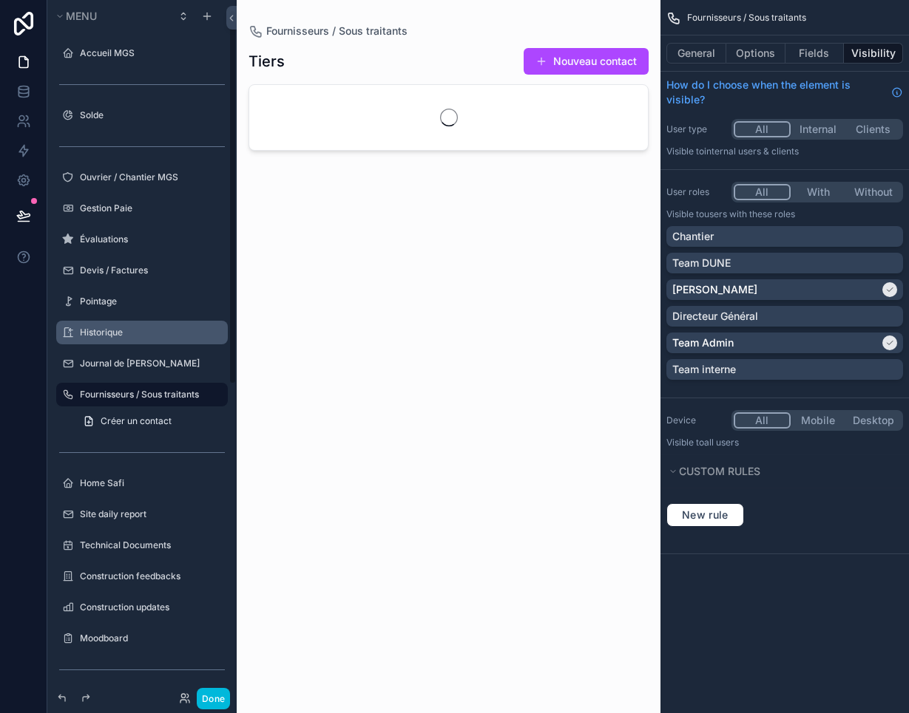
scroll to position [19, 0]
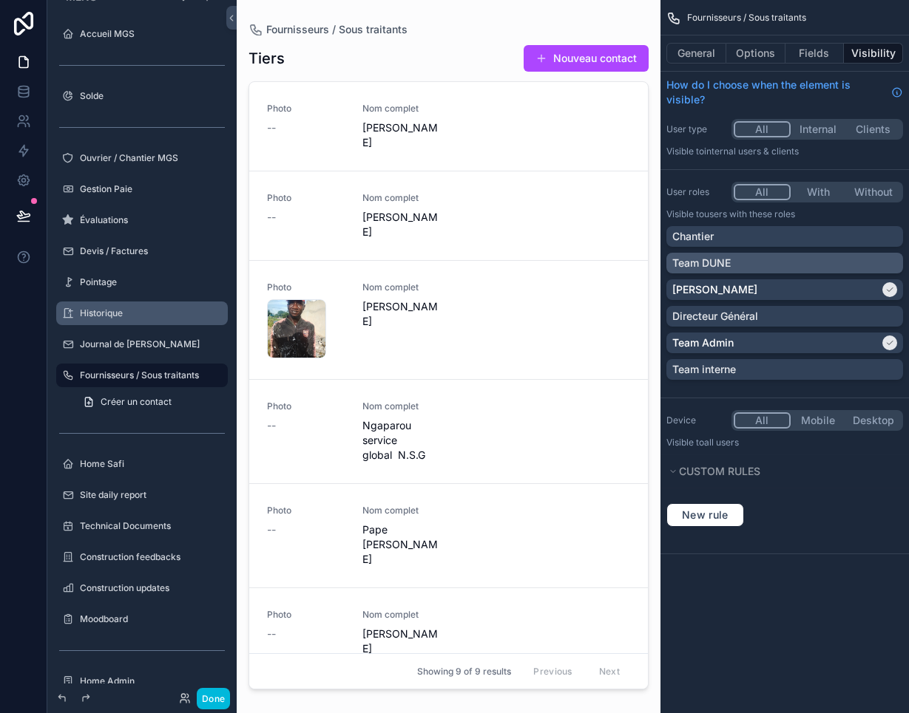
click at [717, 259] on div "Team DUNE" at bounding box center [784, 263] width 225 height 15
click at [717, 260] on icon "scrollable content" at bounding box center [889, 263] width 9 height 9
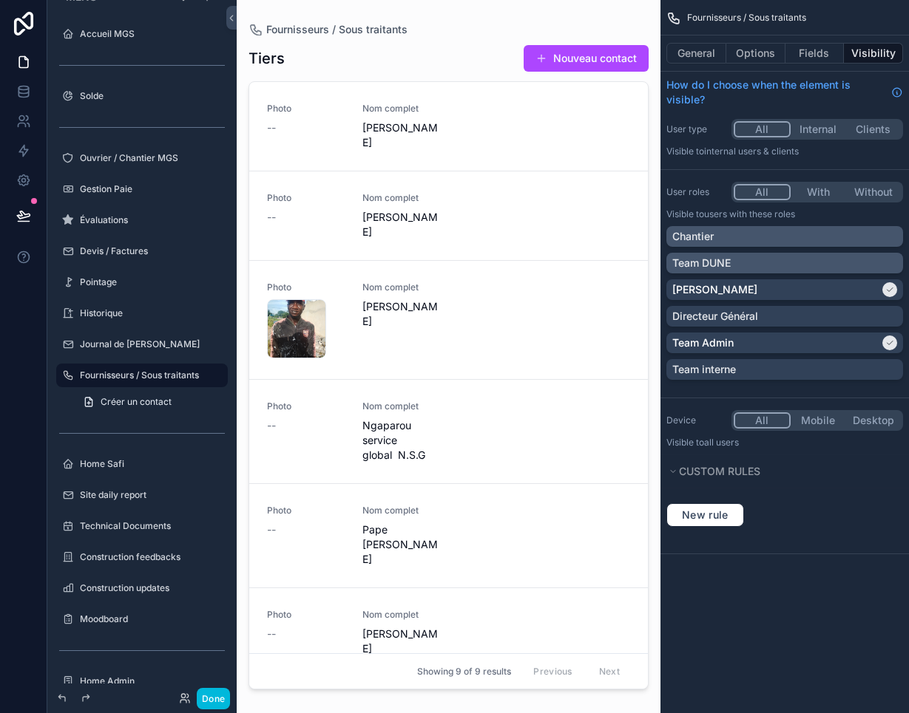
click at [717, 232] on div "Chantier" at bounding box center [784, 236] width 225 height 15
click at [141, 156] on label "Ouvrier / Chantier MGS" at bounding box center [149, 158] width 139 height 12
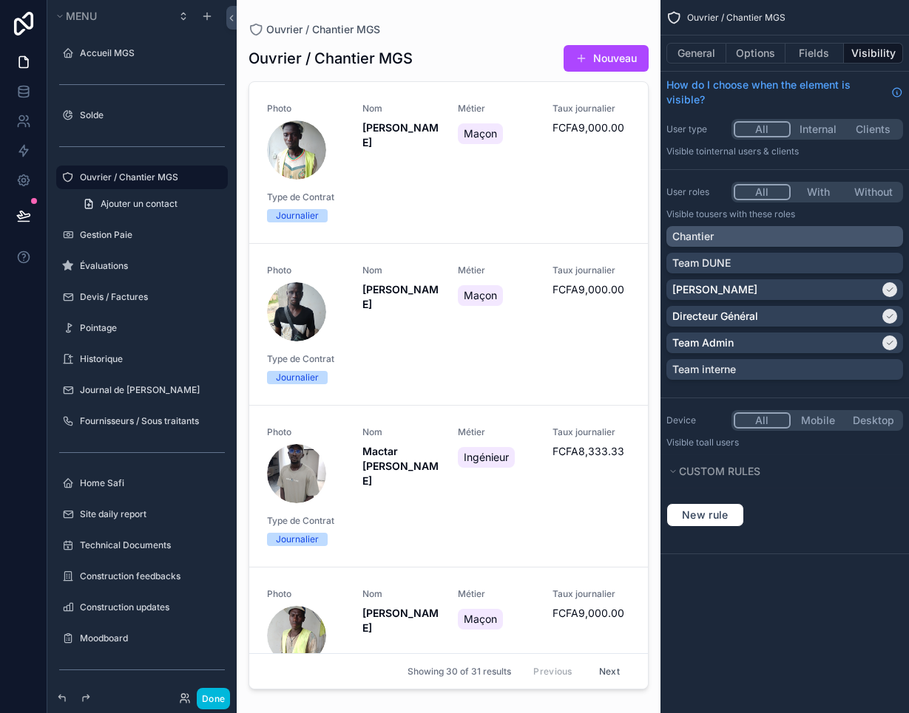
click at [717, 231] on div "Chantier" at bounding box center [784, 236] width 225 height 15
click at [717, 45] on button "Fields" at bounding box center [814, 53] width 59 height 21
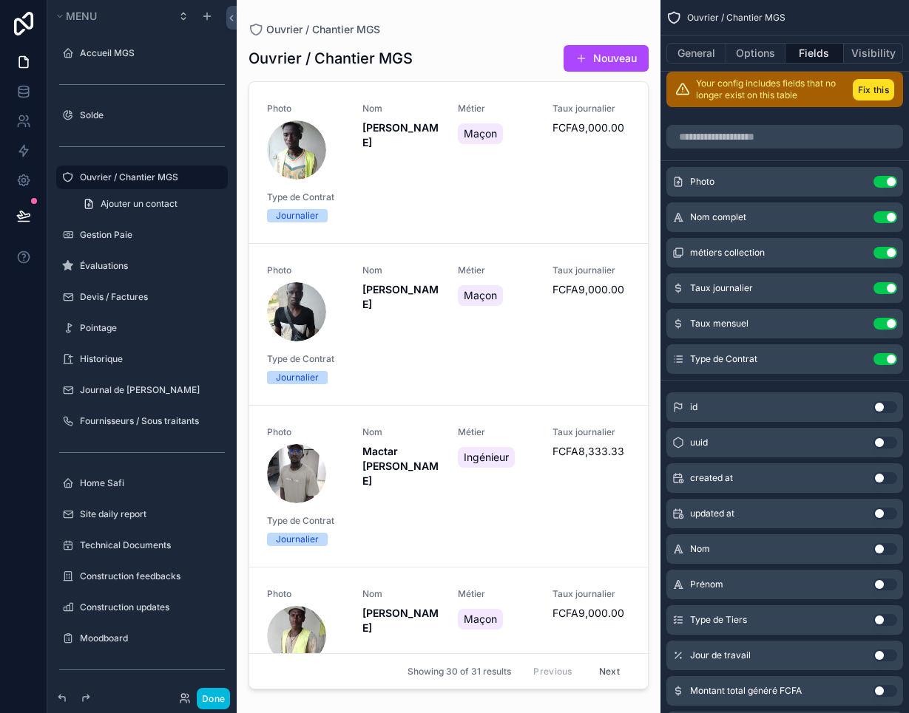
click at [0, 0] on button "scrollable content" at bounding box center [0, 0] width 0 height 0
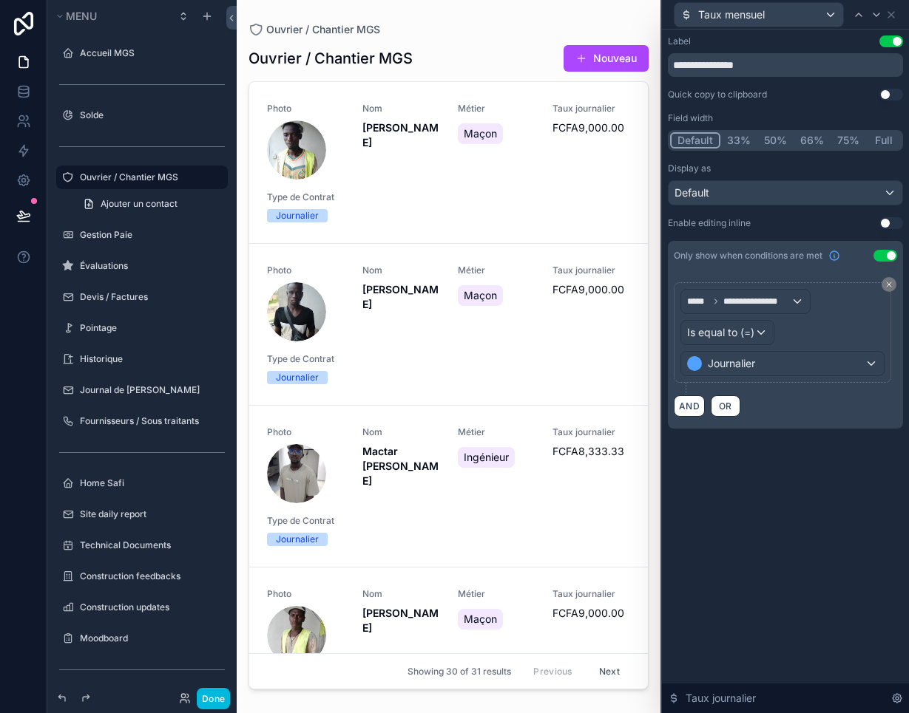
click at [717, 191] on div "Default" at bounding box center [785, 193] width 234 height 24
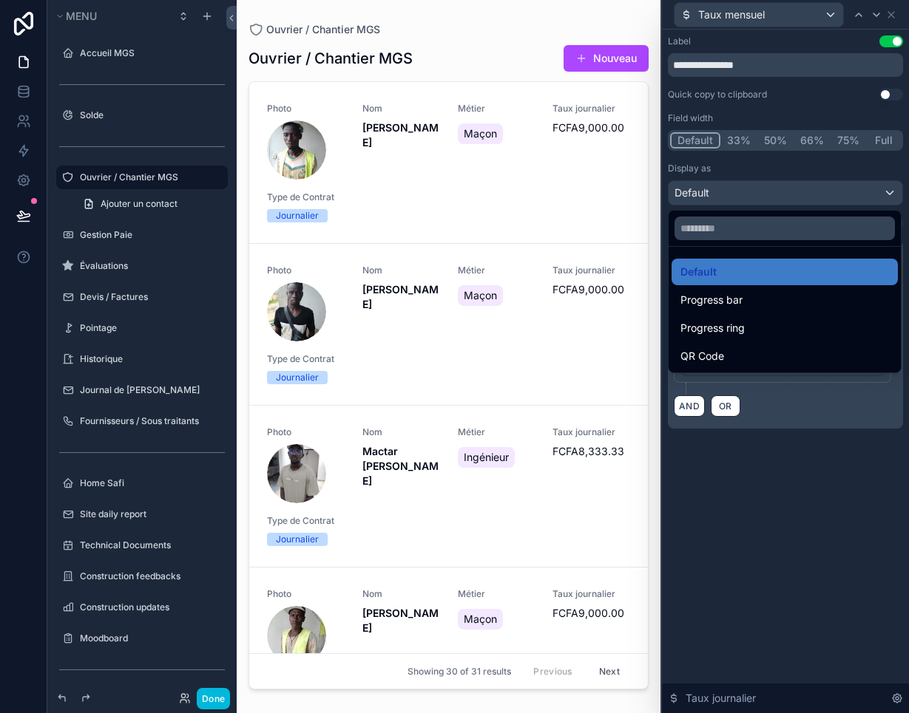
click at [717, 508] on div at bounding box center [785, 356] width 247 height 713
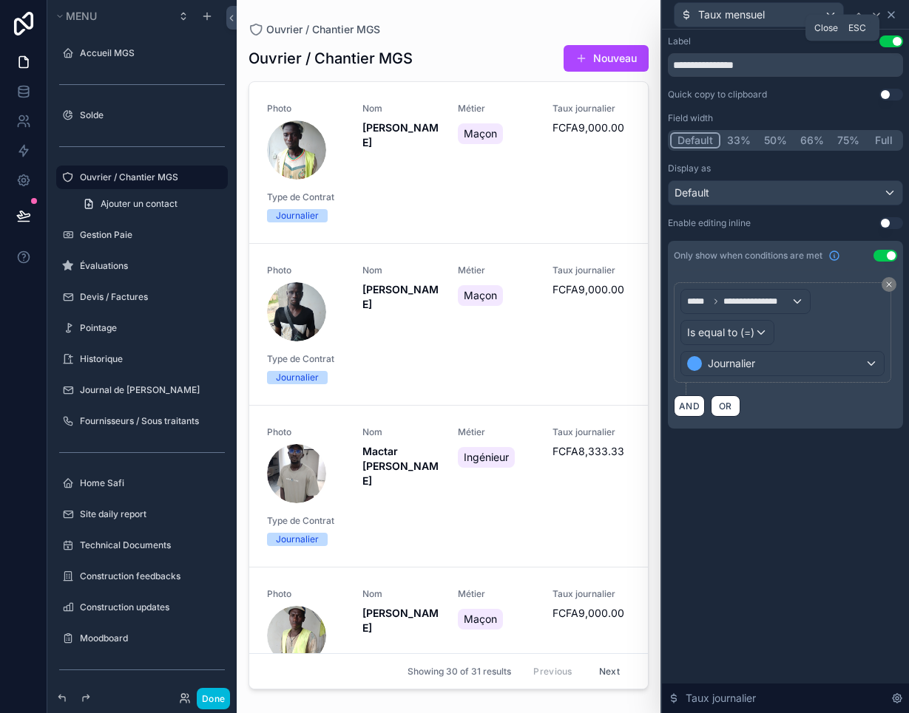
click at [717, 14] on icon at bounding box center [891, 15] width 12 height 12
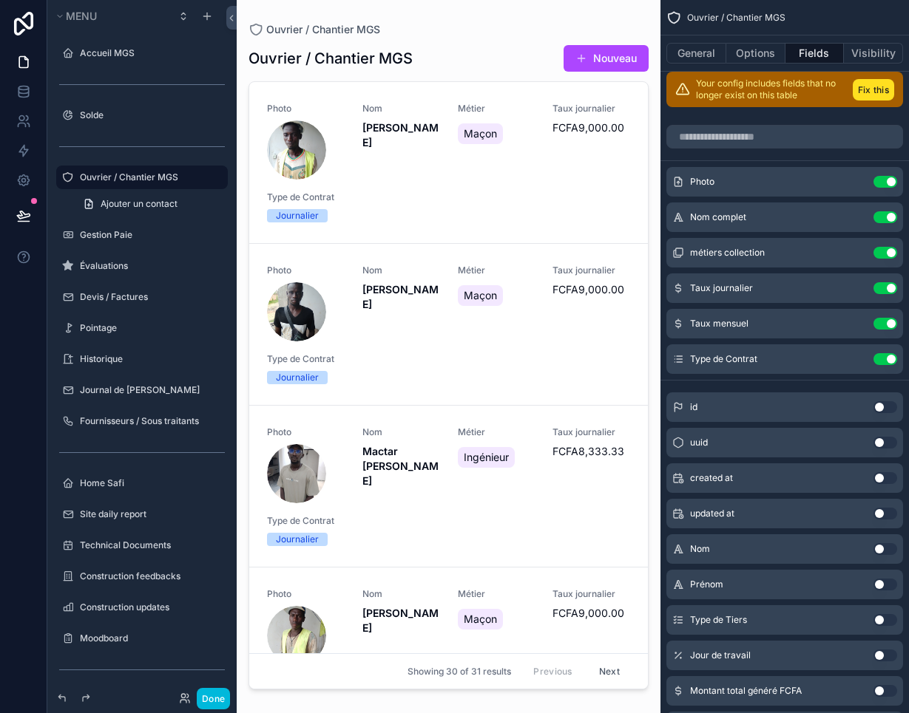
click at [717, 89] on button "Fix this" at bounding box center [872, 89] width 41 height 21
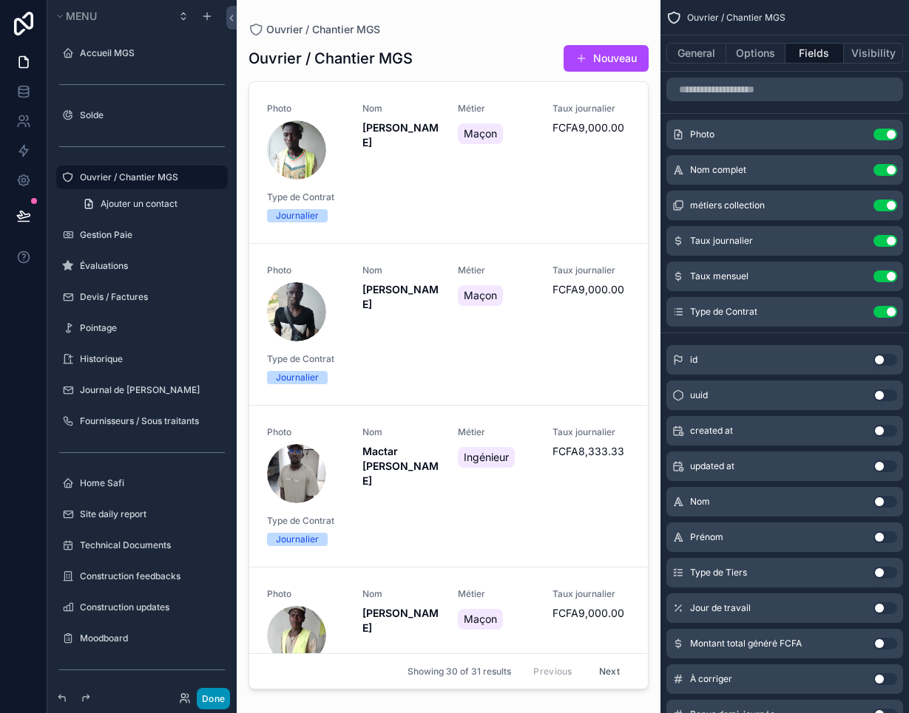
click at [223, 532] on button "Done" at bounding box center [213, 698] width 33 height 21
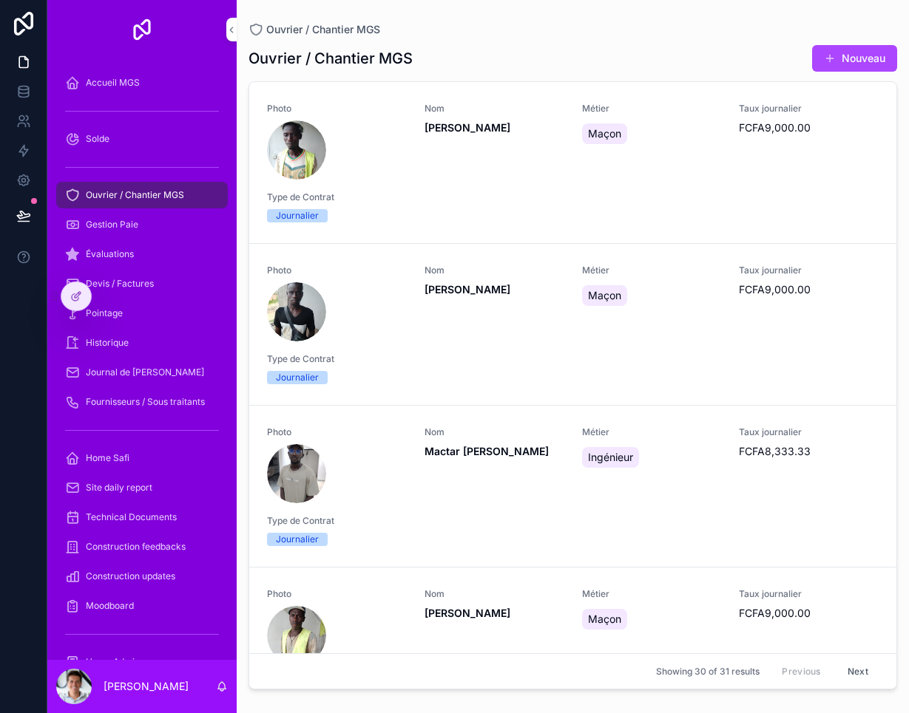
click at [19, 202] on button at bounding box center [23, 215] width 33 height 41
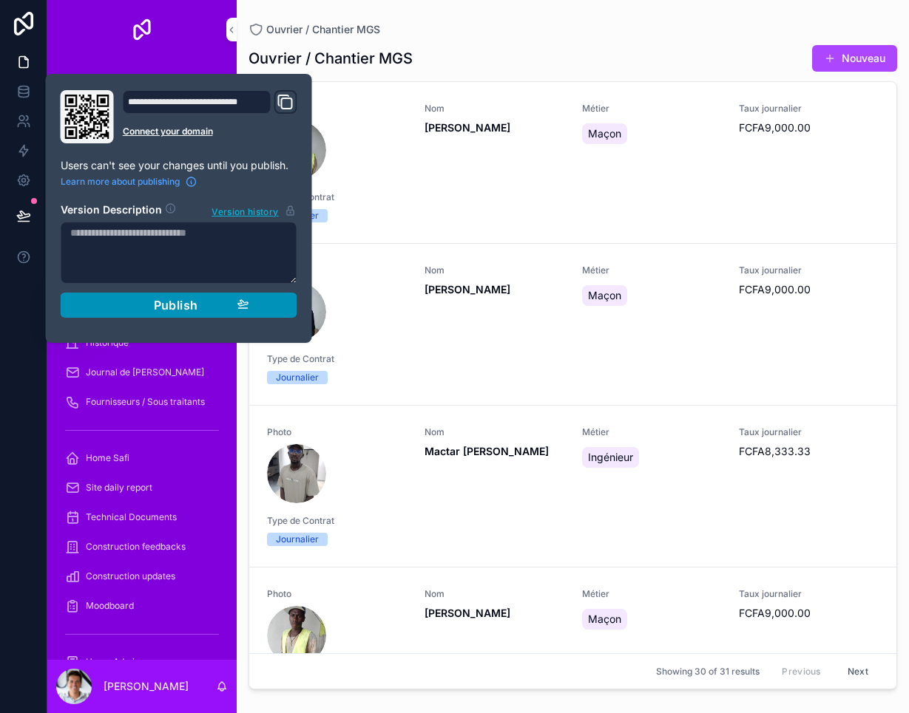
click at [100, 308] on button "Publish" at bounding box center [179, 305] width 237 height 25
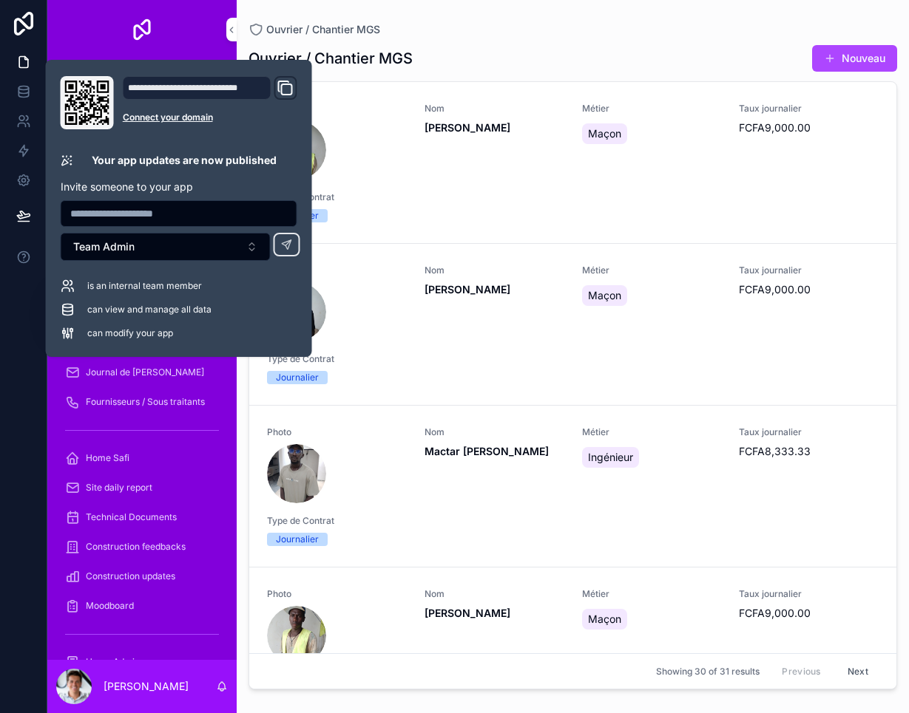
click at [27, 401] on div at bounding box center [23, 356] width 47 height 713
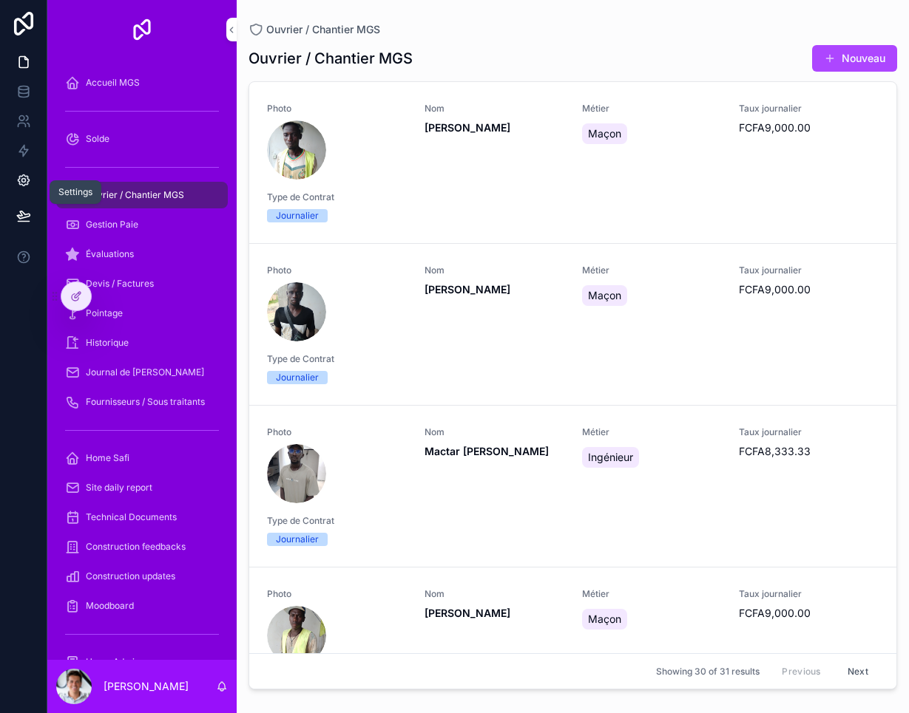
click at [30, 177] on icon at bounding box center [23, 180] width 15 height 15
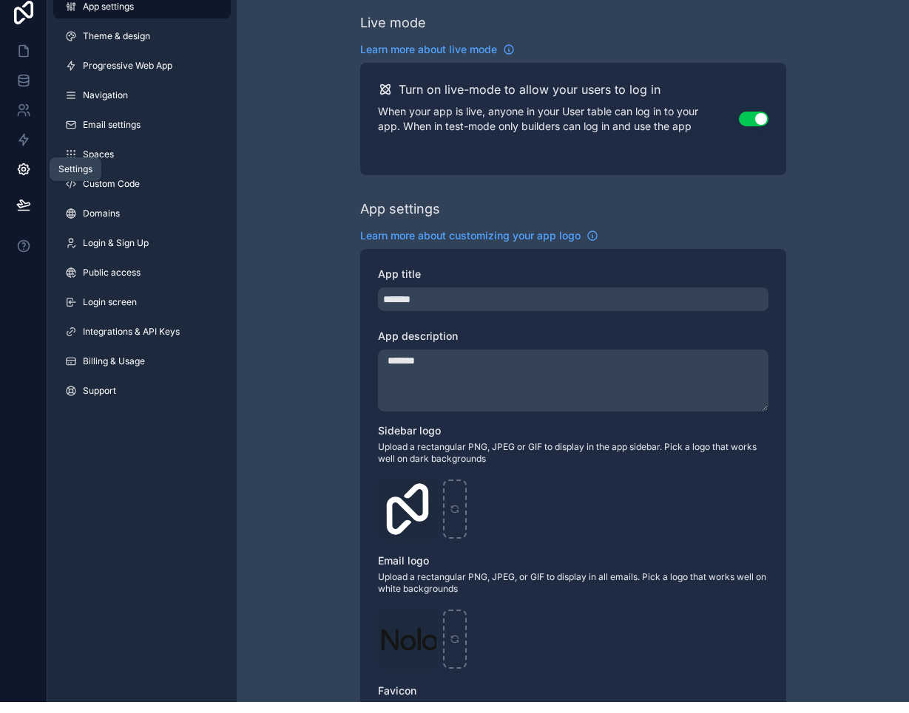
scroll to position [1, 0]
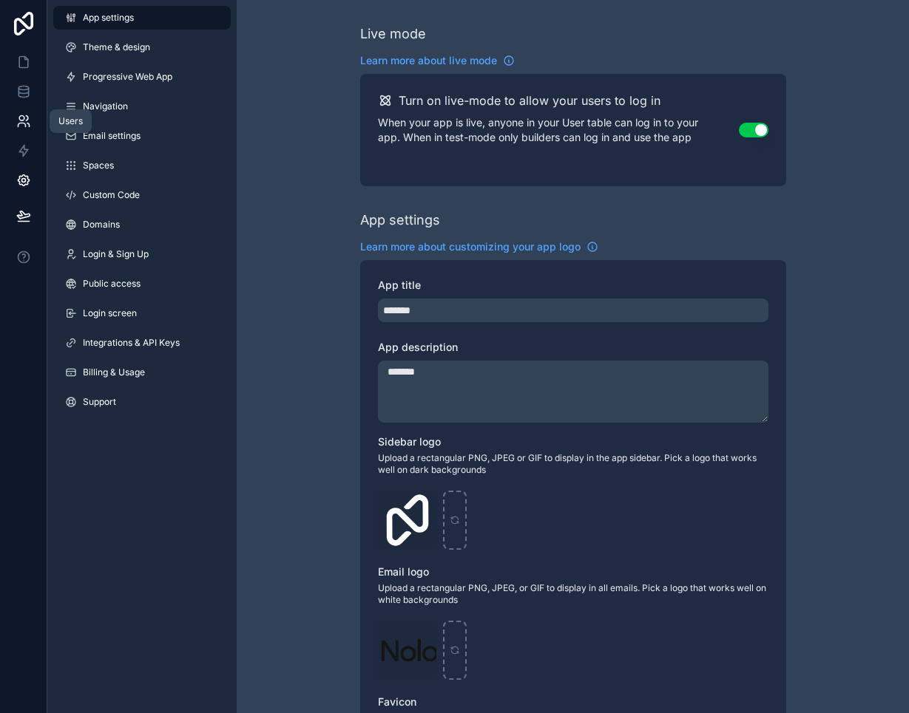
click at [23, 112] on link at bounding box center [23, 121] width 47 height 30
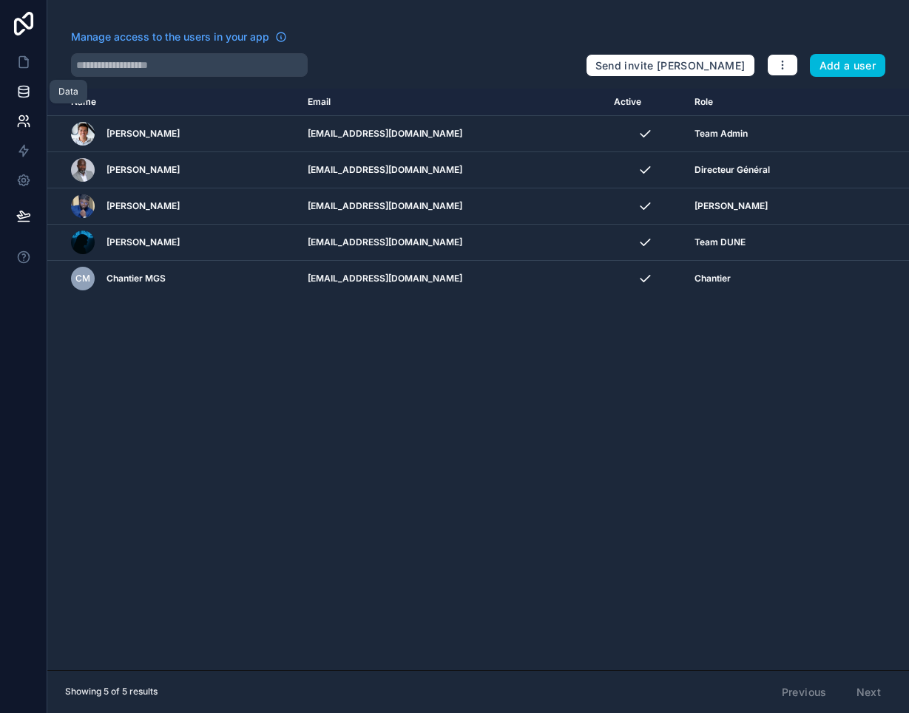
click at [30, 95] on icon at bounding box center [23, 91] width 15 height 15
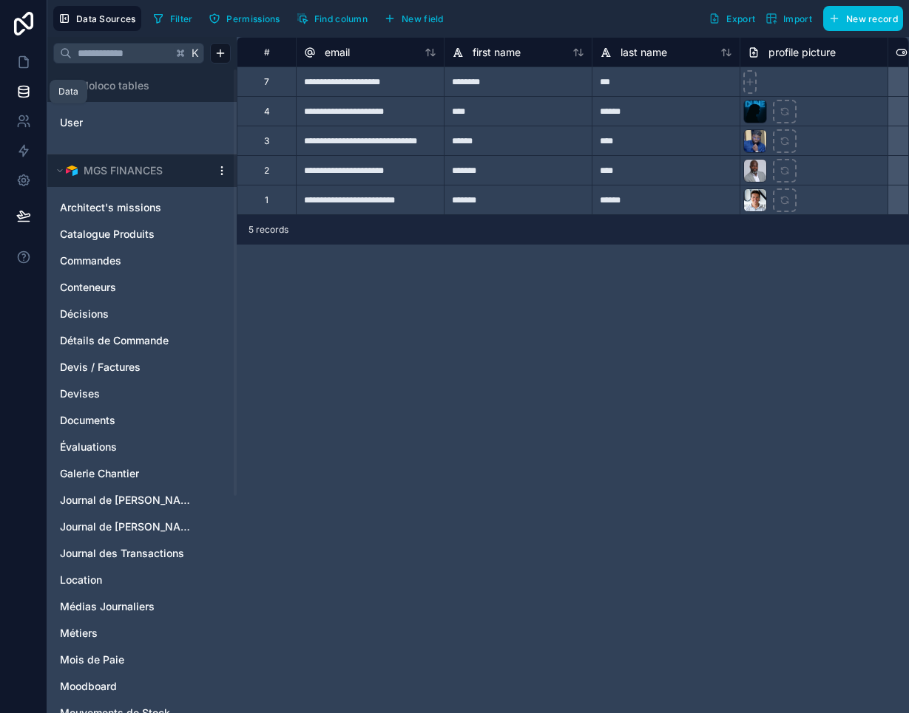
click at [259, 13] on span "Permissions" at bounding box center [252, 18] width 53 height 11
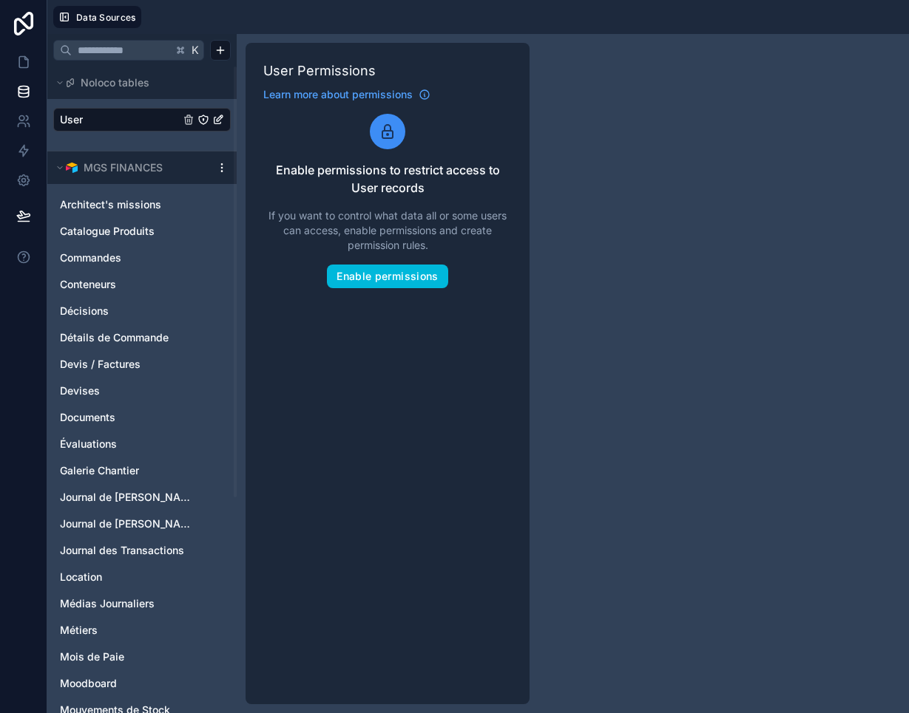
click at [259, 12] on div at bounding box center [525, 17] width 756 height 22
click at [393, 268] on button "Enable permissions" at bounding box center [387, 277] width 120 height 24
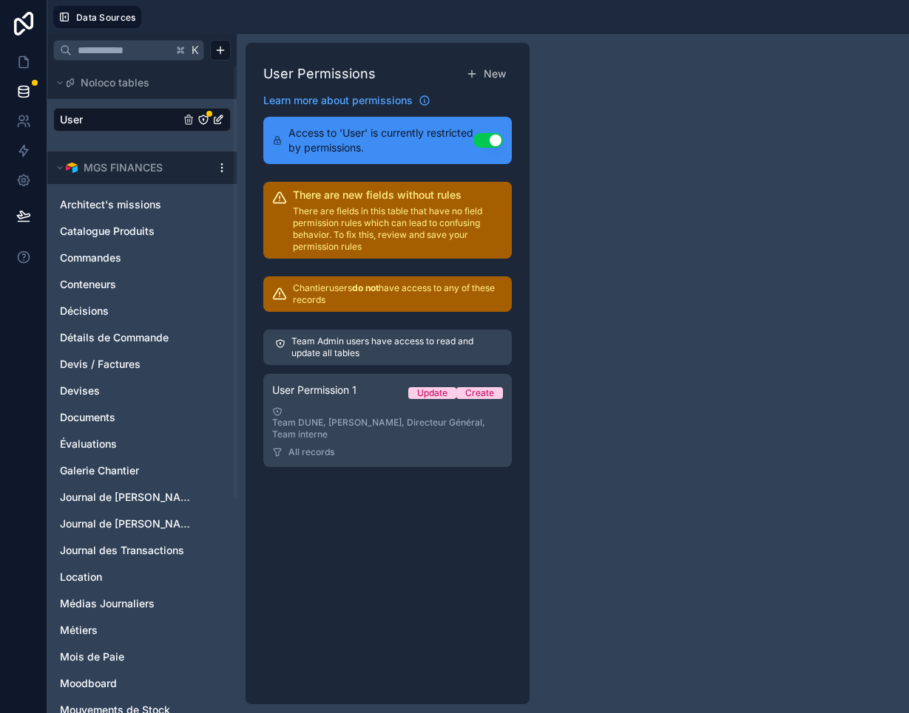
click at [490, 139] on button "Use setting" at bounding box center [488, 140] width 30 height 15
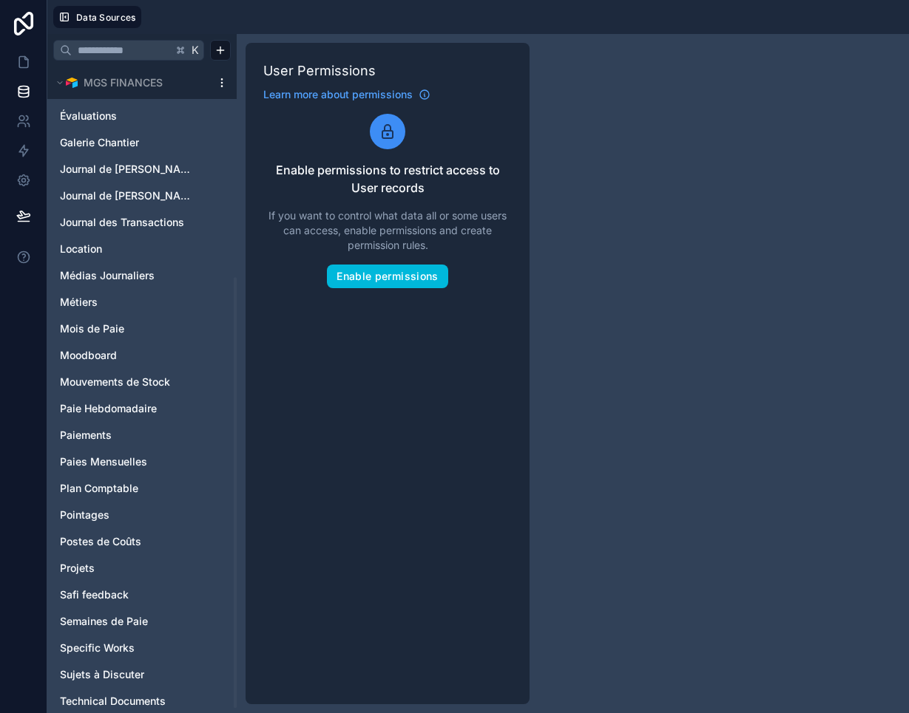
scroll to position [337, 0]
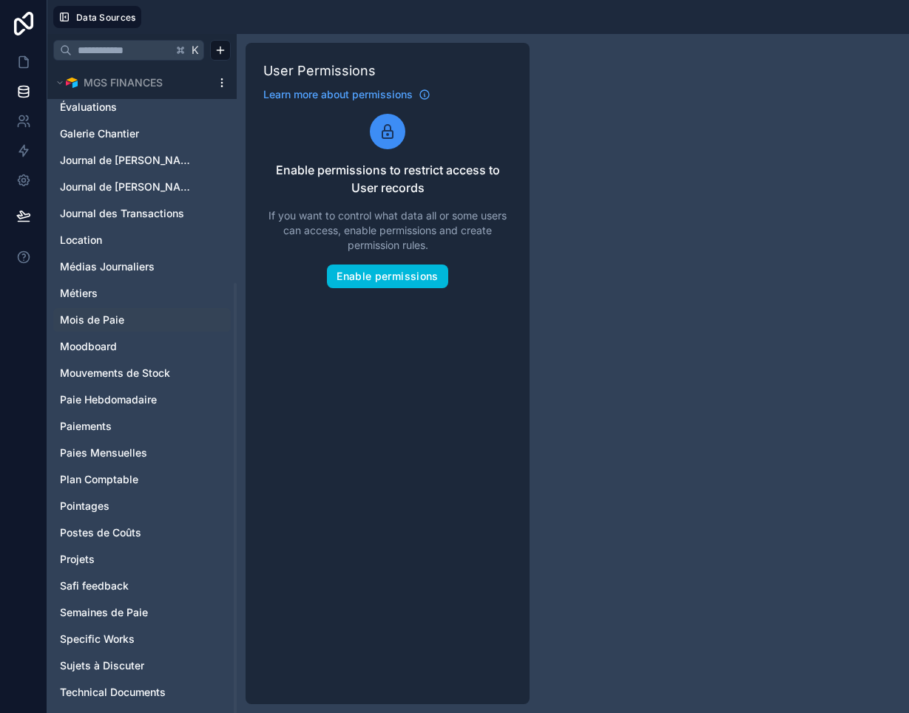
click at [120, 313] on span "Mois de Paie" at bounding box center [92, 320] width 64 height 15
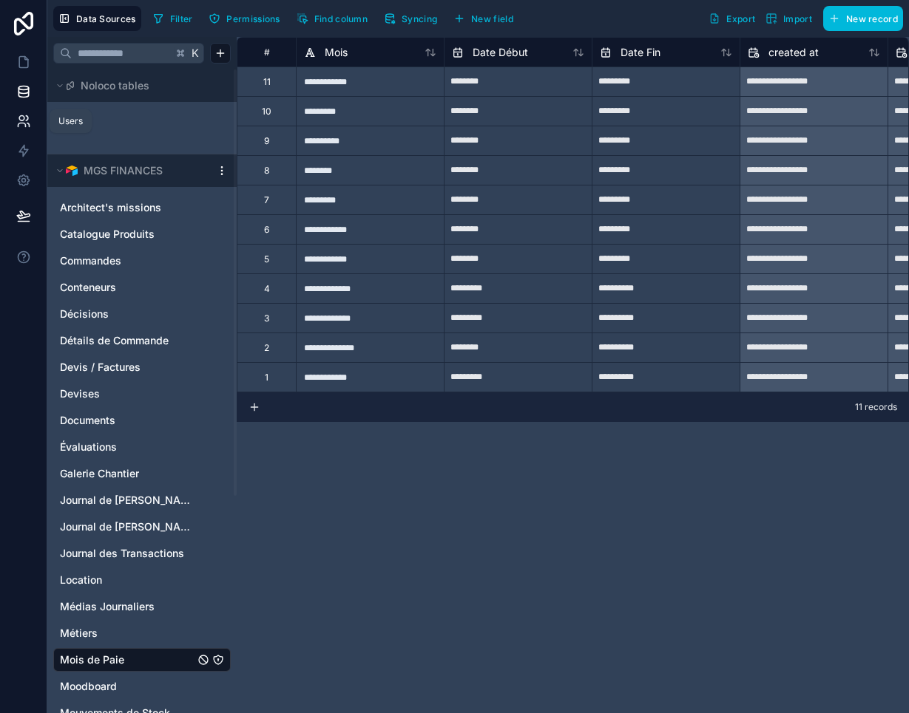
click at [21, 125] on icon at bounding box center [23, 121] width 15 height 15
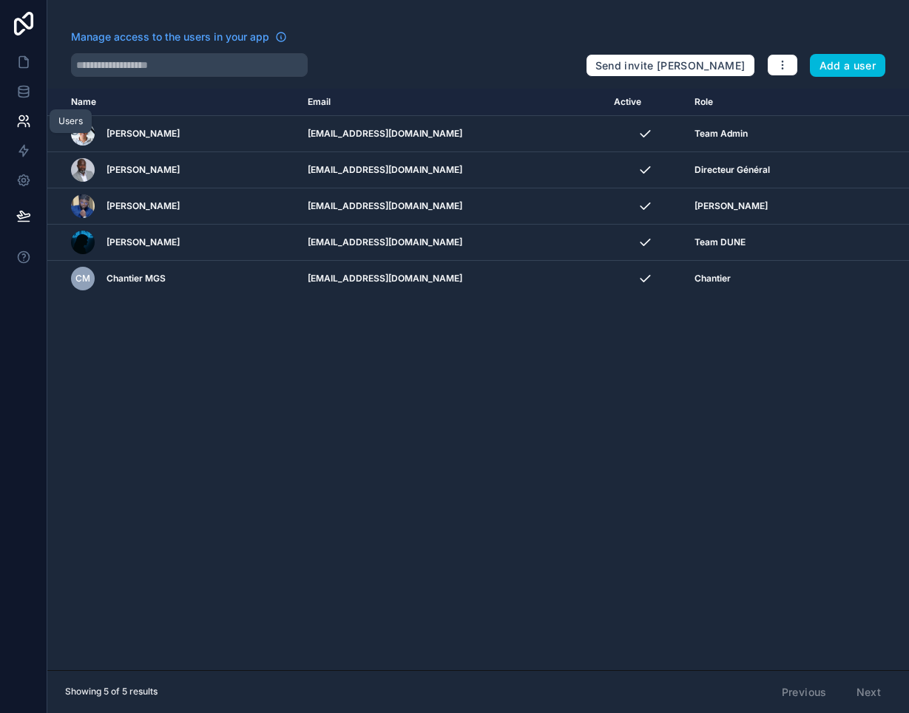
click at [17, 126] on icon at bounding box center [23, 121] width 15 height 15
click at [646, 430] on div "Name Email Active Role [DOMAIN_NAME] Vianney Merian [EMAIL_ADDRESS][DOMAIN_NAME…" at bounding box center [477, 380] width 861 height 582
